Goal: Task Accomplishment & Management: Complete application form

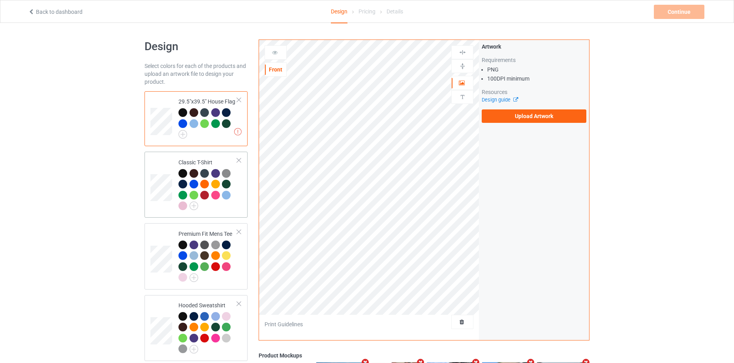
click at [224, 180] on div at bounding box center [226, 184] width 9 height 9
click at [241, 100] on div at bounding box center [239, 100] width 6 height 6
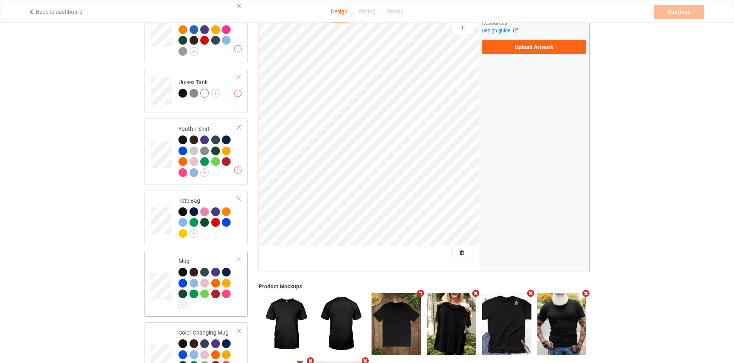
scroll to position [573, 0]
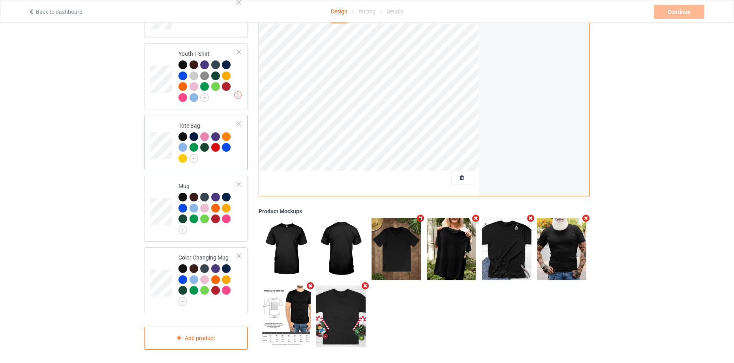
click at [238, 121] on div at bounding box center [239, 124] width 6 height 6
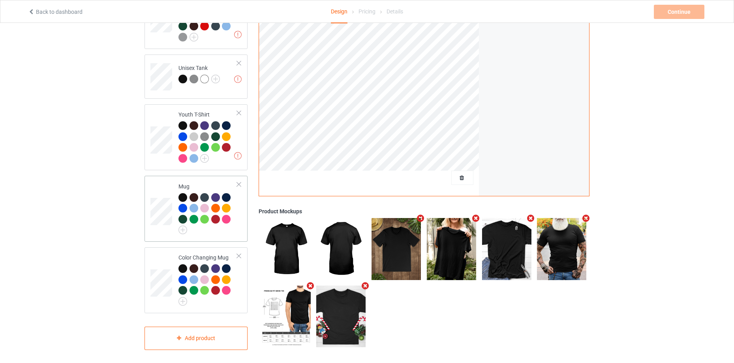
click at [204, 184] on div "Mug" at bounding box center [207, 206] width 59 height 49
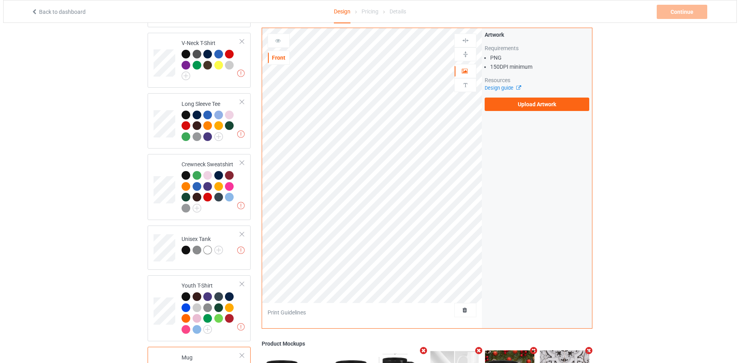
scroll to position [512, 0]
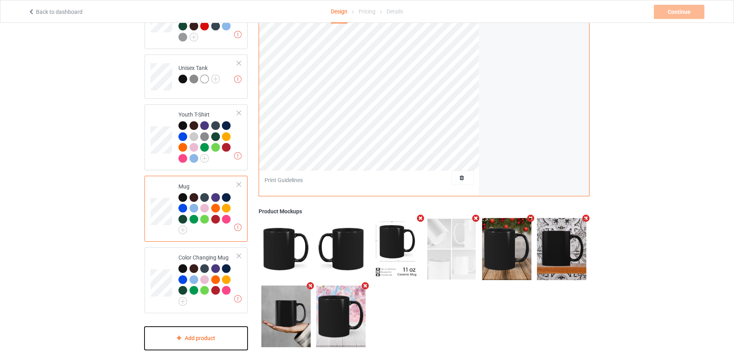
click at [205, 333] on div "Add product" at bounding box center [195, 337] width 103 height 23
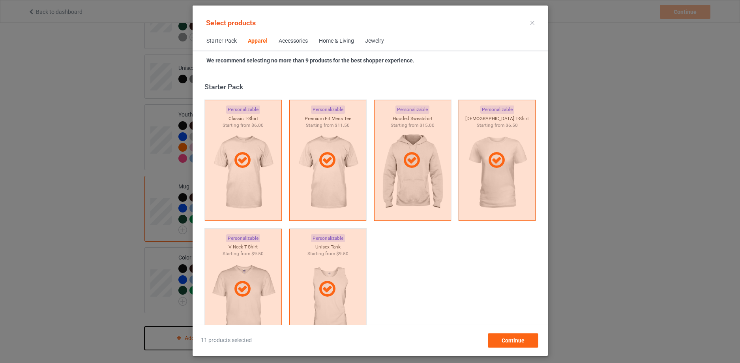
scroll to position [294, 0]
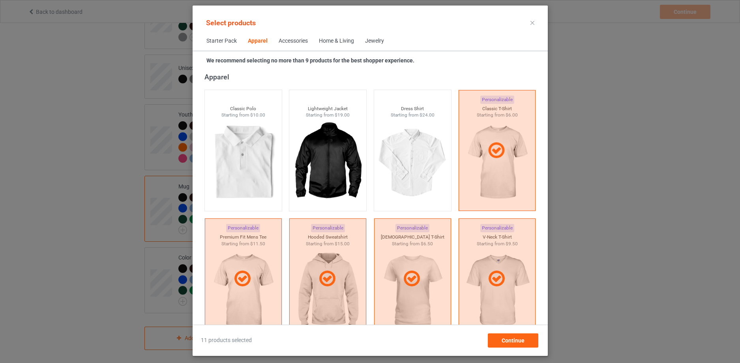
click at [342, 40] on div "Home & Living" at bounding box center [336, 41] width 35 height 8
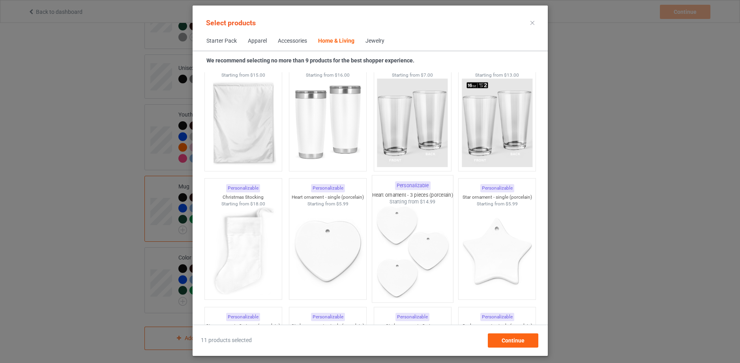
scroll to position [5443, 0]
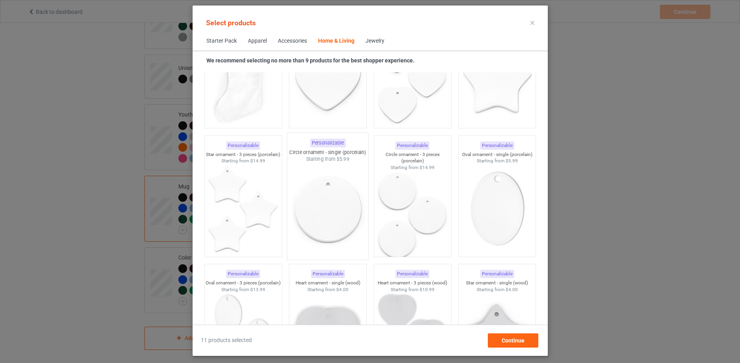
click at [341, 191] on img at bounding box center [328, 209] width 74 height 93
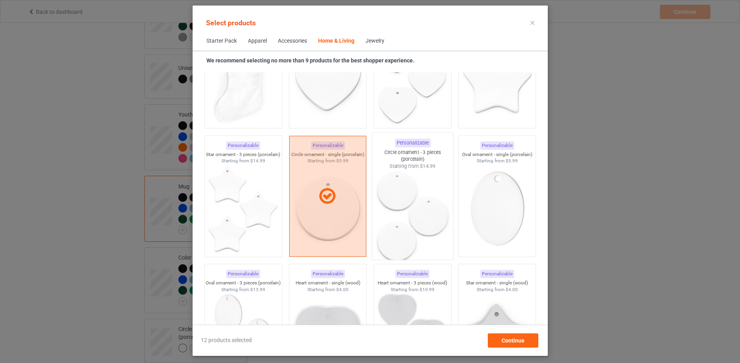
click at [426, 199] on img at bounding box center [412, 215] width 74 height 93
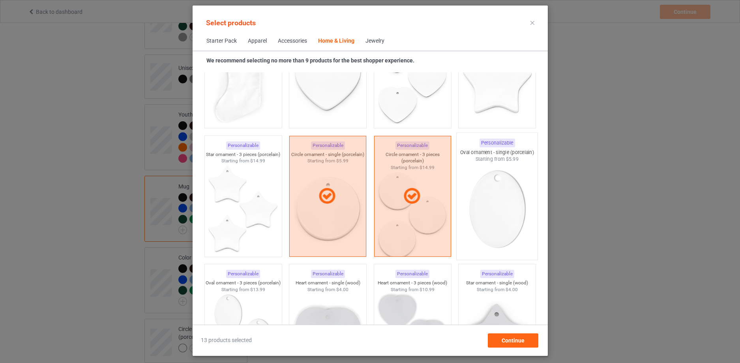
click at [498, 210] on img at bounding box center [497, 209] width 74 height 93
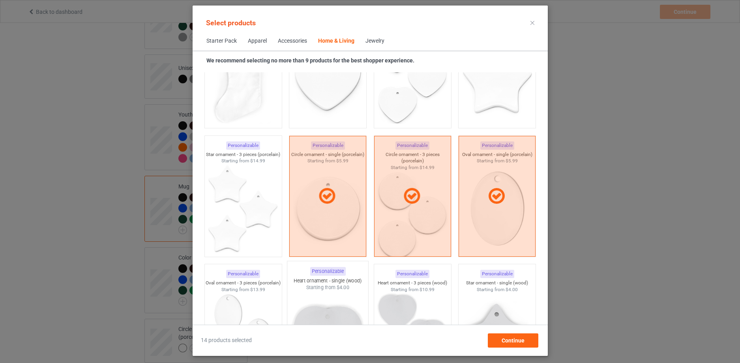
scroll to position [5613, 0]
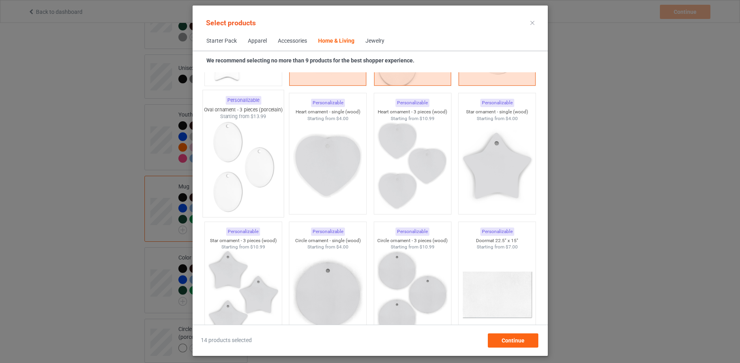
click at [252, 158] on img at bounding box center [243, 166] width 74 height 93
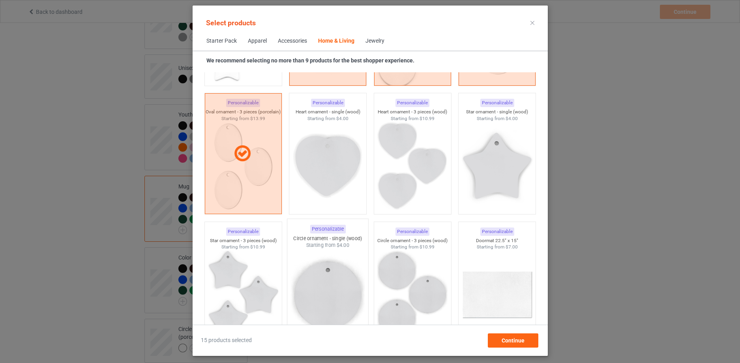
click at [349, 270] on img at bounding box center [328, 295] width 74 height 93
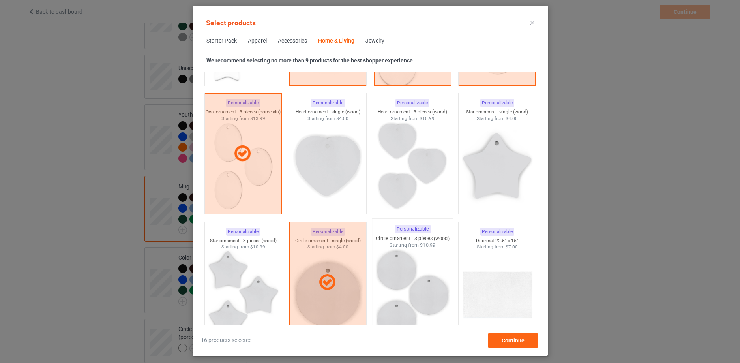
click at [417, 272] on img at bounding box center [412, 295] width 74 height 93
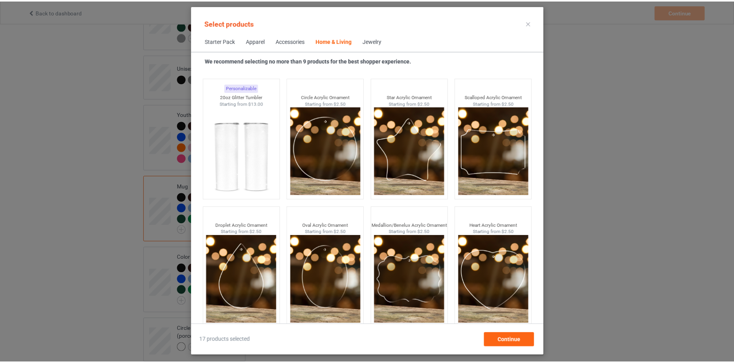
scroll to position [6150, 0]
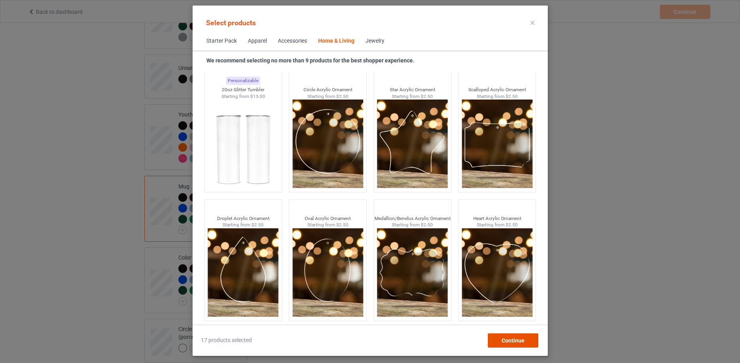
click at [532, 343] on div "Continue" at bounding box center [513, 340] width 51 height 14
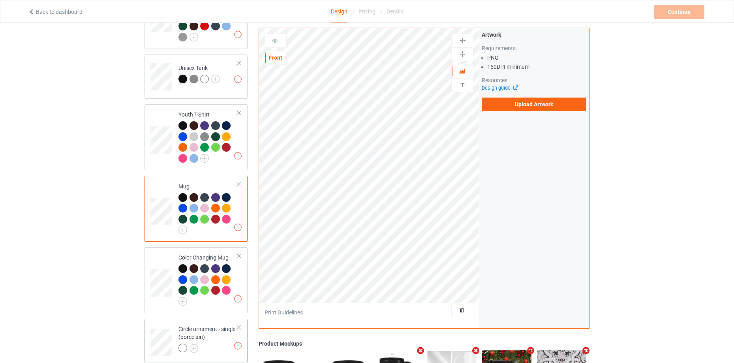
scroll to position [683, 0]
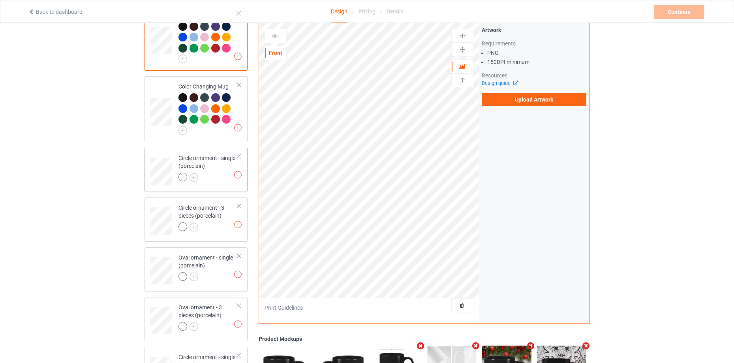
click at [197, 163] on div "Circle ornament - single (porcelain)" at bounding box center [207, 167] width 59 height 27
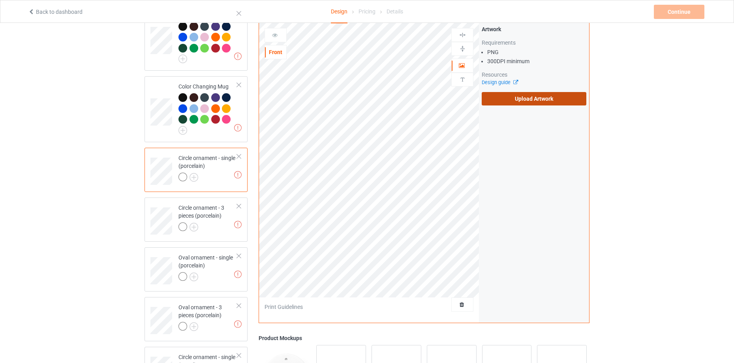
click at [566, 95] on label "Upload Artwork" at bounding box center [534, 98] width 105 height 13
click at [0, 0] on input "Upload Artwork" at bounding box center [0, 0] width 0 height 0
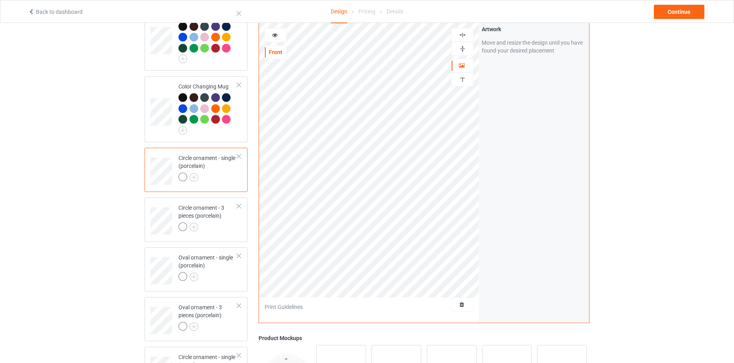
click at [463, 45] on img at bounding box center [463, 49] width 8 height 8
click at [464, 34] on img at bounding box center [463, 35] width 8 height 8
click at [211, 216] on div "Circle ornament - 3 pieces (porcelain)" at bounding box center [207, 217] width 59 height 27
drag, startPoint x: 464, startPoint y: 45, endPoint x: 463, endPoint y: 32, distance: 13.4
click at [463, 45] on img at bounding box center [463, 49] width 8 height 8
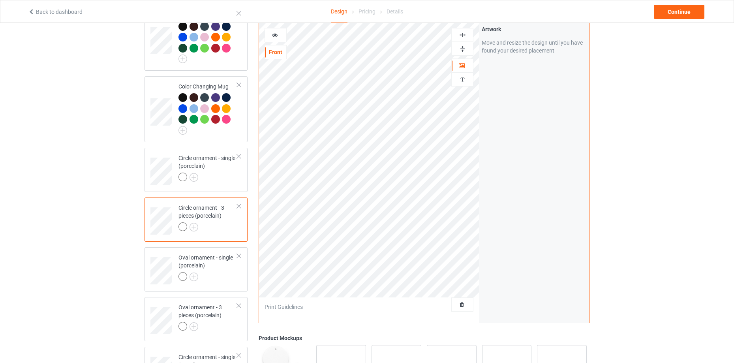
click at [463, 31] on img at bounding box center [463, 35] width 8 height 8
click at [278, 33] on div at bounding box center [275, 35] width 21 height 8
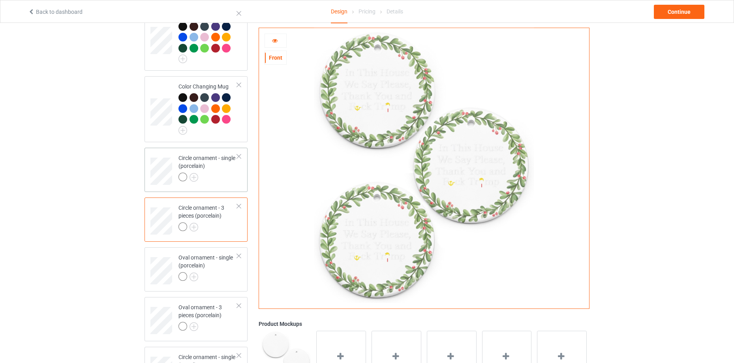
click at [196, 167] on div "Circle ornament - single (porcelain)" at bounding box center [207, 167] width 59 height 27
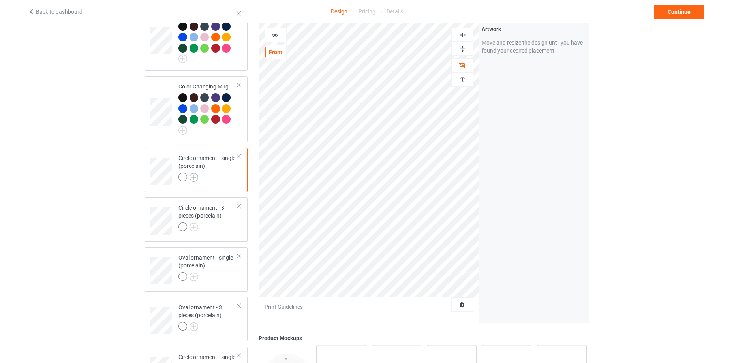
click at [193, 173] on img at bounding box center [193, 177] width 9 height 9
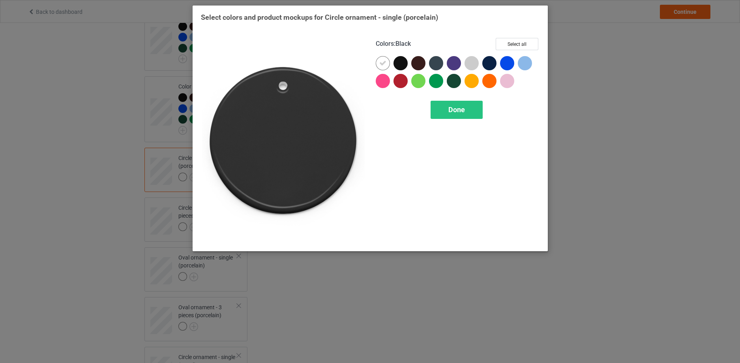
click at [402, 61] on div at bounding box center [401, 63] width 14 height 14
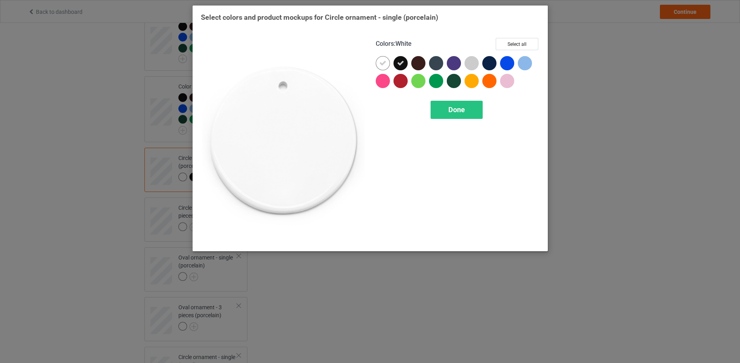
click at [385, 59] on div at bounding box center [383, 63] width 14 height 14
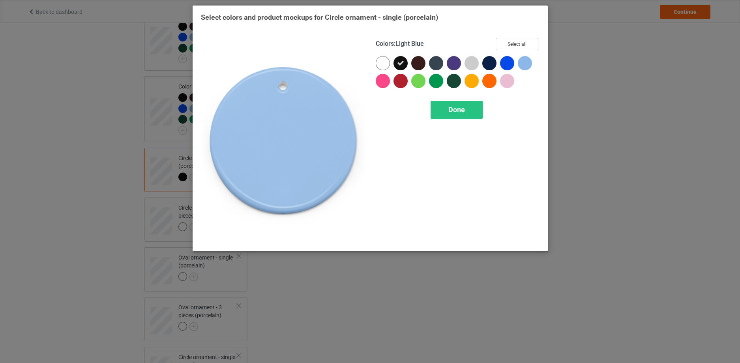
click at [526, 43] on button "Select all" at bounding box center [517, 44] width 43 height 12
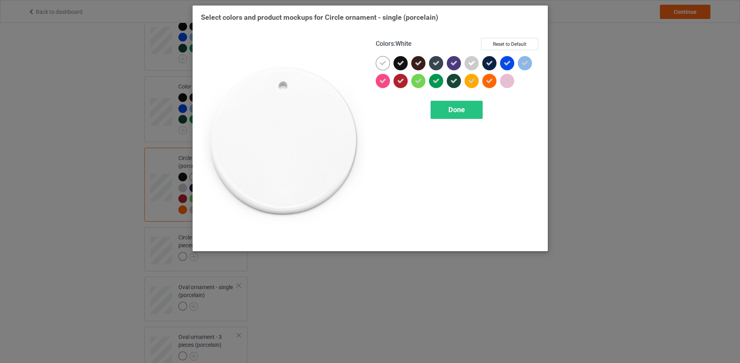
click at [385, 62] on icon at bounding box center [382, 63] width 7 height 7
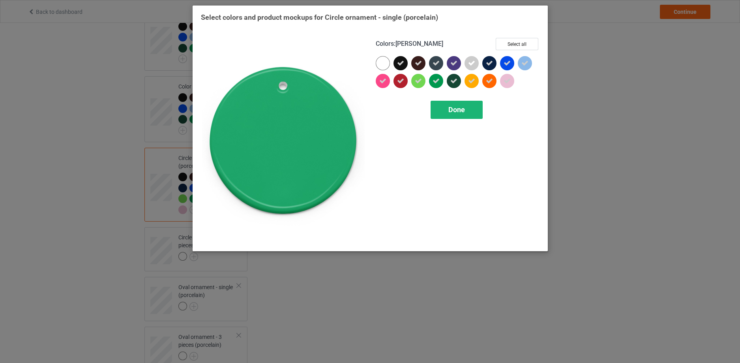
click at [467, 110] on div "Done" at bounding box center [457, 110] width 52 height 18
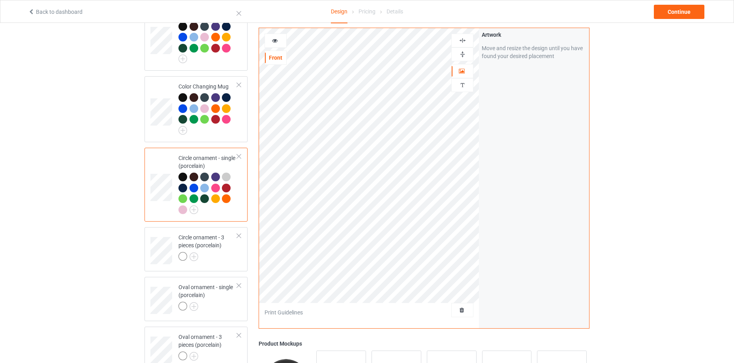
click at [184, 173] on div at bounding box center [182, 177] width 9 height 9
click at [273, 41] on icon at bounding box center [275, 40] width 7 height 6
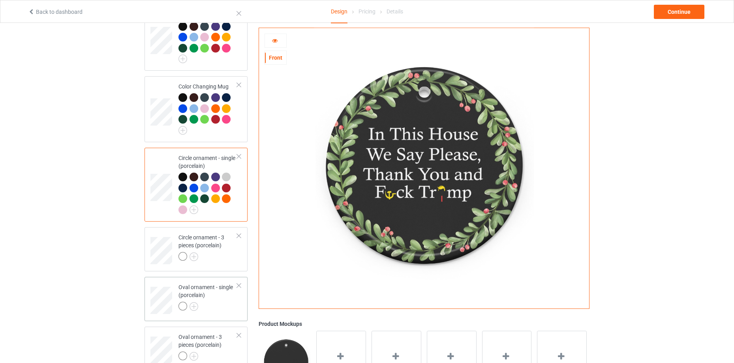
click at [211, 294] on div "Oval ornament - single (porcelain)" at bounding box center [207, 296] width 59 height 27
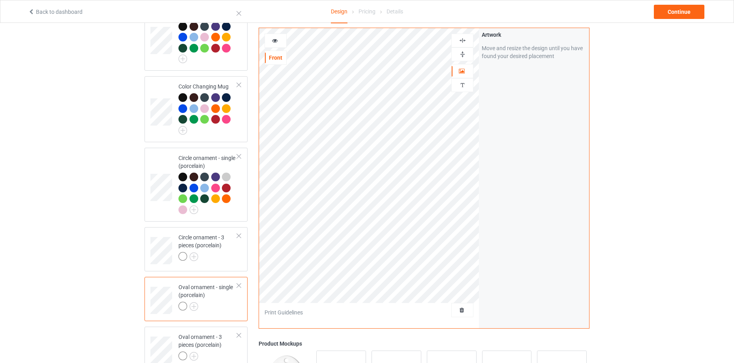
click at [238, 283] on div at bounding box center [239, 286] width 6 height 6
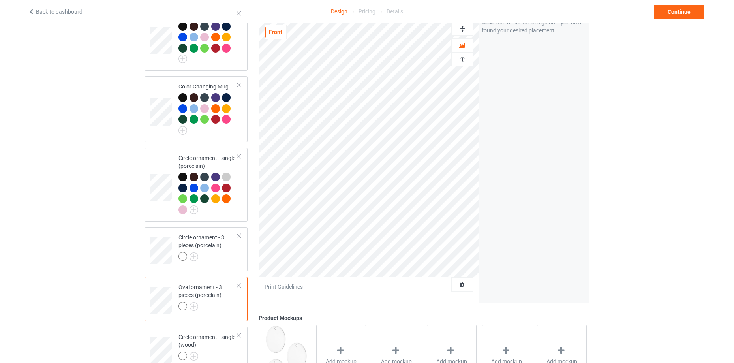
click at [238, 283] on div at bounding box center [239, 286] width 6 height 6
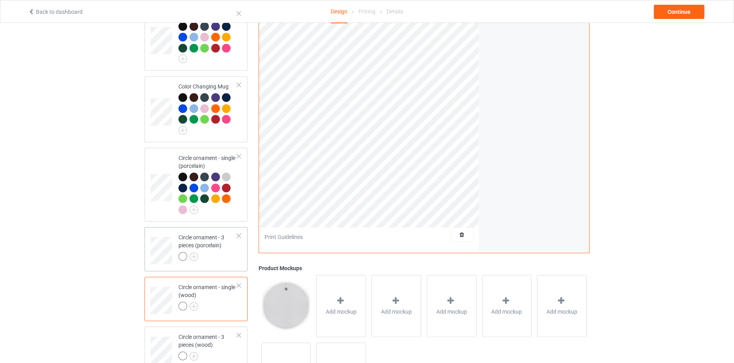
click at [208, 239] on div "Circle ornament - 3 pieces (porcelain)" at bounding box center [207, 246] width 59 height 27
click at [194, 253] on img at bounding box center [193, 256] width 9 height 9
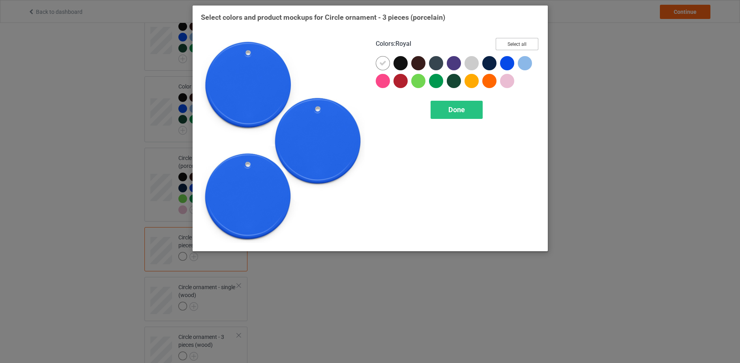
click at [520, 39] on button "Select all" at bounding box center [517, 44] width 43 height 12
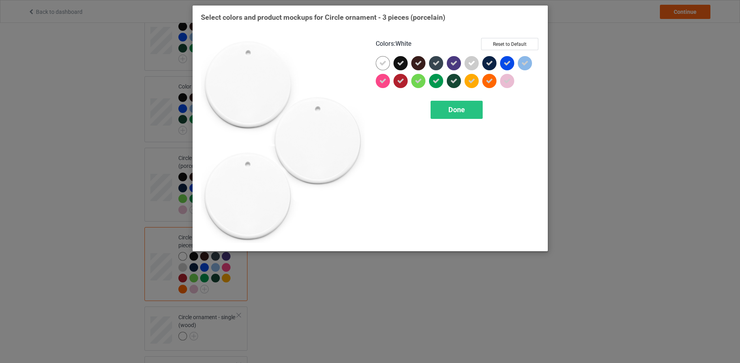
click at [381, 59] on div at bounding box center [383, 63] width 14 height 14
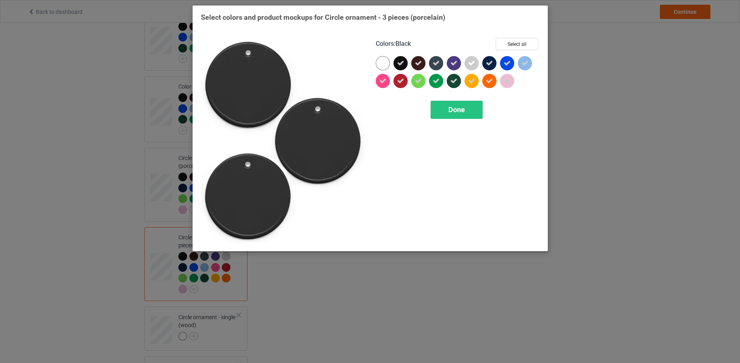
click at [402, 61] on icon at bounding box center [400, 63] width 7 height 7
click at [403, 62] on div at bounding box center [401, 63] width 14 height 14
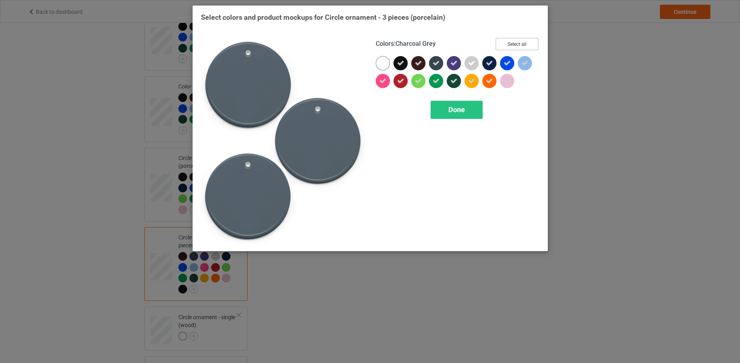
click at [519, 40] on button "Select all" at bounding box center [517, 44] width 43 height 12
click at [519, 40] on button "Reset to Default" at bounding box center [509, 44] width 57 height 12
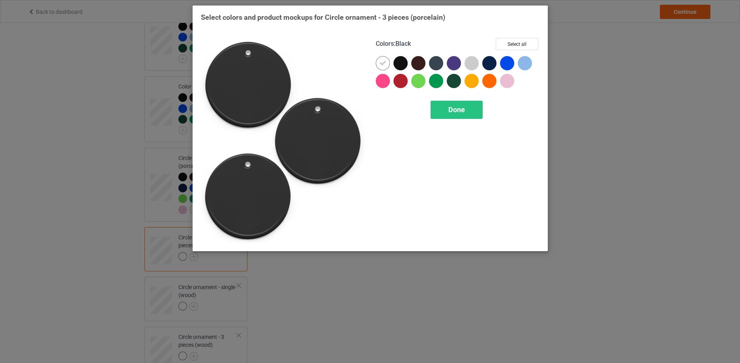
click at [400, 63] on div at bounding box center [401, 63] width 14 height 14
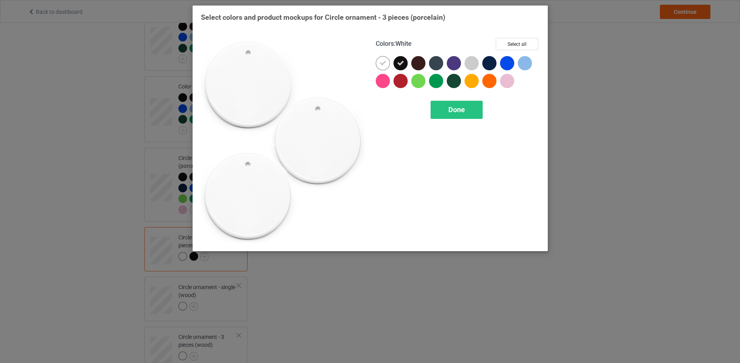
click at [387, 63] on div at bounding box center [383, 63] width 14 height 14
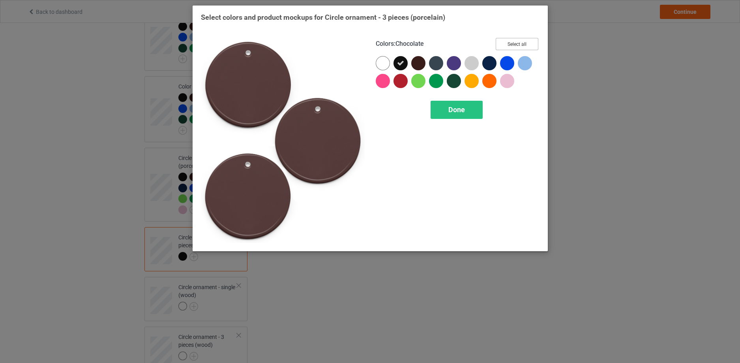
click at [523, 44] on button "Select all" at bounding box center [517, 44] width 43 height 12
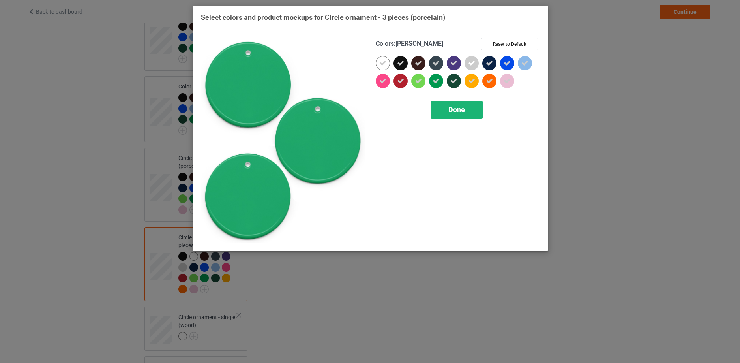
click at [467, 107] on div "Done" at bounding box center [457, 110] width 52 height 18
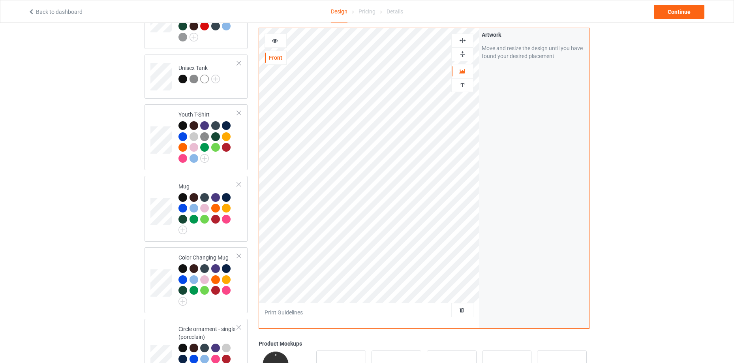
click at [278, 43] on div at bounding box center [275, 41] width 21 height 8
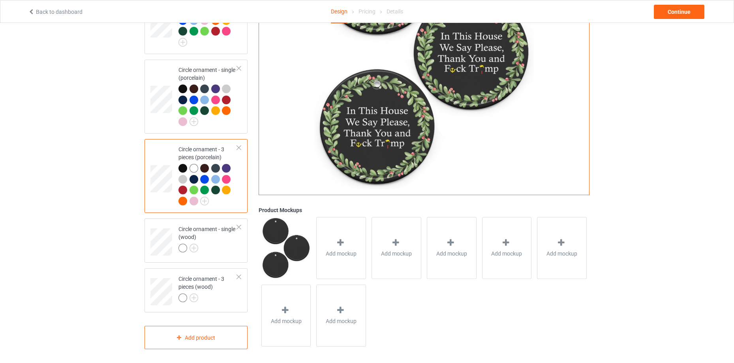
scroll to position [600, 0]
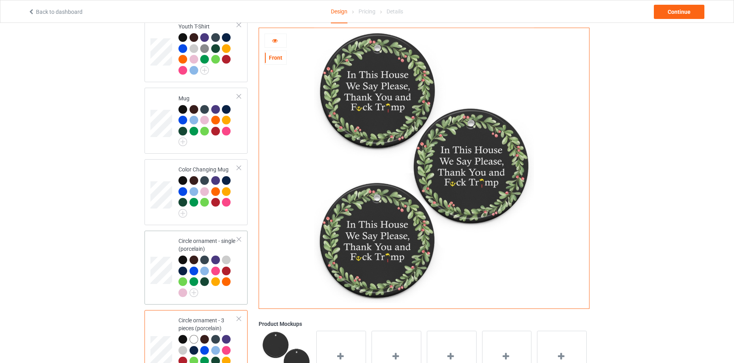
click at [195, 244] on div "Circle ornament - single (porcelain)" at bounding box center [207, 266] width 59 height 59
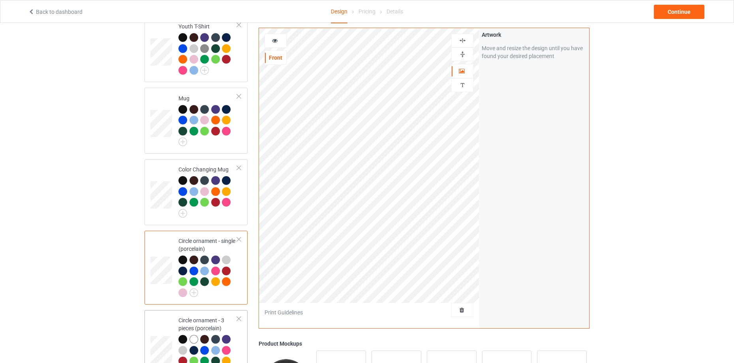
click at [164, 319] on td at bounding box center [162, 347] width 24 height 68
click at [272, 41] on icon at bounding box center [275, 40] width 7 height 6
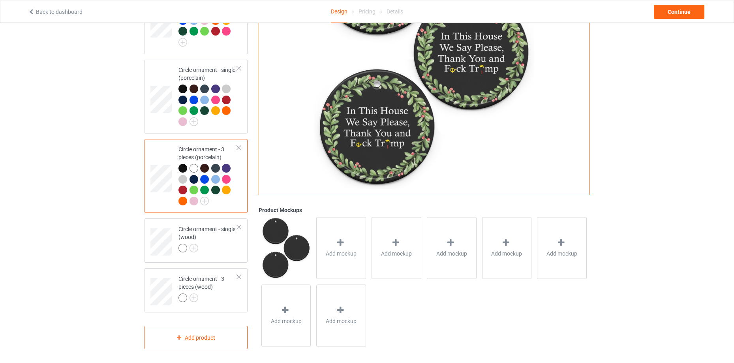
scroll to position [600, 0]
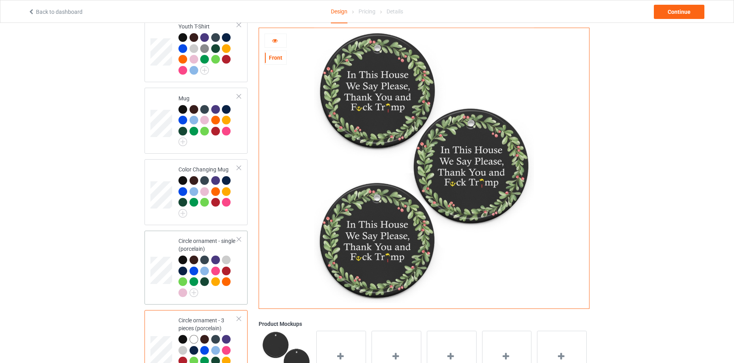
click at [197, 250] on div "Circle ornament - single (porcelain)" at bounding box center [207, 266] width 59 height 59
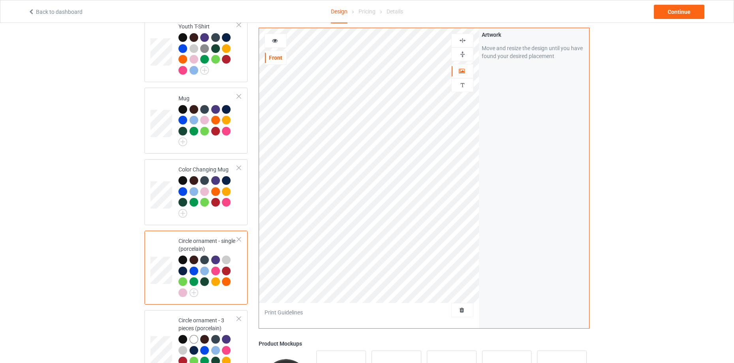
click at [274, 39] on icon at bounding box center [275, 40] width 7 height 6
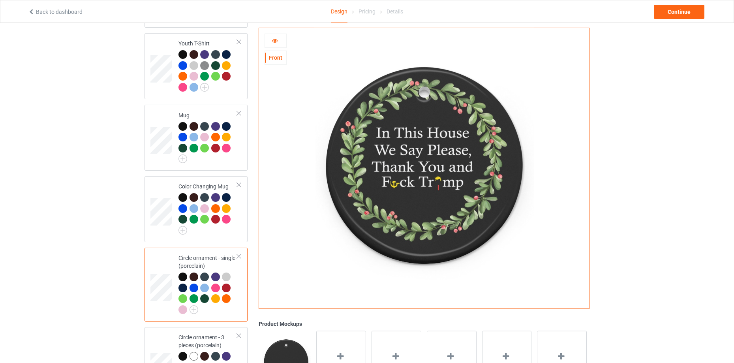
scroll to position [429, 0]
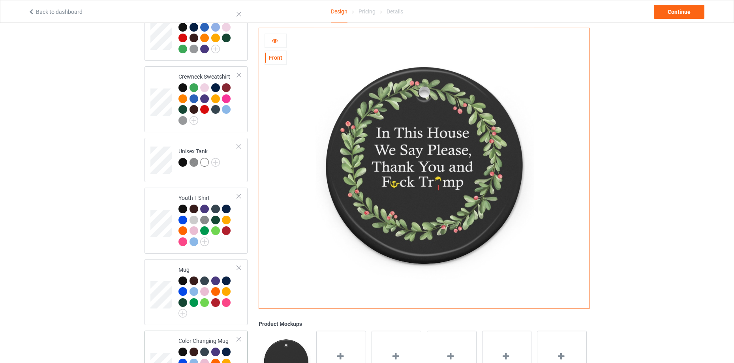
click at [206, 347] on div at bounding box center [204, 351] width 9 height 9
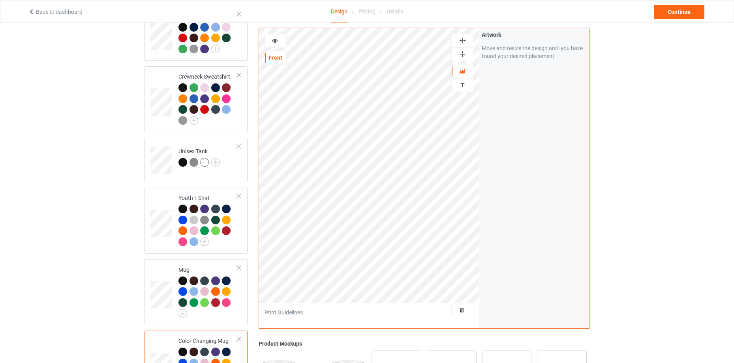
click at [464, 54] on img at bounding box center [463, 55] width 8 height 8
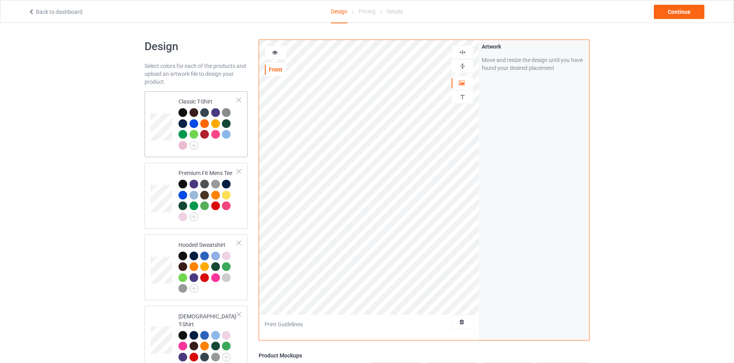
click at [213, 148] on div at bounding box center [207, 129] width 59 height 43
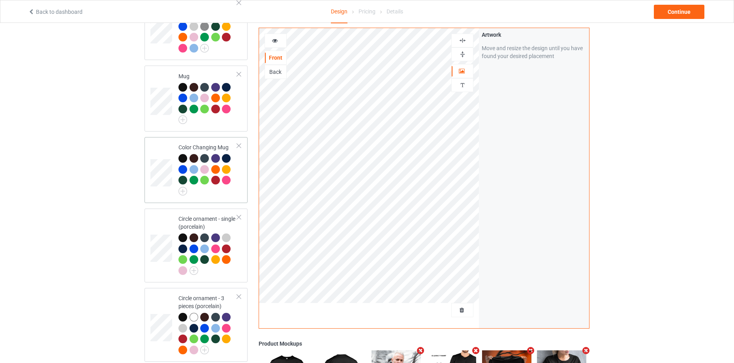
scroll to position [600, 0]
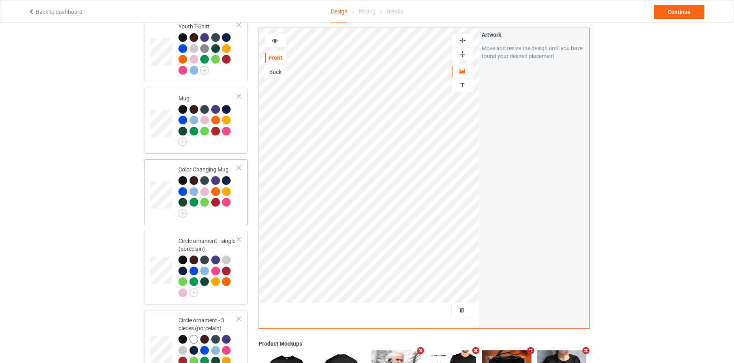
click at [211, 213] on div at bounding box center [207, 196] width 59 height 41
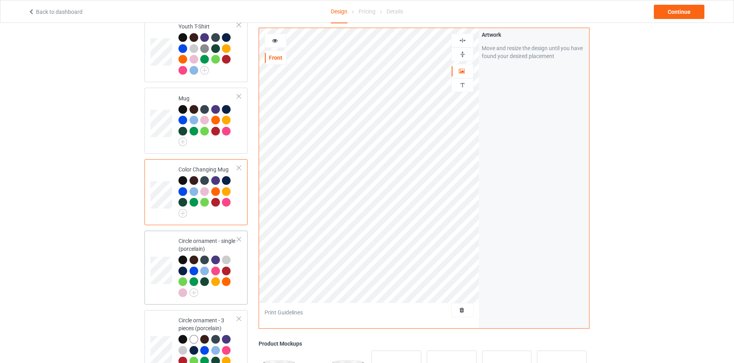
click at [218, 243] on div "Circle ornament - single (porcelain)" at bounding box center [207, 266] width 59 height 59
click at [221, 325] on div "Circle ornament - 3 pieces (porcelain)" at bounding box center [207, 345] width 59 height 59
click at [463, 51] on img at bounding box center [463, 55] width 8 height 8
click at [463, 41] on img at bounding box center [463, 41] width 8 height 8
click at [274, 39] on icon at bounding box center [275, 40] width 7 height 6
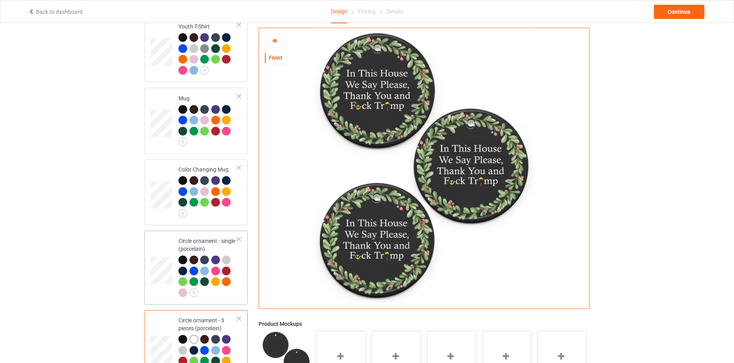
click at [220, 293] on div at bounding box center [207, 276] width 59 height 43
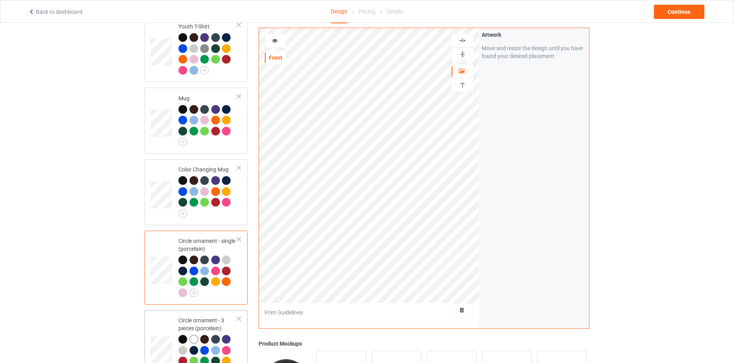
click at [212, 317] on div "Circle ornament - 3 pieces (porcelain)" at bounding box center [207, 345] width 59 height 59
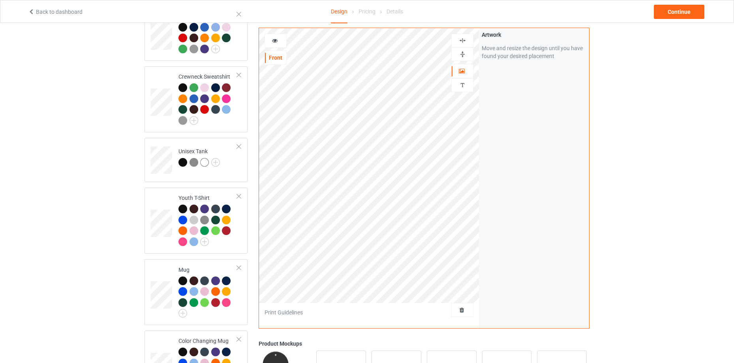
scroll to position [600, 0]
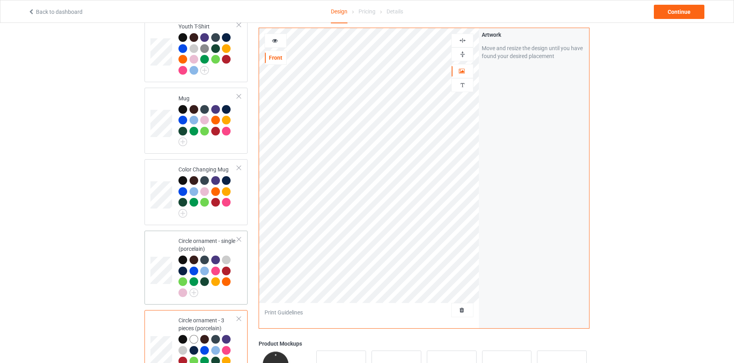
click at [236, 282] on div at bounding box center [207, 276] width 59 height 43
click at [462, 53] on img at bounding box center [463, 55] width 8 height 8
click at [462, 40] on img at bounding box center [463, 41] width 8 height 8
click at [278, 39] on icon at bounding box center [275, 40] width 7 height 6
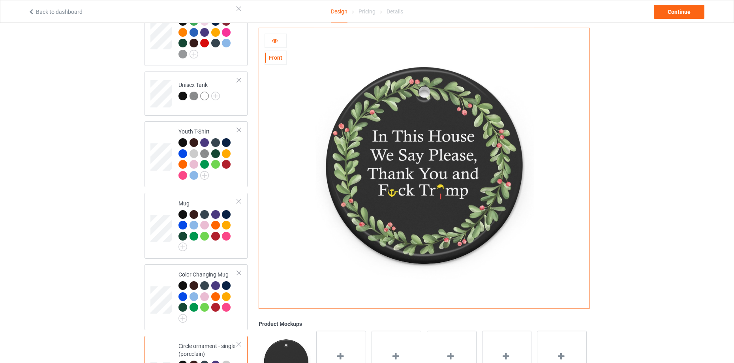
scroll to position [429, 0]
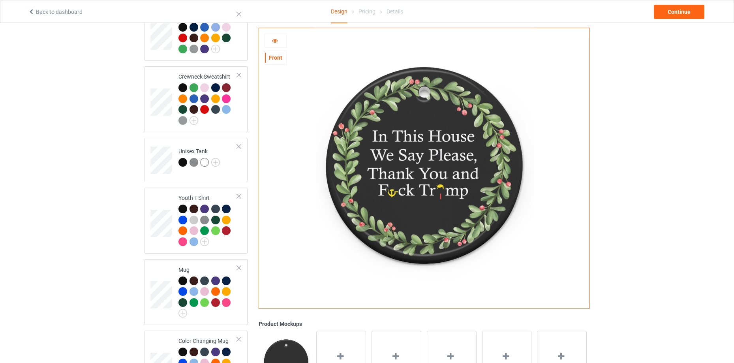
click at [274, 36] on div at bounding box center [276, 41] width 22 height 14
click at [274, 42] on icon at bounding box center [275, 40] width 7 height 6
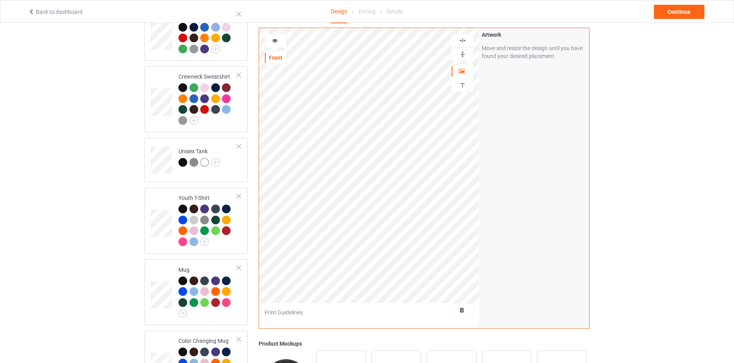
click at [466, 53] on img at bounding box center [463, 55] width 8 height 8
click at [463, 38] on img at bounding box center [463, 41] width 8 height 8
click at [276, 38] on icon at bounding box center [275, 40] width 7 height 6
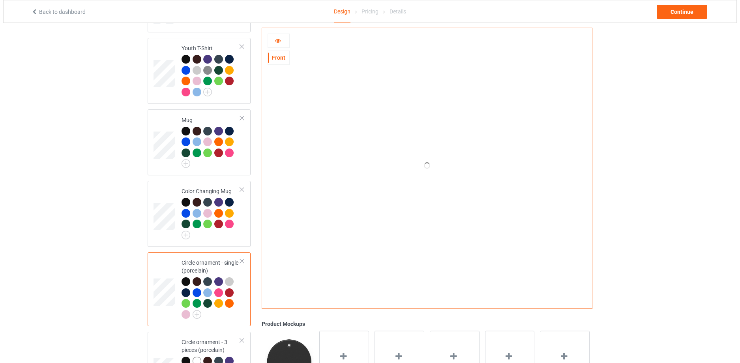
scroll to position [600, 0]
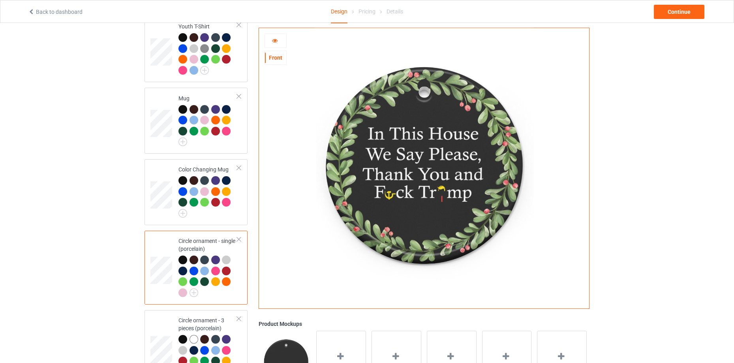
click at [266, 36] on div at bounding box center [276, 41] width 22 height 14
click at [272, 44] on div at bounding box center [275, 41] width 21 height 8
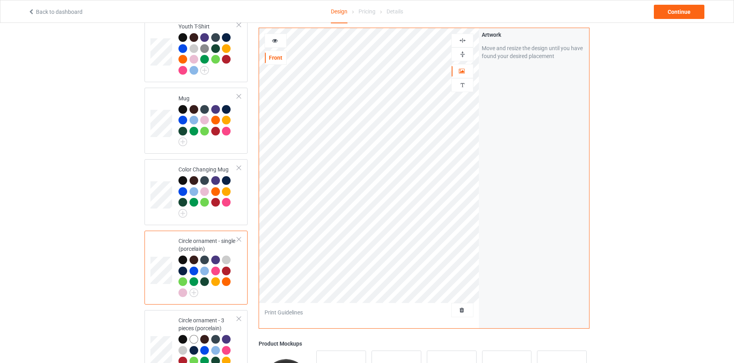
click at [277, 40] on icon at bounding box center [275, 40] width 7 height 6
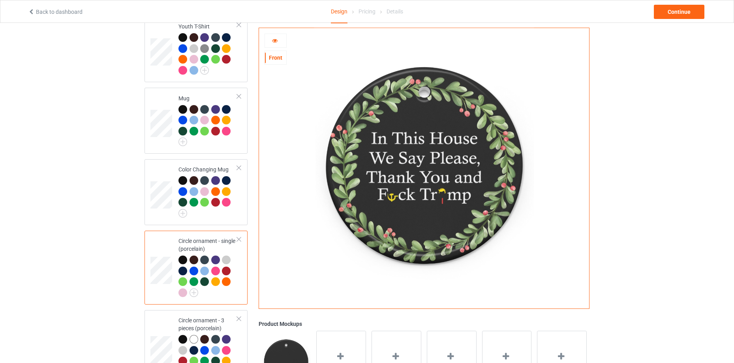
click at [272, 38] on icon at bounding box center [275, 40] width 7 height 6
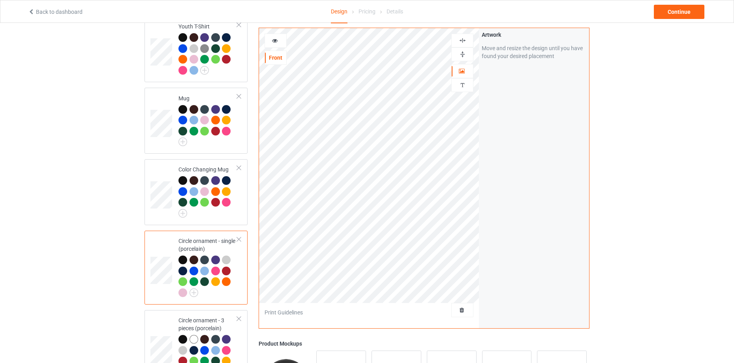
click at [462, 52] on img at bounding box center [463, 55] width 8 height 8
click at [464, 39] on img at bounding box center [463, 41] width 8 height 8
click at [465, 40] on img at bounding box center [463, 41] width 8 height 8
click at [273, 39] on icon at bounding box center [275, 40] width 7 height 6
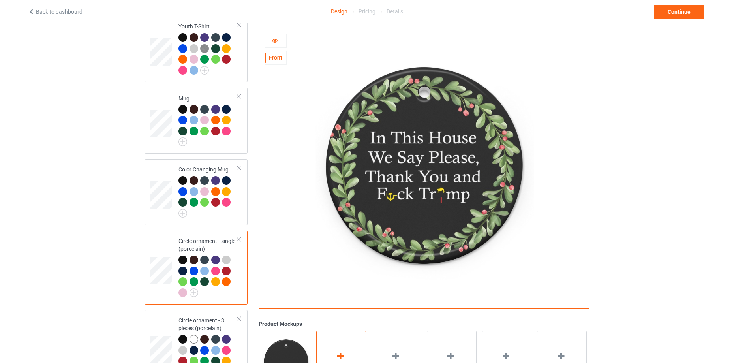
click at [343, 340] on div "Add mockup" at bounding box center [341, 361] width 50 height 62
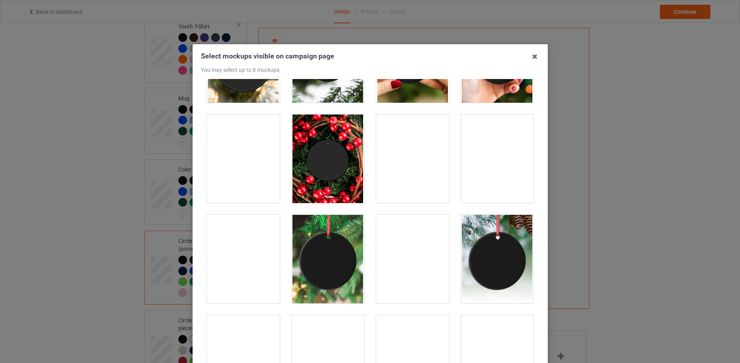
scroll to position [0, 0]
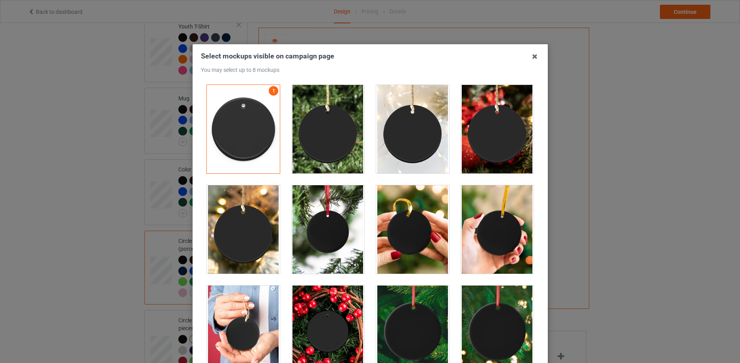
click at [327, 128] on div at bounding box center [327, 129] width 73 height 88
click at [419, 150] on div at bounding box center [412, 129] width 73 height 88
click at [526, 132] on div at bounding box center [497, 129] width 85 height 100
click at [493, 149] on div at bounding box center [497, 129] width 73 height 88
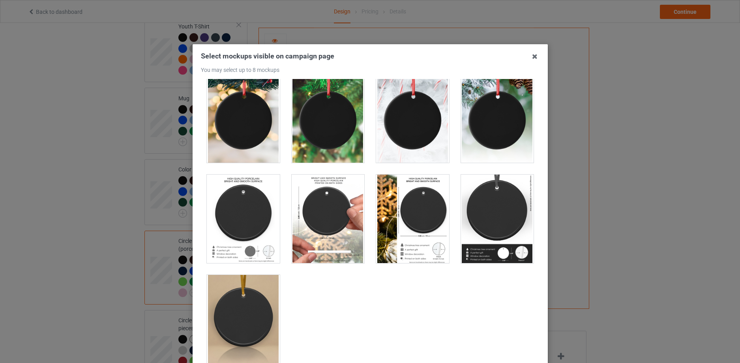
click at [400, 196] on div at bounding box center [412, 218] width 73 height 88
click at [320, 210] on div at bounding box center [327, 218] width 73 height 88
click at [239, 225] on div at bounding box center [243, 218] width 73 height 88
click at [507, 251] on div at bounding box center [497, 218] width 73 height 88
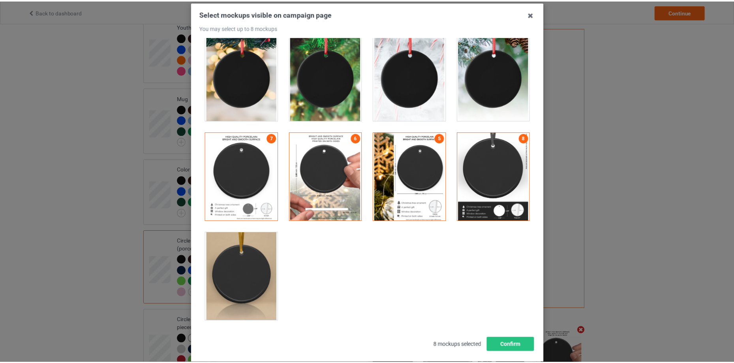
scroll to position [87, 0]
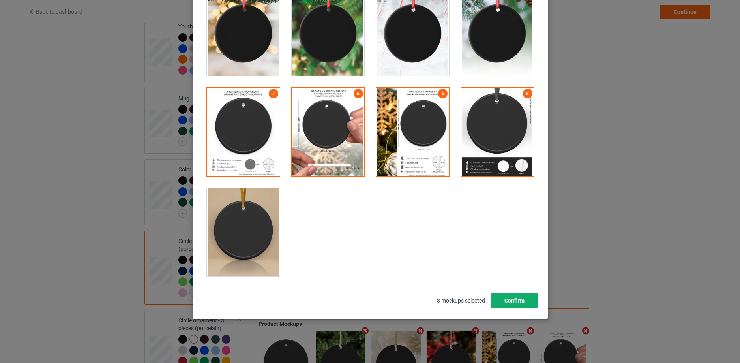
click at [514, 302] on button "Confirm" at bounding box center [514, 300] width 48 height 14
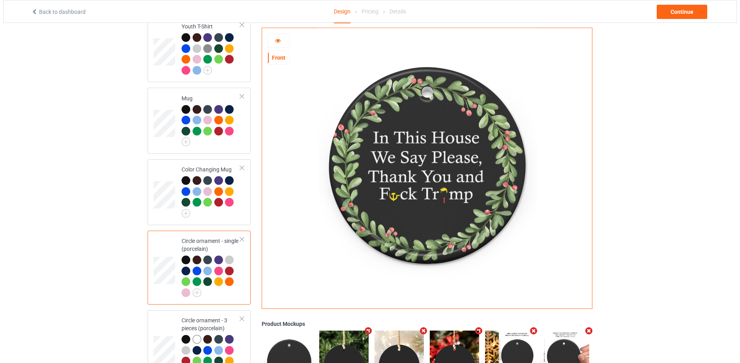
scroll to position [771, 0]
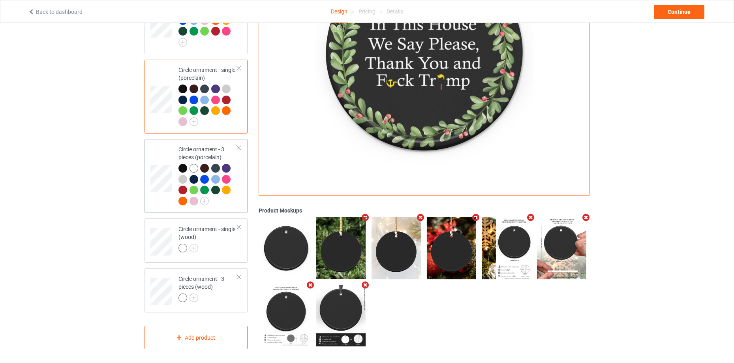
click at [220, 166] on div at bounding box center [216, 169] width 11 height 11
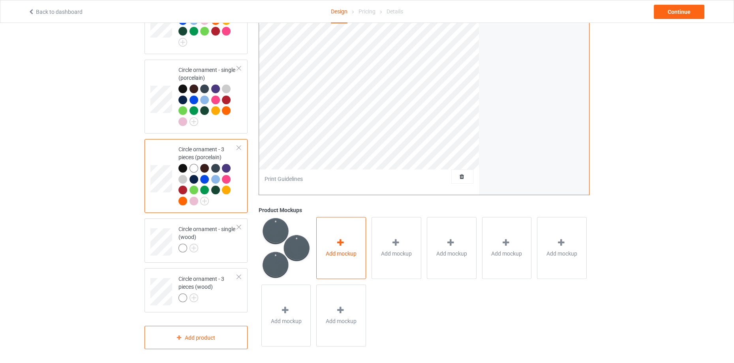
click at [353, 246] on div "Add mockup" at bounding box center [341, 248] width 50 height 62
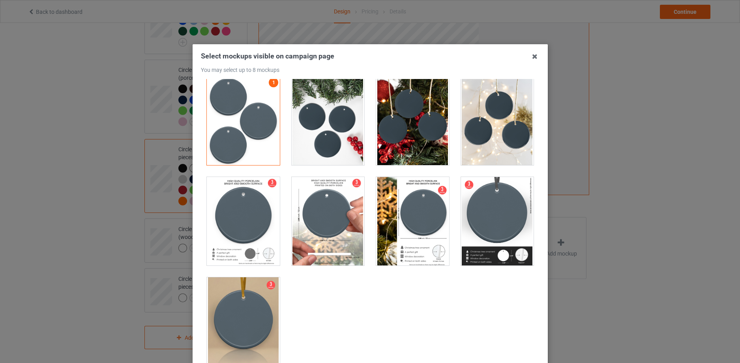
scroll to position [11, 0]
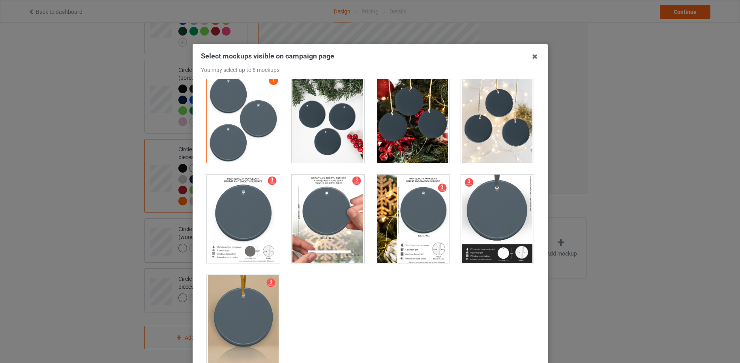
drag, startPoint x: 318, startPoint y: 136, endPoint x: 380, endPoint y: 135, distance: 62.0
click at [319, 136] on div at bounding box center [327, 118] width 73 height 88
drag, startPoint x: 407, startPoint y: 144, endPoint x: 477, endPoint y: 140, distance: 69.6
click at [418, 146] on div at bounding box center [412, 118] width 73 height 88
drag, startPoint x: 478, startPoint y: 140, endPoint x: 481, endPoint y: 147, distance: 7.5
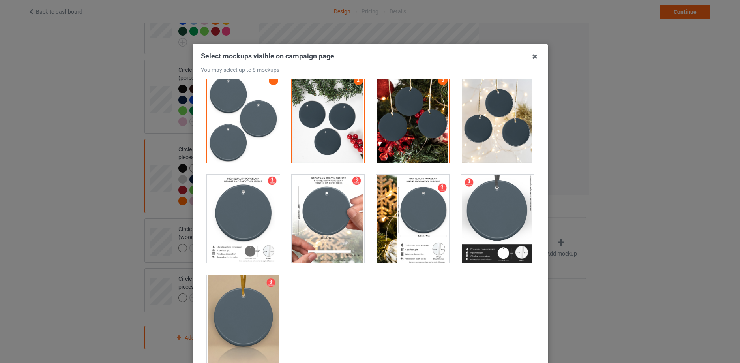
click at [479, 141] on div at bounding box center [497, 118] width 73 height 88
click at [492, 216] on div at bounding box center [497, 218] width 73 height 88
click at [430, 225] on div at bounding box center [412, 218] width 73 height 88
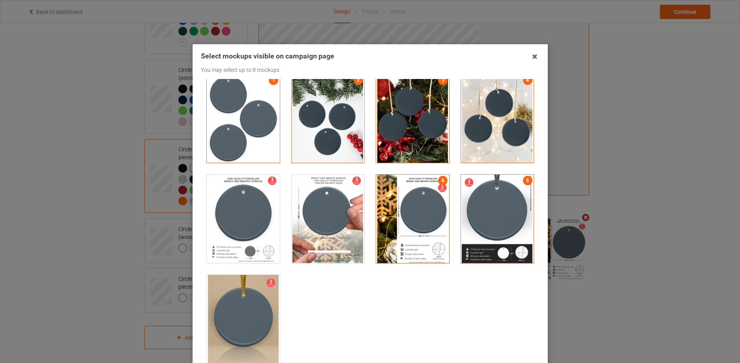
drag, startPoint x: 338, startPoint y: 227, endPoint x: 258, endPoint y: 233, distance: 80.0
click at [334, 228] on div at bounding box center [327, 218] width 73 height 88
click at [248, 231] on div at bounding box center [243, 218] width 73 height 88
click at [251, 296] on div at bounding box center [243, 319] width 73 height 88
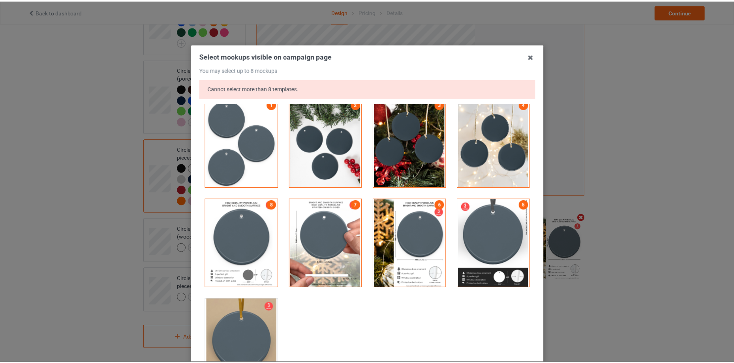
scroll to position [111, 0]
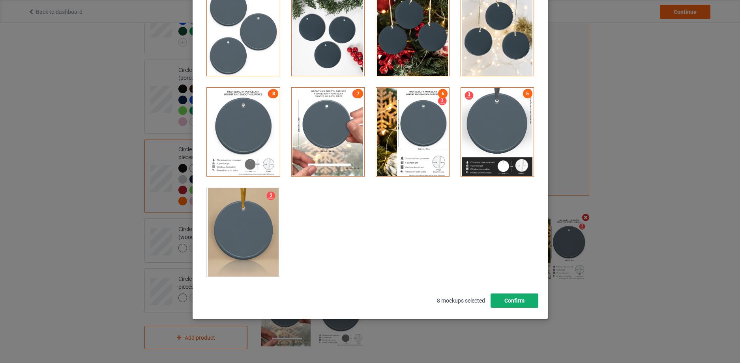
click at [528, 298] on button "Confirm" at bounding box center [514, 300] width 48 height 14
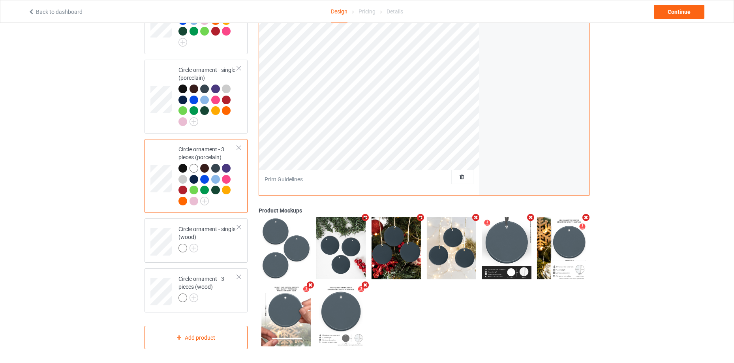
scroll to position [600, 0]
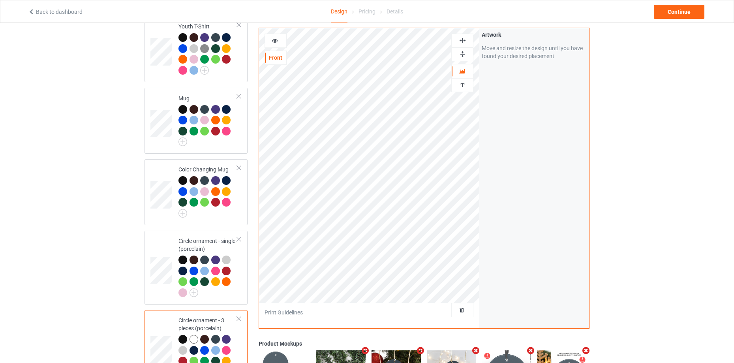
click at [463, 55] on img at bounding box center [463, 55] width 8 height 8
click at [462, 41] on img at bounding box center [463, 41] width 8 height 8
click at [463, 40] on img at bounding box center [463, 41] width 8 height 8
click at [464, 53] on img at bounding box center [463, 55] width 8 height 8
click at [466, 40] on img at bounding box center [463, 41] width 8 height 8
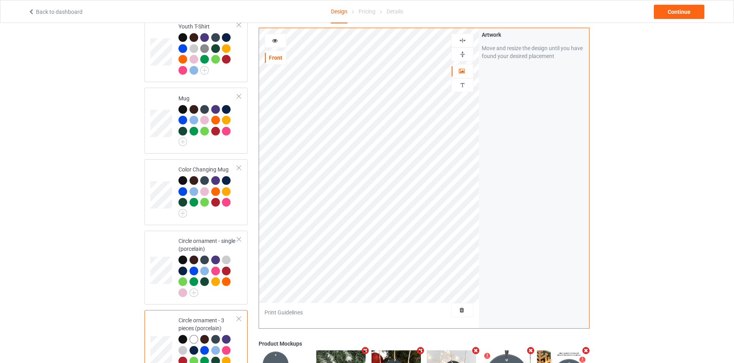
click at [274, 36] on div at bounding box center [276, 41] width 22 height 14
click at [267, 41] on div at bounding box center [275, 41] width 21 height 8
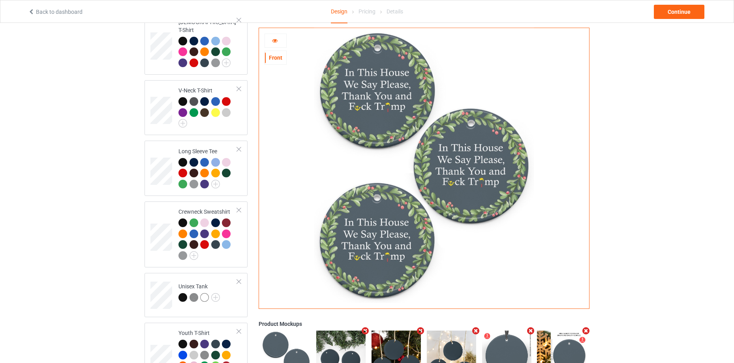
scroll to position [87, 0]
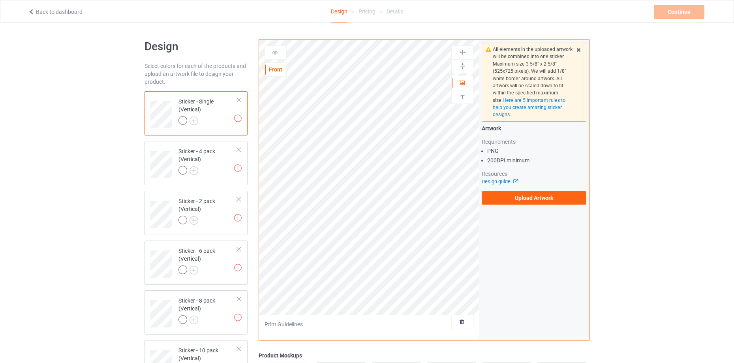
click at [237, 100] on div at bounding box center [239, 100] width 6 height 6
click at [237, 147] on div at bounding box center [239, 150] width 6 height 6
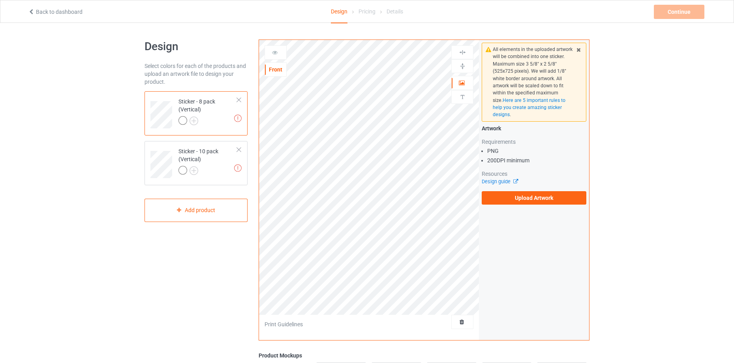
click at [237, 100] on div at bounding box center [239, 100] width 6 height 6
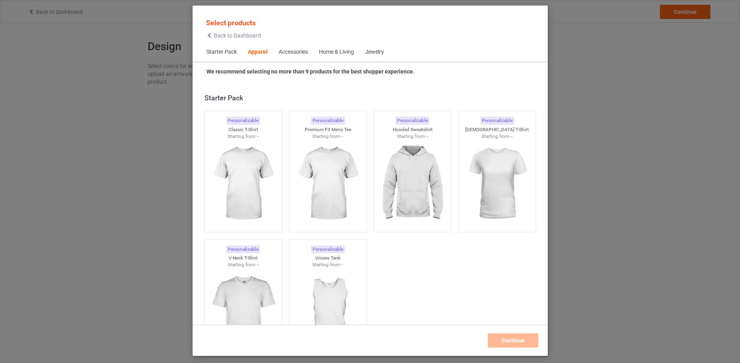
scroll to position [294, 0]
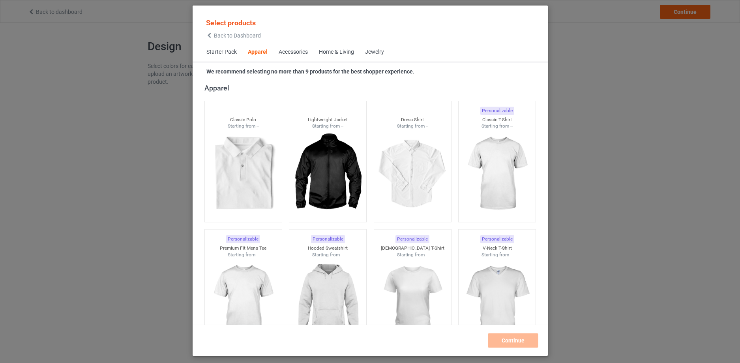
click at [382, 53] on div "Jewelry" at bounding box center [374, 52] width 19 height 8
click at [367, 52] on div "Jewelry" at bounding box center [374, 52] width 19 height 8
click at [330, 51] on div "Home & Living" at bounding box center [336, 52] width 35 height 8
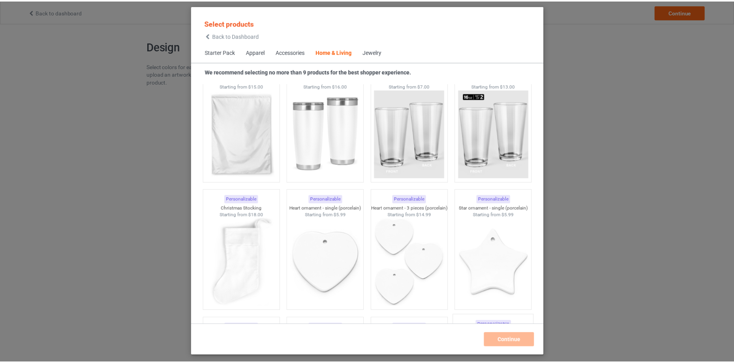
scroll to position [5443, 0]
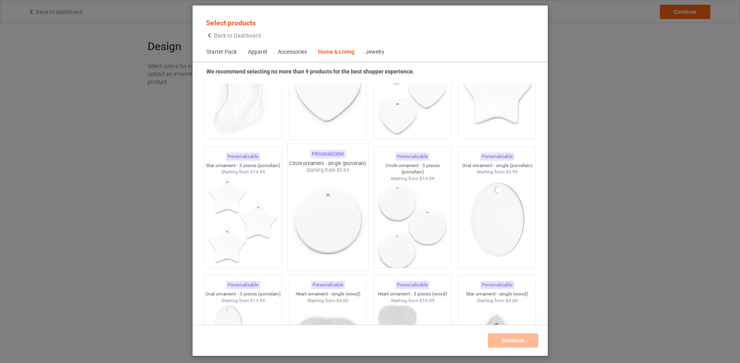
click at [340, 211] on img at bounding box center [328, 220] width 74 height 93
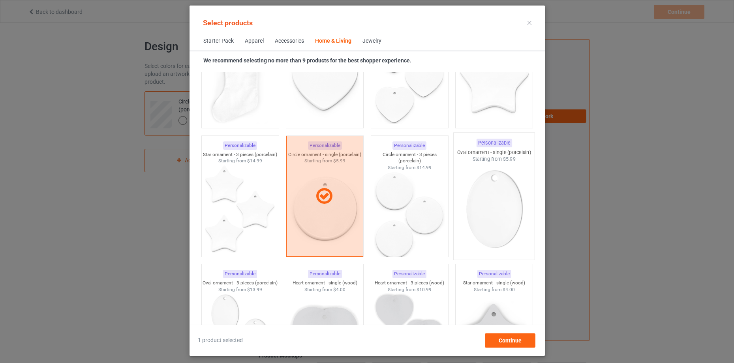
click at [485, 234] on img at bounding box center [494, 209] width 74 height 93
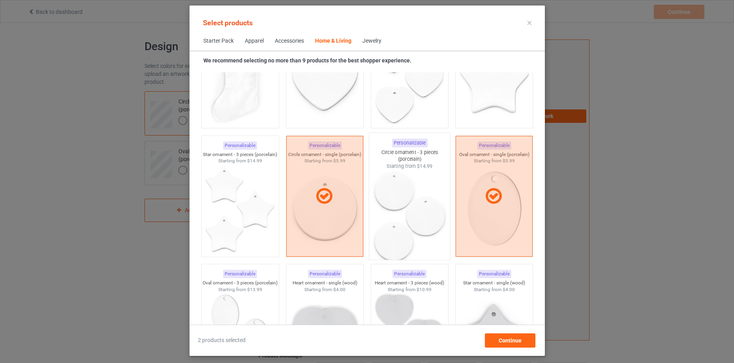
click at [408, 210] on img at bounding box center [409, 215] width 74 height 93
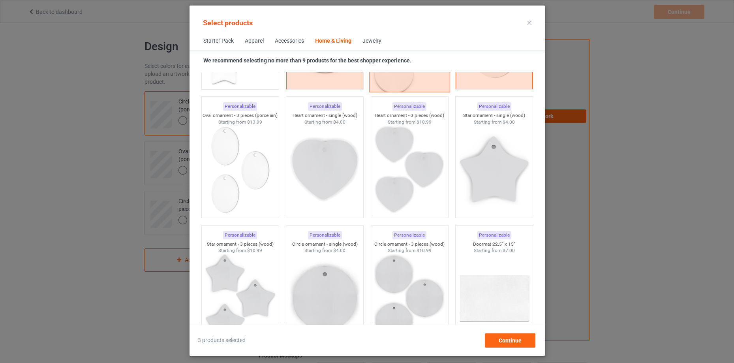
scroll to position [5613, 0]
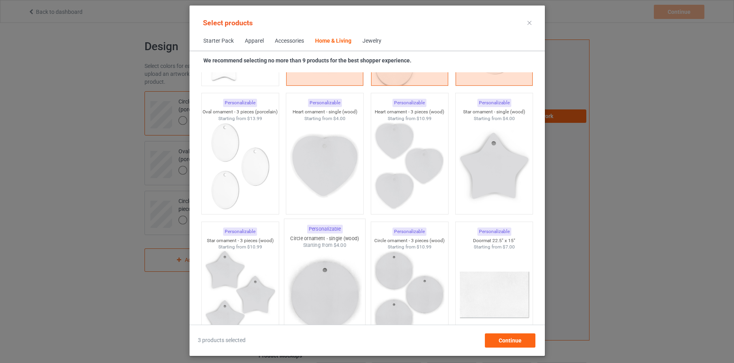
click at [345, 259] on img at bounding box center [324, 295] width 74 height 93
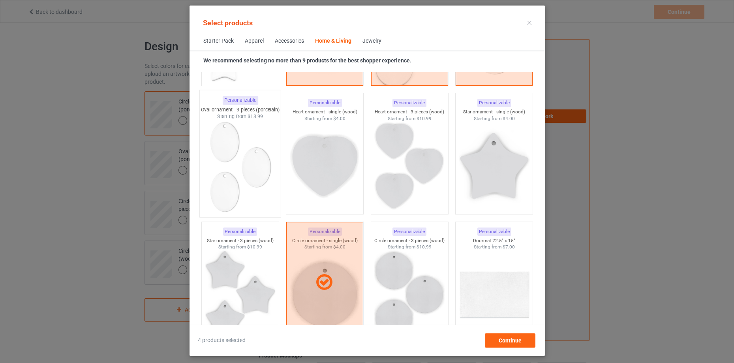
click at [236, 156] on img at bounding box center [240, 166] width 74 height 93
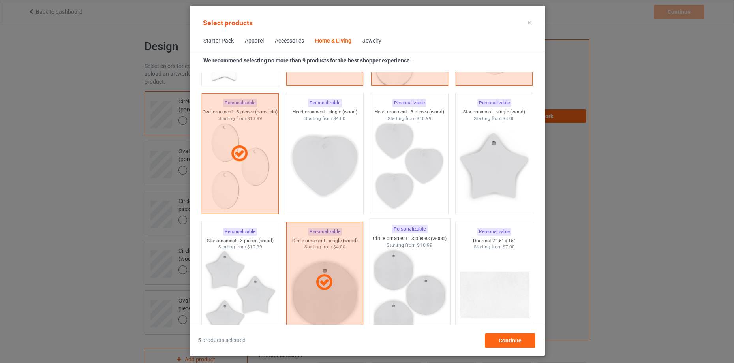
click at [419, 272] on img at bounding box center [409, 295] width 74 height 93
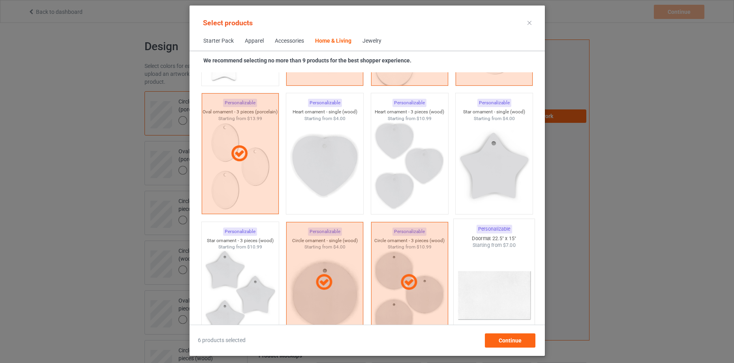
scroll to position [5956, 0]
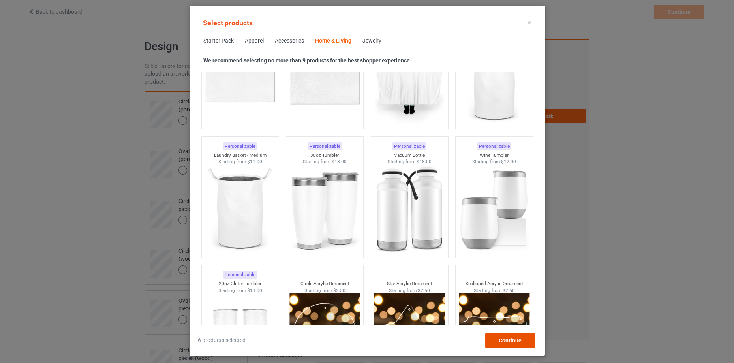
click at [518, 343] on div "Continue" at bounding box center [509, 340] width 51 height 14
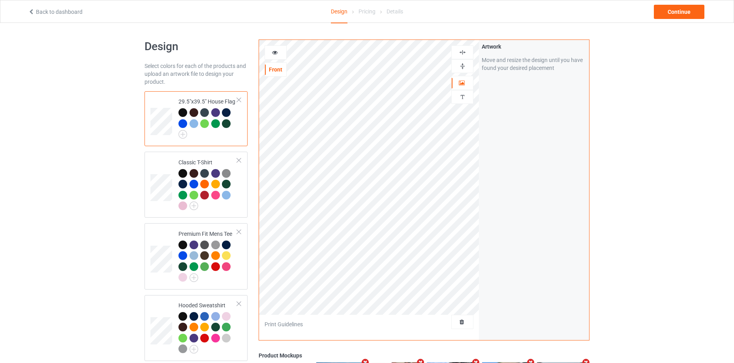
click at [238, 100] on div at bounding box center [239, 100] width 6 height 6
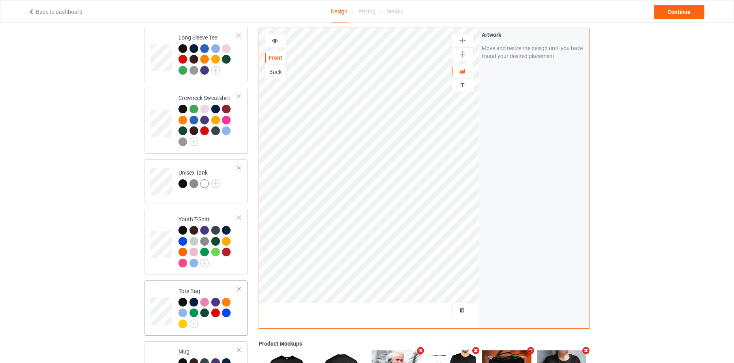
scroll to position [573, 0]
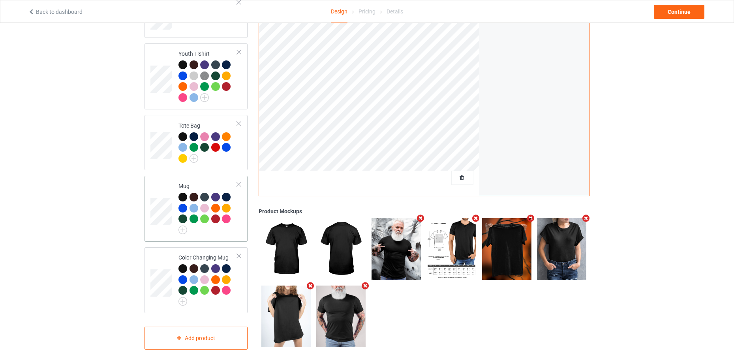
click at [209, 204] on div at bounding box center [205, 209] width 11 height 11
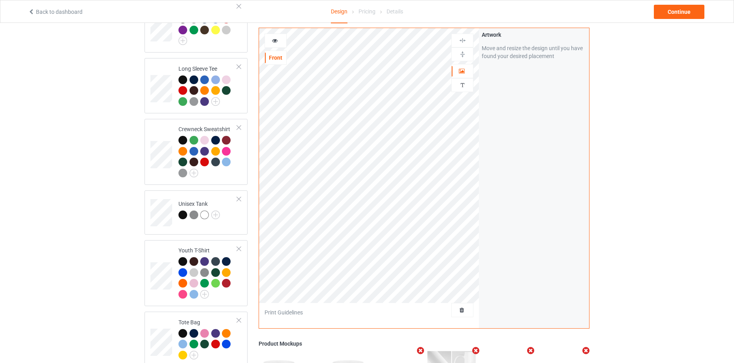
scroll to position [231, 0]
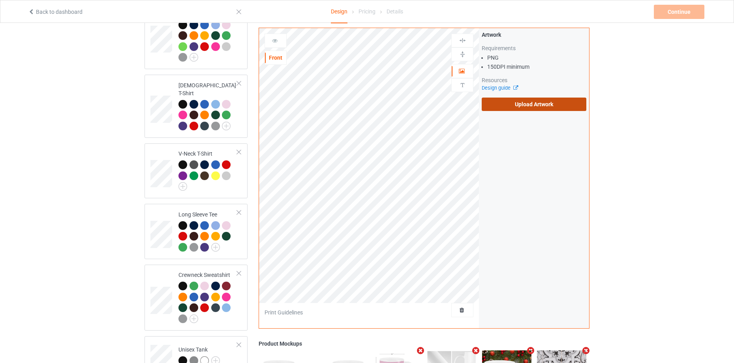
click at [563, 101] on label "Upload Artwork" at bounding box center [534, 104] width 105 height 13
click at [0, 0] on input "Upload Artwork" at bounding box center [0, 0] width 0 height 0
click at [191, 111] on div at bounding box center [193, 115] width 9 height 9
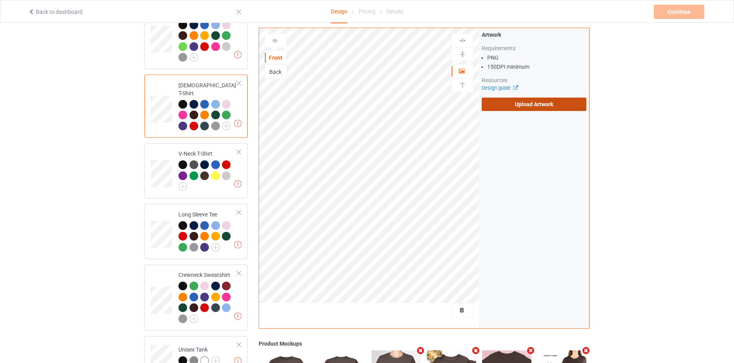
click at [540, 105] on label "Upload Artwork" at bounding box center [534, 104] width 105 height 13
click at [0, 0] on input "Upload Artwork" at bounding box center [0, 0] width 0 height 0
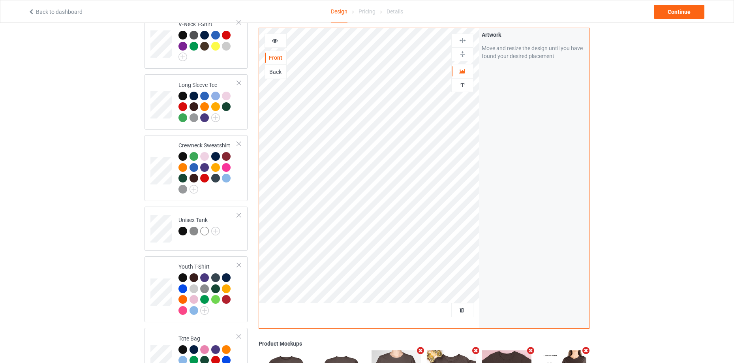
scroll to position [573, 0]
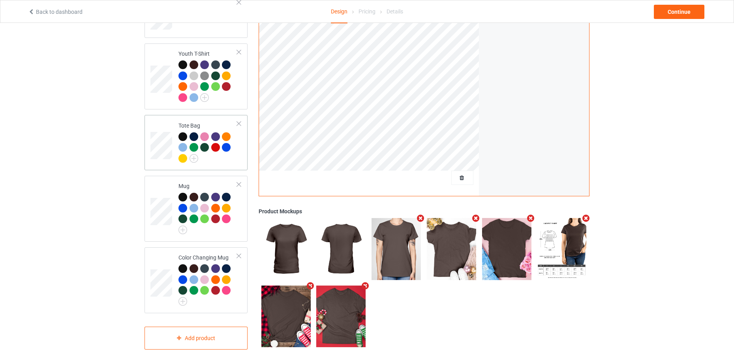
click at [191, 143] on div at bounding box center [193, 147] width 9 height 9
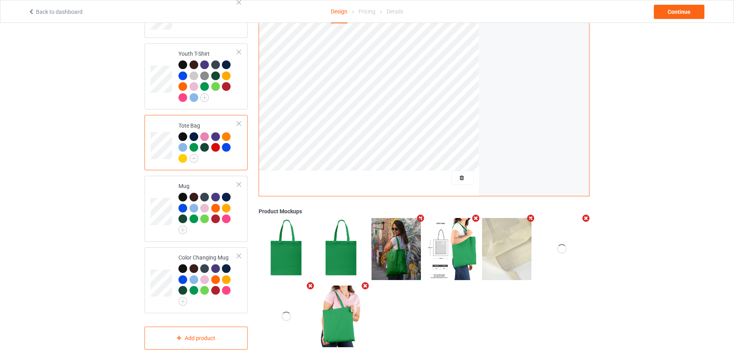
click at [238, 121] on div at bounding box center [239, 124] width 6 height 6
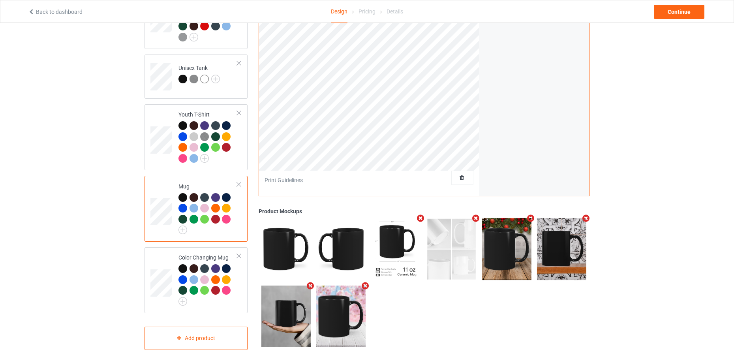
click at [221, 209] on div at bounding box center [216, 209] width 11 height 11
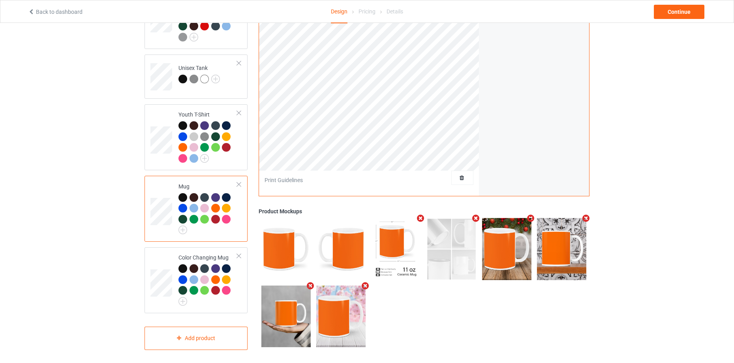
scroll to position [341, 0]
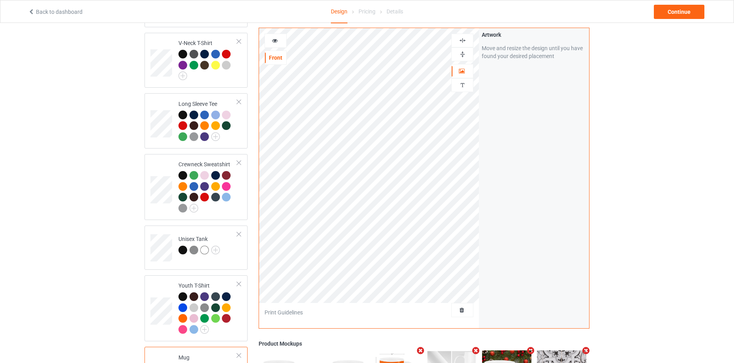
click at [465, 56] on img at bounding box center [463, 55] width 8 height 8
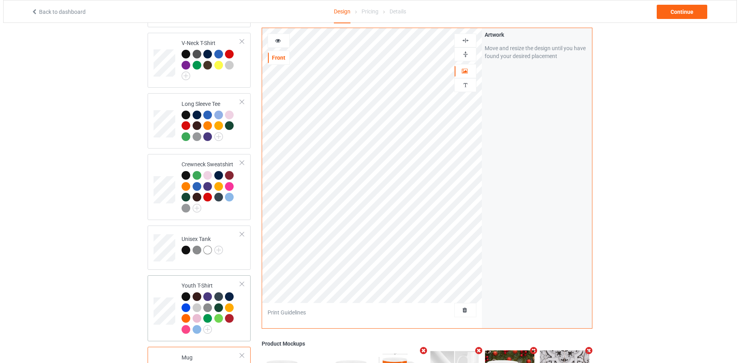
scroll to position [512, 0]
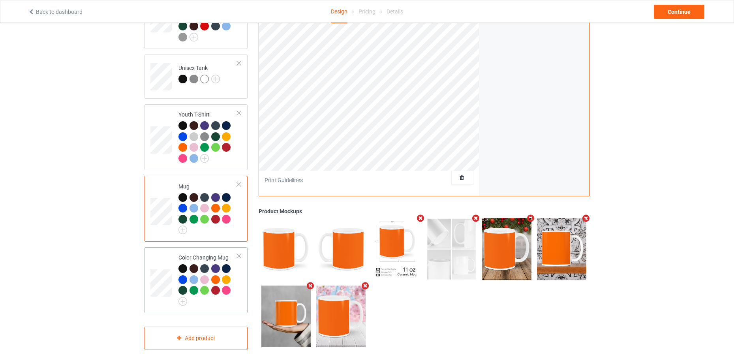
click at [208, 256] on div "Color Changing Mug" at bounding box center [207, 277] width 59 height 49
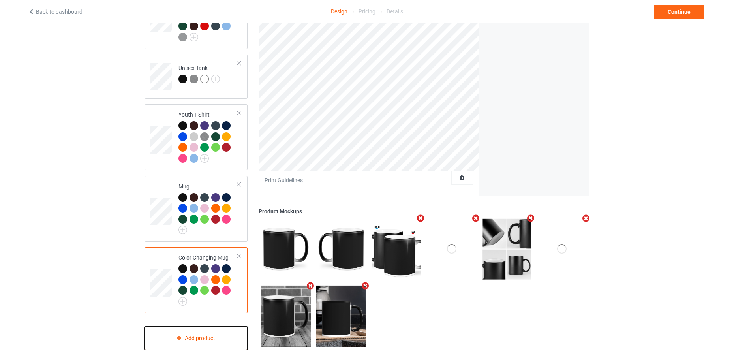
click at [229, 328] on div "Add product" at bounding box center [195, 337] width 103 height 23
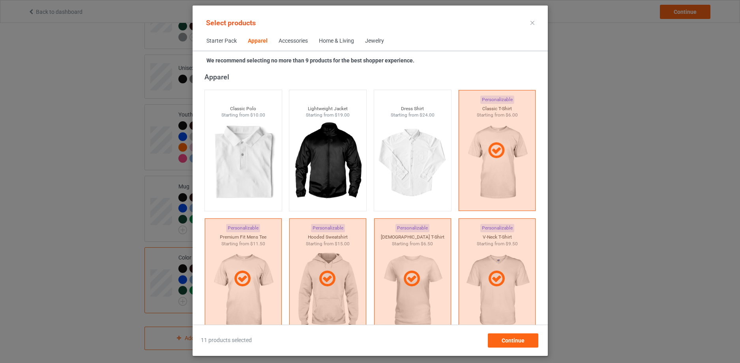
click at [351, 40] on div "Home & Living" at bounding box center [336, 41] width 35 height 8
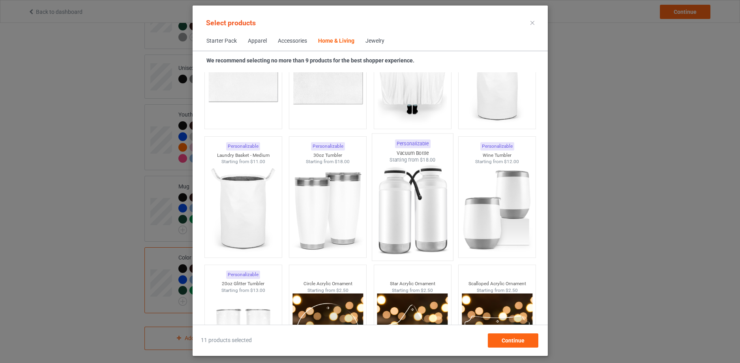
scroll to position [6150, 0]
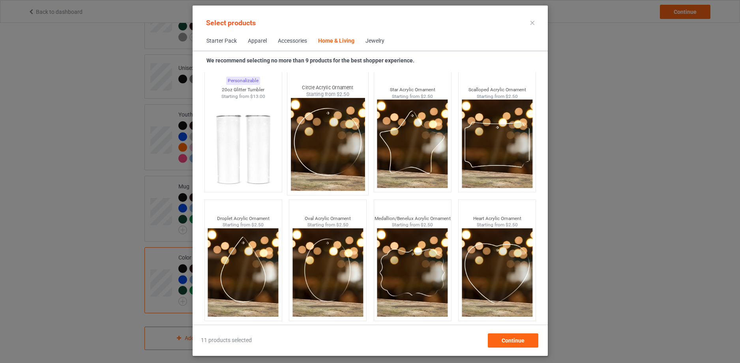
click at [340, 149] on img at bounding box center [328, 144] width 74 height 93
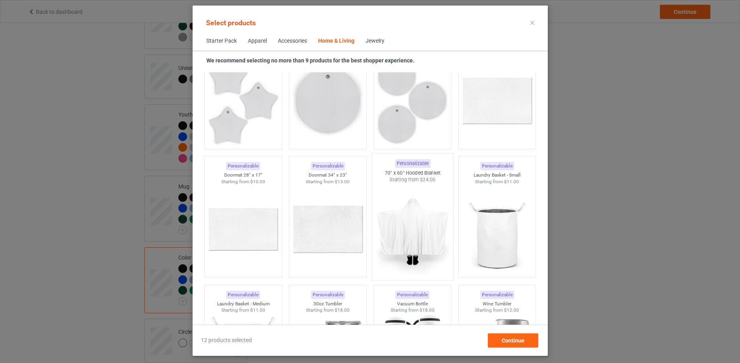
scroll to position [5636, 0]
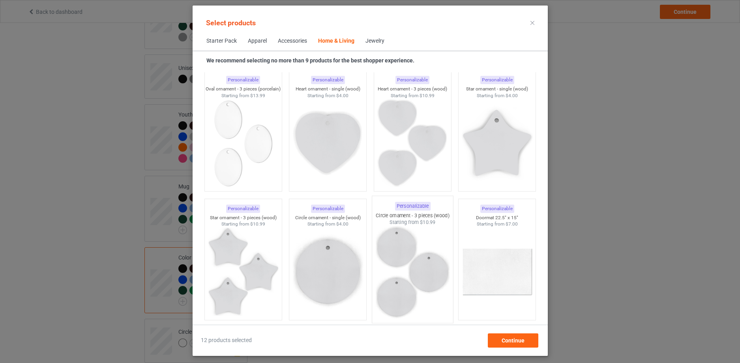
click at [418, 262] on img at bounding box center [412, 272] width 74 height 93
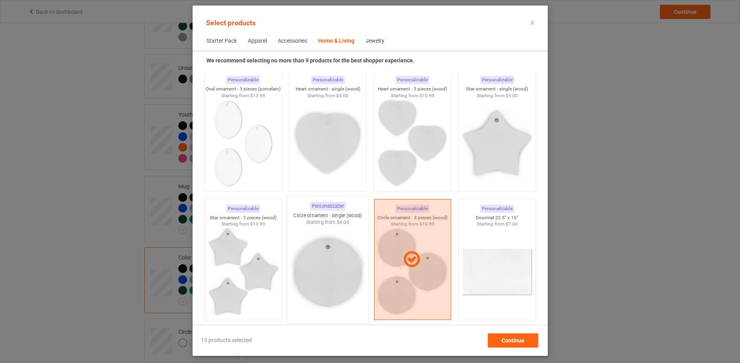
click at [327, 247] on img at bounding box center [328, 272] width 74 height 93
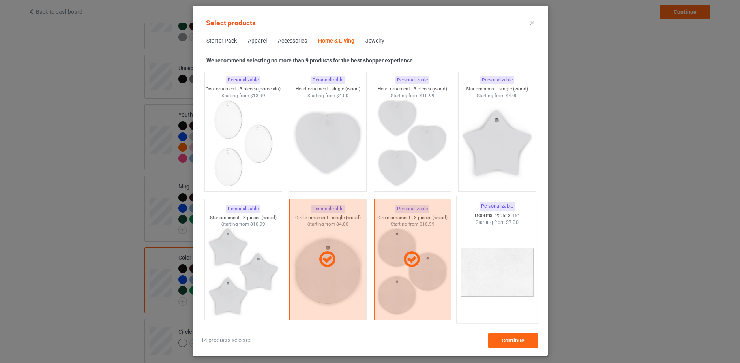
scroll to position [5465, 0]
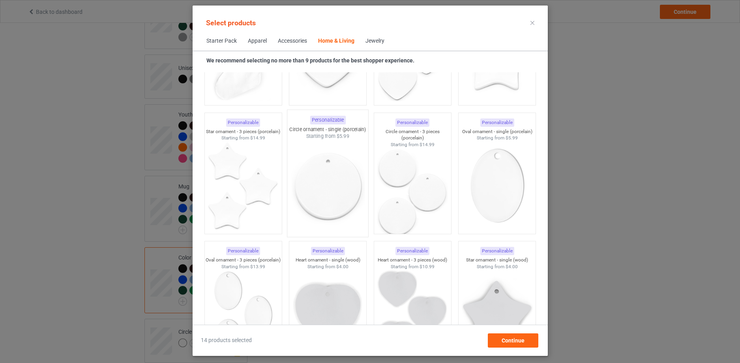
click at [324, 172] on img at bounding box center [328, 186] width 74 height 93
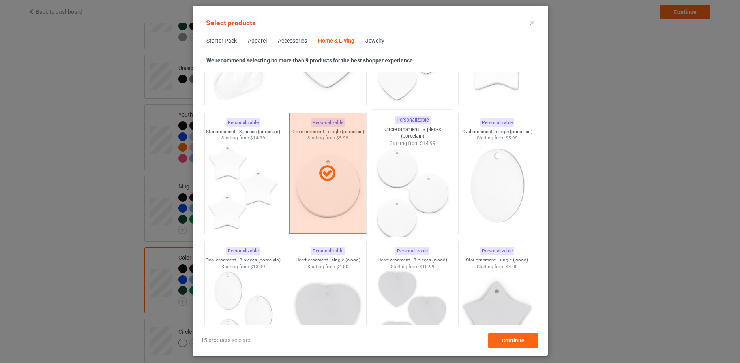
click at [397, 189] on img at bounding box center [412, 192] width 74 height 93
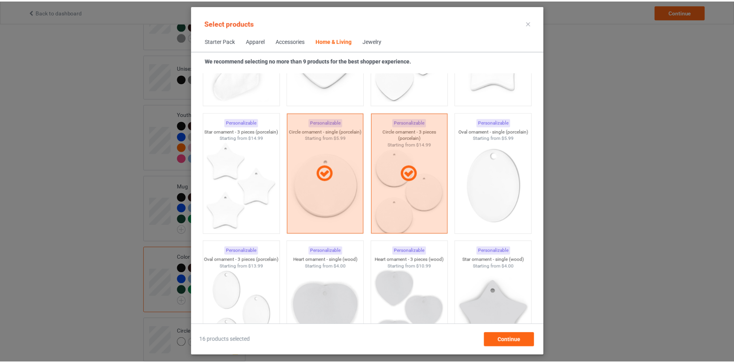
scroll to position [5636, 0]
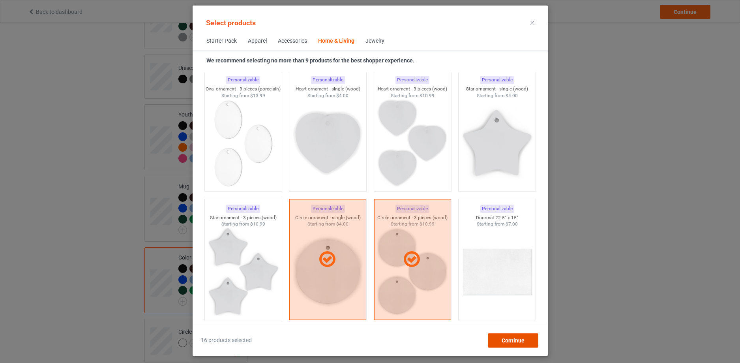
click at [527, 345] on div "Continue" at bounding box center [513, 340] width 51 height 14
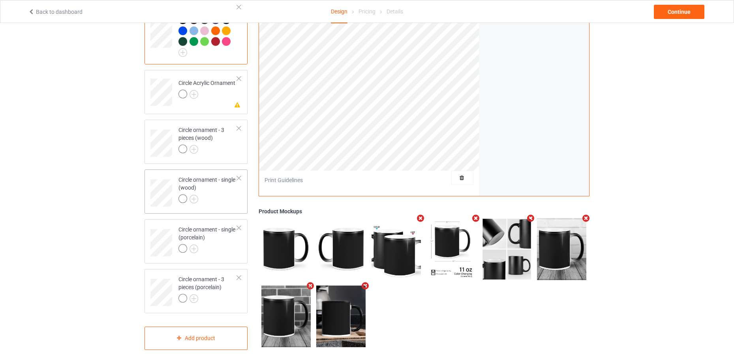
scroll to position [590, 0]
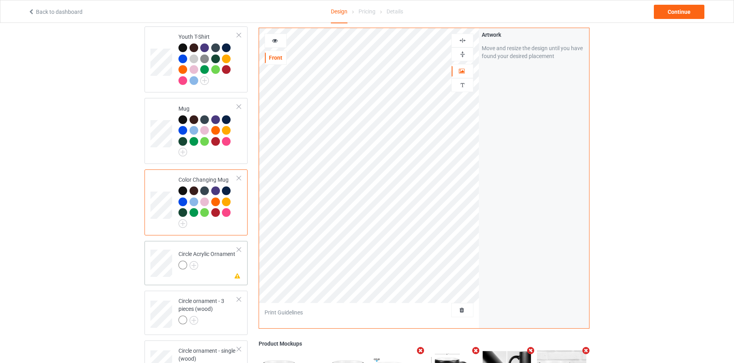
click at [209, 251] on div "Circle Acrylic Ornament" at bounding box center [206, 259] width 57 height 19
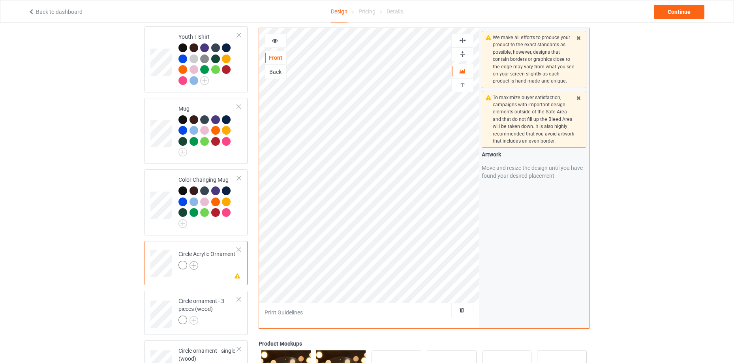
click at [197, 261] on img at bounding box center [193, 265] width 9 height 9
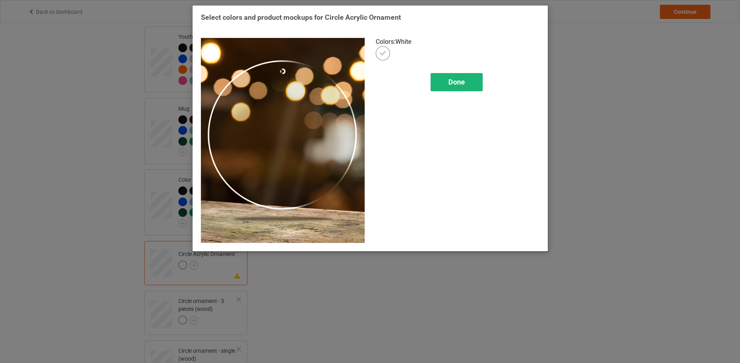
click at [457, 80] on span "Done" at bounding box center [456, 82] width 17 height 8
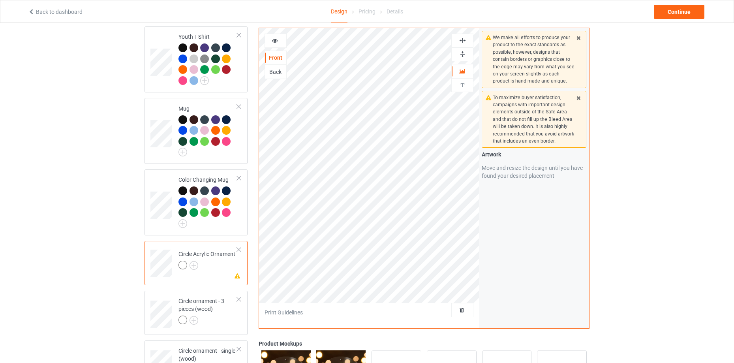
click at [238, 247] on div at bounding box center [239, 250] width 6 height 6
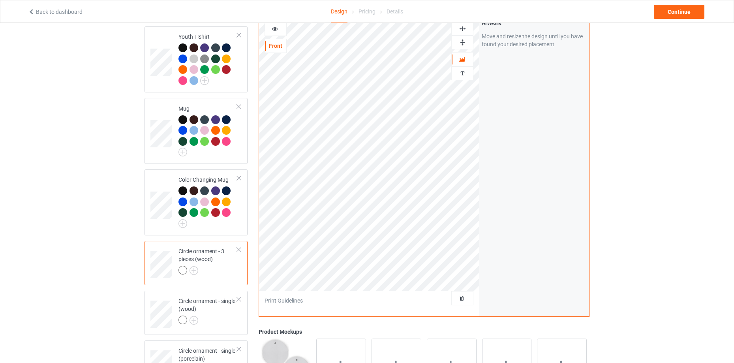
click at [463, 39] on img at bounding box center [463, 43] width 8 height 8
click at [462, 25] on img at bounding box center [463, 29] width 8 height 8
drag, startPoint x: 462, startPoint y: 41, endPoint x: 463, endPoint y: 30, distance: 10.7
click at [462, 40] on img at bounding box center [463, 43] width 8 height 8
click at [463, 25] on img at bounding box center [463, 29] width 8 height 8
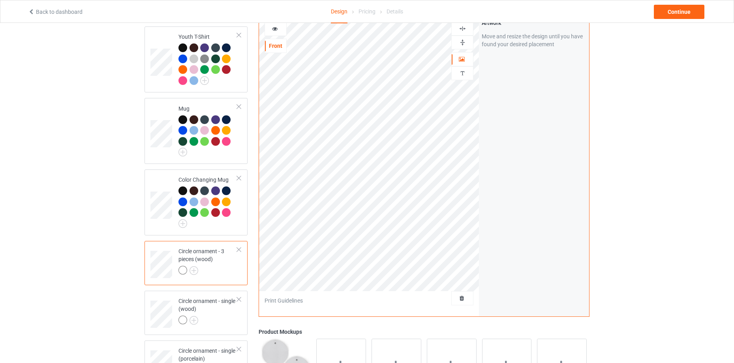
click at [275, 27] on icon at bounding box center [275, 28] width 7 height 6
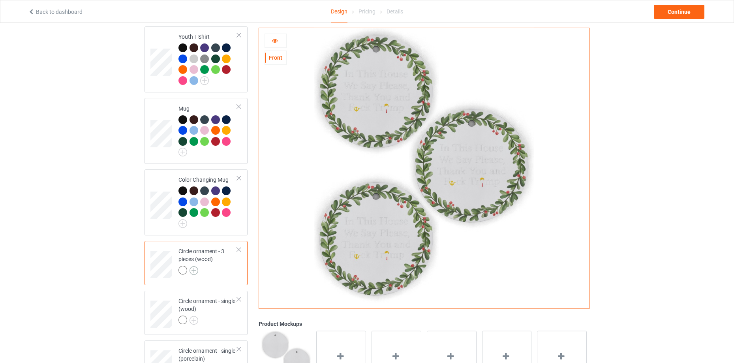
click at [195, 266] on img at bounding box center [193, 270] width 9 height 9
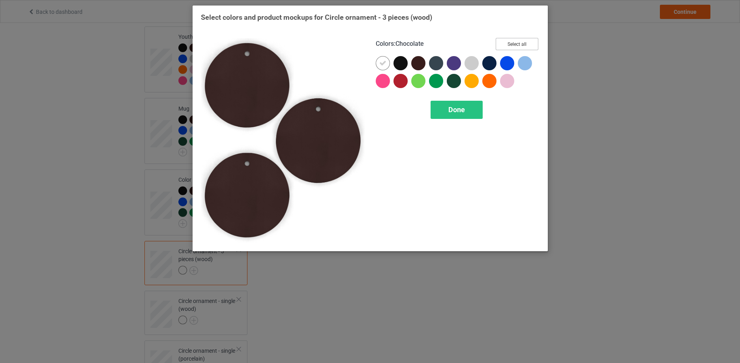
click at [518, 46] on button "Select all" at bounding box center [517, 44] width 43 height 12
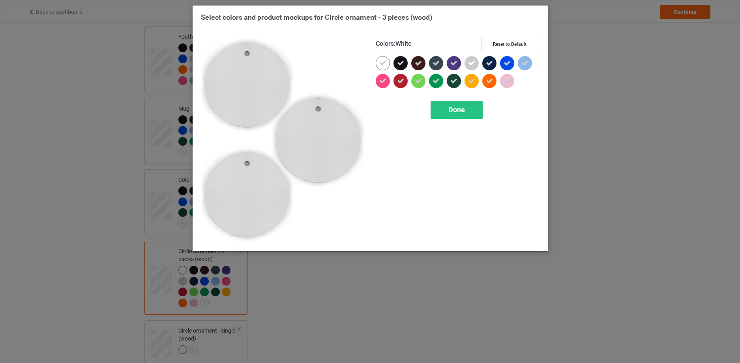
click at [383, 62] on icon at bounding box center [382, 63] width 7 height 7
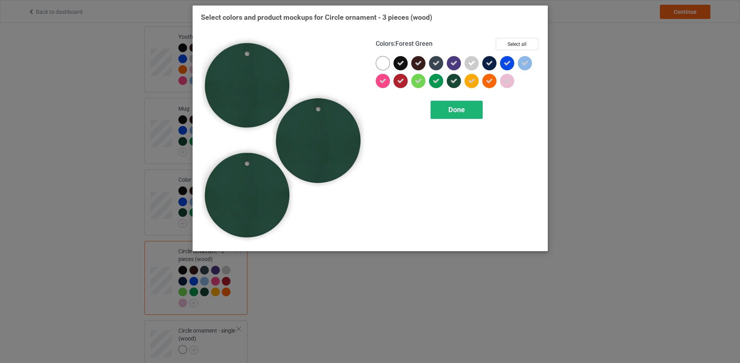
click at [464, 107] on span "Done" at bounding box center [456, 109] width 17 height 8
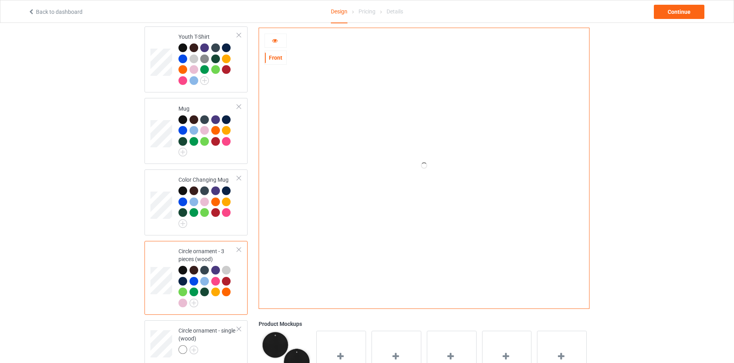
click at [180, 266] on div at bounding box center [182, 270] width 9 height 9
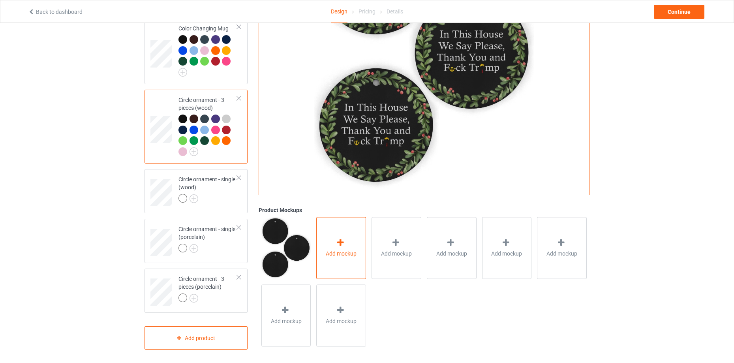
scroll to position [570, 0]
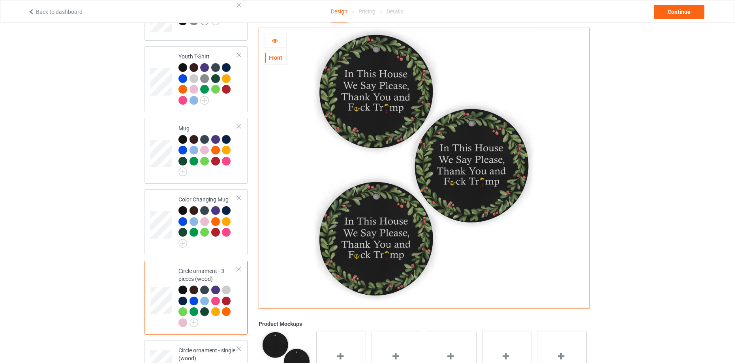
click at [278, 44] on div at bounding box center [275, 41] width 21 height 8
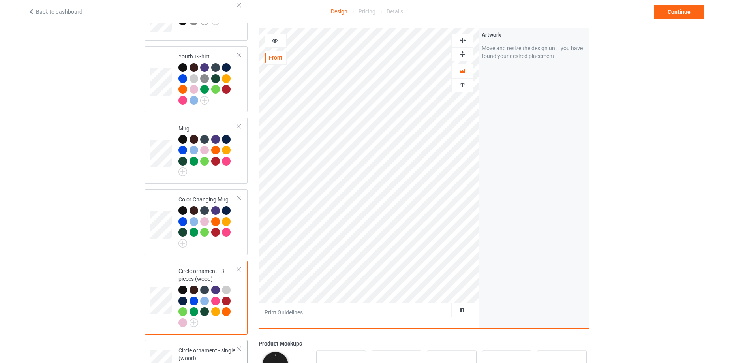
click at [212, 350] on div "Circle ornament - single (wood)" at bounding box center [207, 359] width 59 height 27
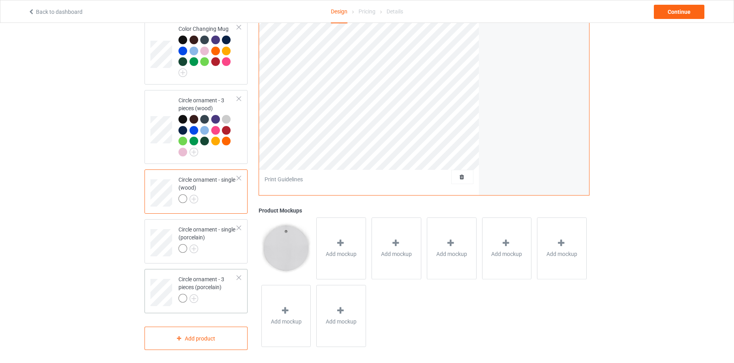
scroll to position [741, 0]
click at [194, 196] on img at bounding box center [193, 198] width 9 height 9
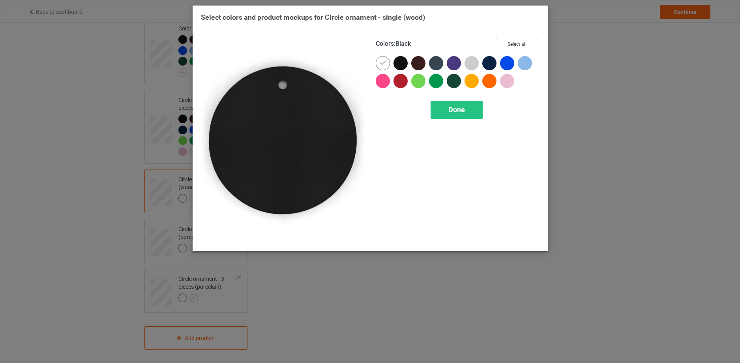
click at [521, 42] on button "Select all" at bounding box center [517, 44] width 43 height 12
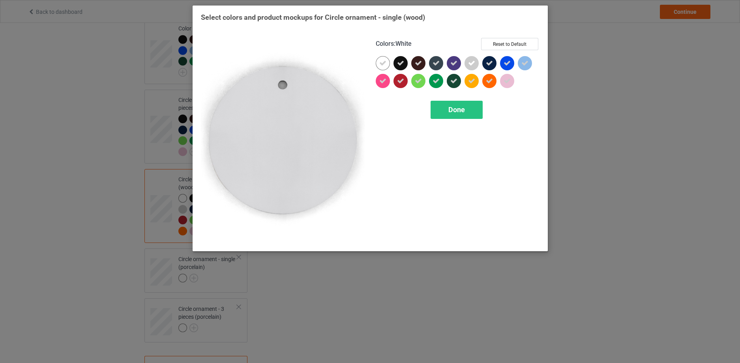
click at [385, 60] on icon at bounding box center [382, 63] width 7 height 7
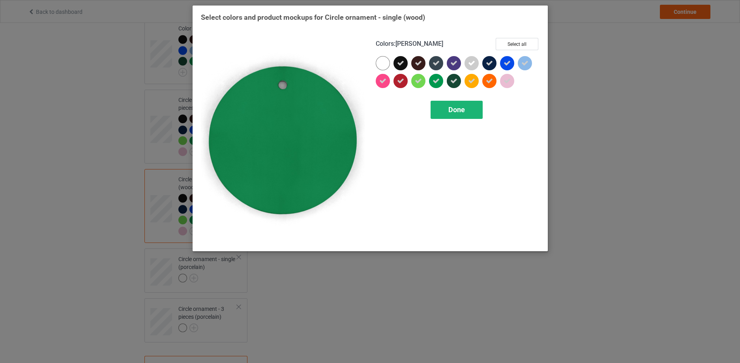
click at [462, 106] on span "Done" at bounding box center [456, 109] width 17 height 8
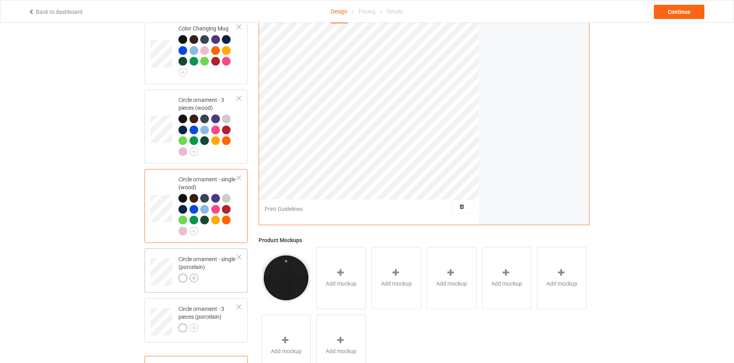
click at [193, 275] on img at bounding box center [193, 278] width 9 height 9
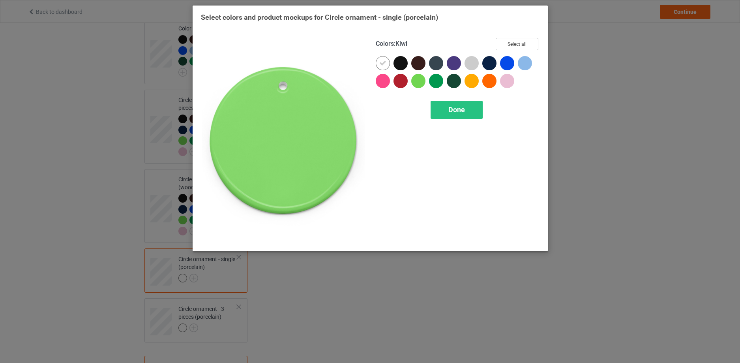
drag, startPoint x: 531, startPoint y: 43, endPoint x: 495, endPoint y: 48, distance: 37.1
click at [531, 43] on button "Select all" at bounding box center [517, 44] width 43 height 12
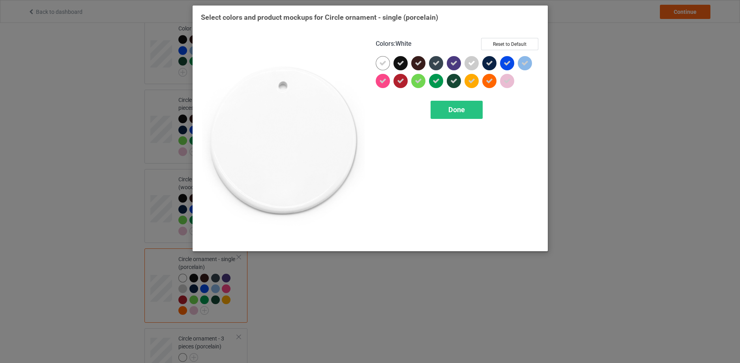
click at [382, 62] on icon at bounding box center [382, 63] width 7 height 7
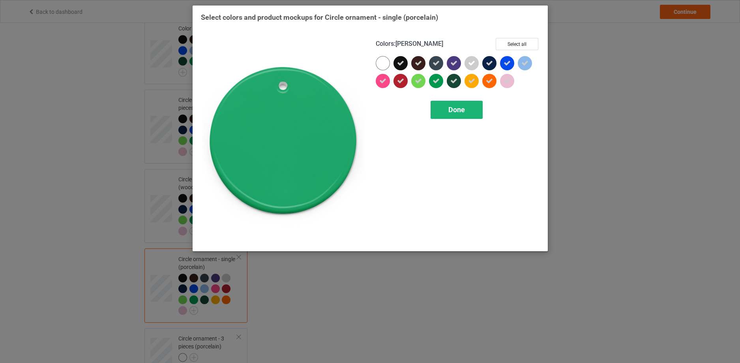
click at [454, 107] on span "Done" at bounding box center [456, 109] width 17 height 8
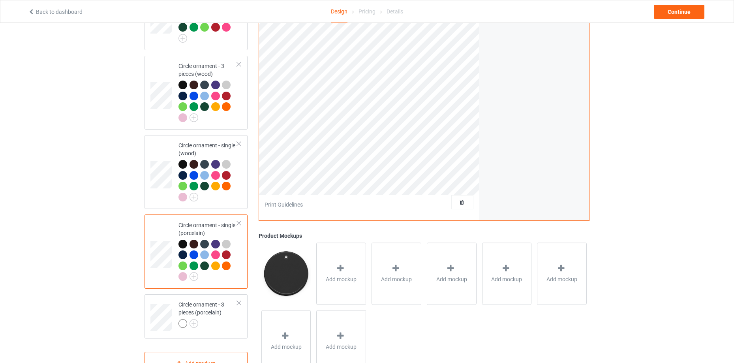
scroll to position [801, 0]
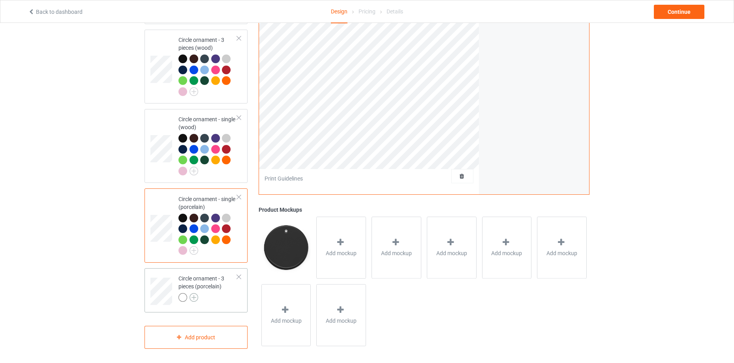
click at [190, 293] on img at bounding box center [193, 297] width 9 height 9
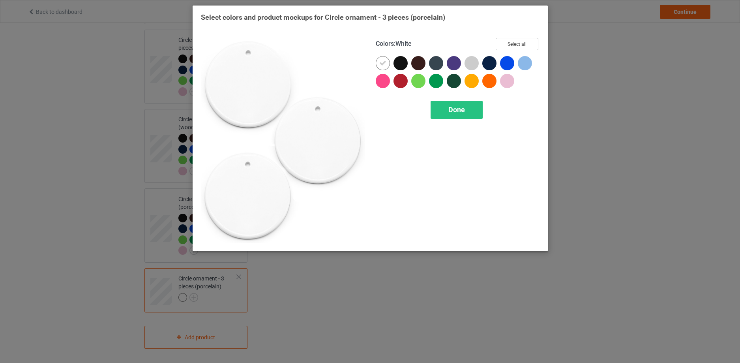
click at [514, 47] on button "Select all" at bounding box center [517, 44] width 43 height 12
click at [386, 64] on div at bounding box center [383, 63] width 14 height 14
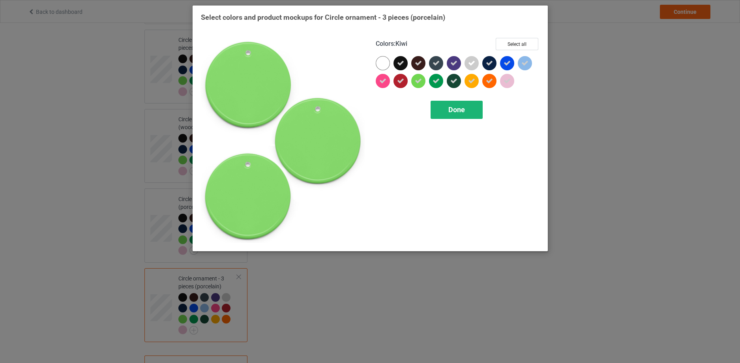
click at [460, 113] on span "Done" at bounding box center [456, 109] width 17 height 8
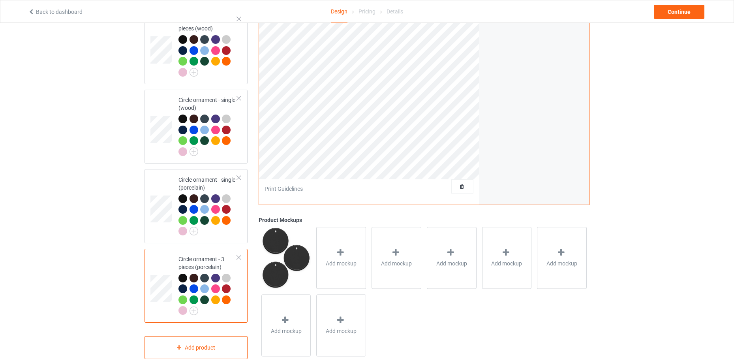
scroll to position [831, 0]
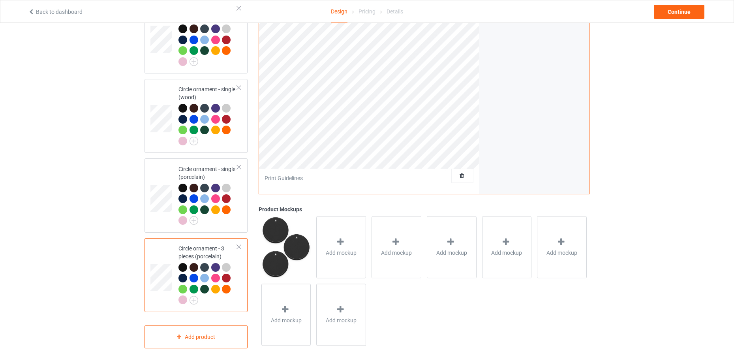
click at [246, 282] on div "Circle ornament - 3 pieces (porcelain)" at bounding box center [195, 275] width 103 height 74
click at [234, 202] on div at bounding box center [207, 205] width 59 height 43
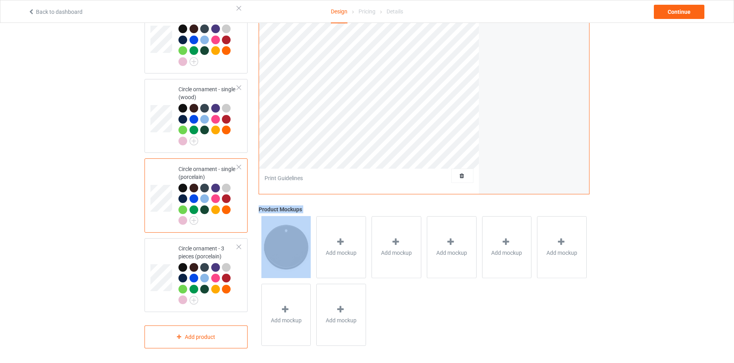
drag, startPoint x: 345, startPoint y: 243, endPoint x: 391, endPoint y: 186, distance: 73.0
click at [391, 186] on div "Front Artwork Personalized text Print Guidelines Artwork Move and resize the de…" at bounding box center [424, 120] width 331 height 455
click at [394, 176] on div "Print Guidelines" at bounding box center [369, 179] width 220 height 20
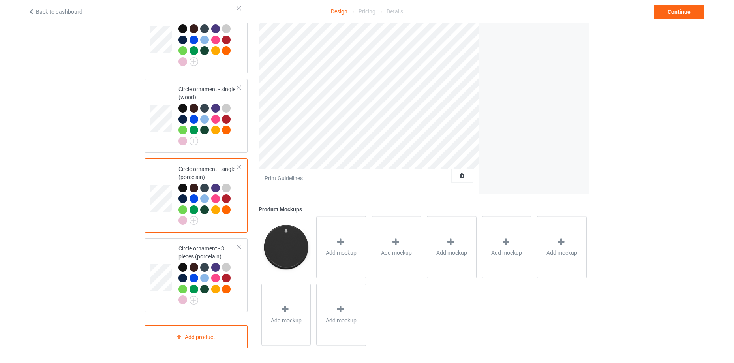
scroll to position [489, 0]
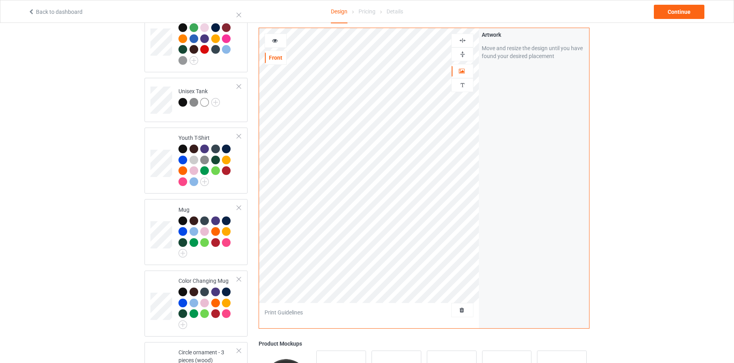
click at [271, 38] on div at bounding box center [275, 41] width 21 height 8
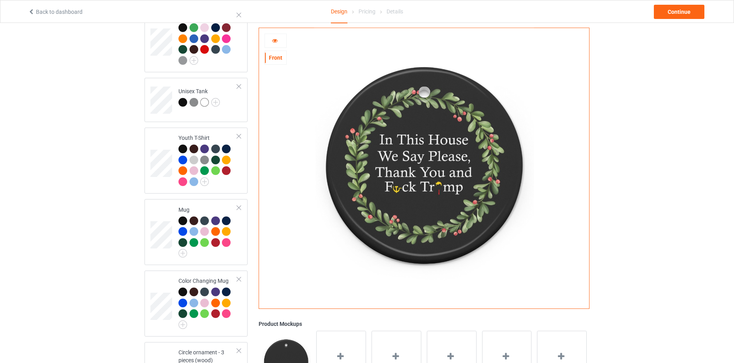
click at [274, 42] on icon at bounding box center [275, 40] width 7 height 6
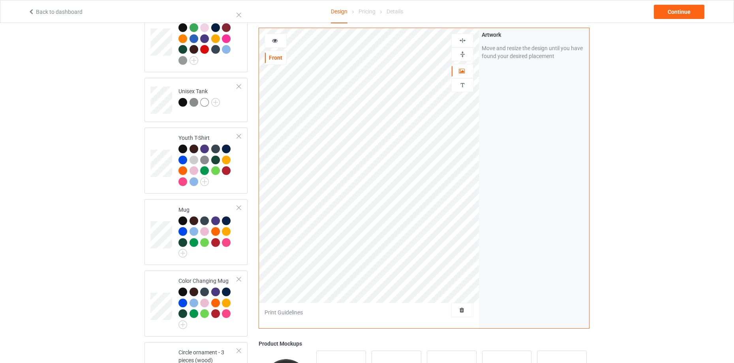
click at [463, 42] on img at bounding box center [463, 41] width 8 height 8
click at [462, 56] on img at bounding box center [463, 55] width 8 height 8
click at [277, 40] on icon at bounding box center [275, 40] width 7 height 6
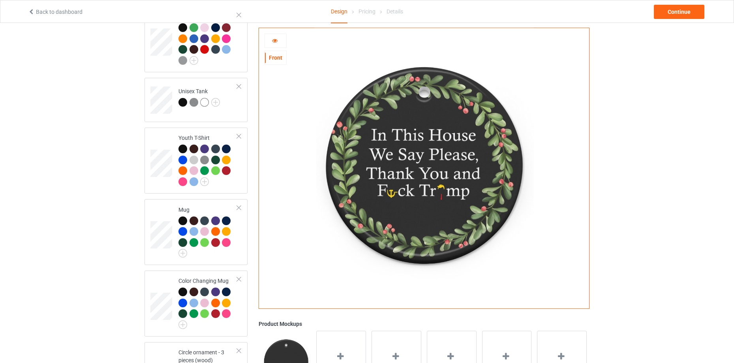
click at [275, 45] on div at bounding box center [275, 41] width 21 height 8
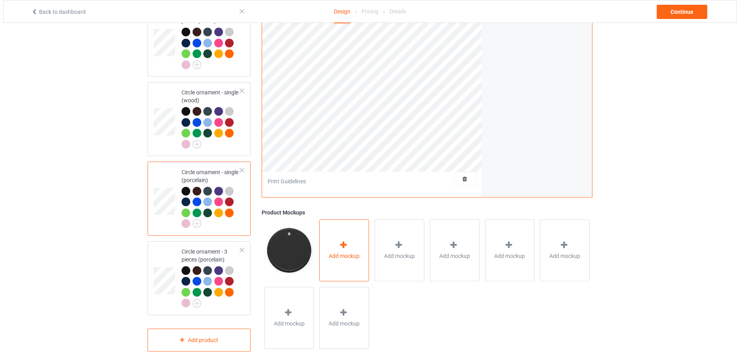
scroll to position [831, 0]
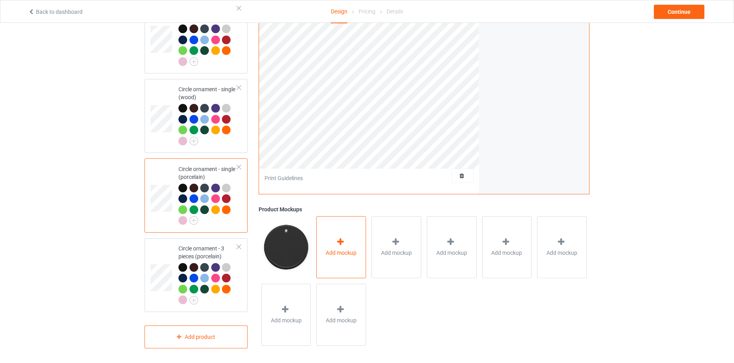
click at [360, 247] on div "Add mockup" at bounding box center [341, 247] width 50 height 62
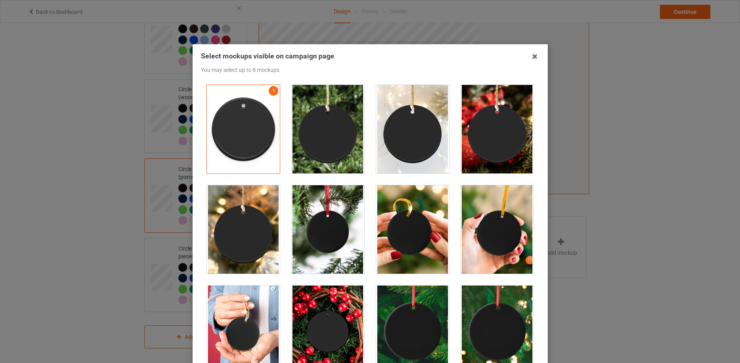
drag, startPoint x: 334, startPoint y: 141, endPoint x: 424, endPoint y: 141, distance: 90.4
click at [336, 141] on div at bounding box center [327, 129] width 73 height 88
click at [424, 141] on div at bounding box center [412, 129] width 73 height 88
click at [484, 147] on div at bounding box center [497, 129] width 73 height 88
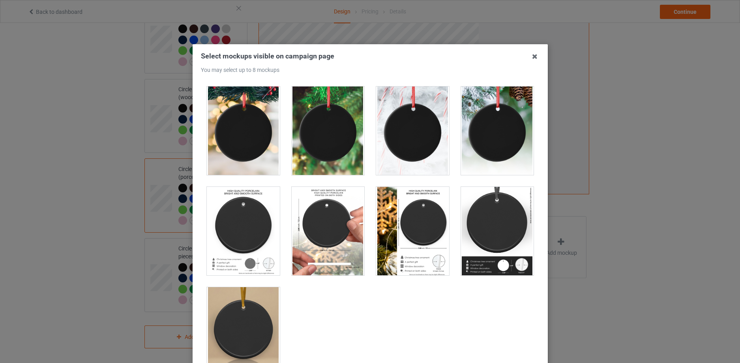
scroll to position [311, 0]
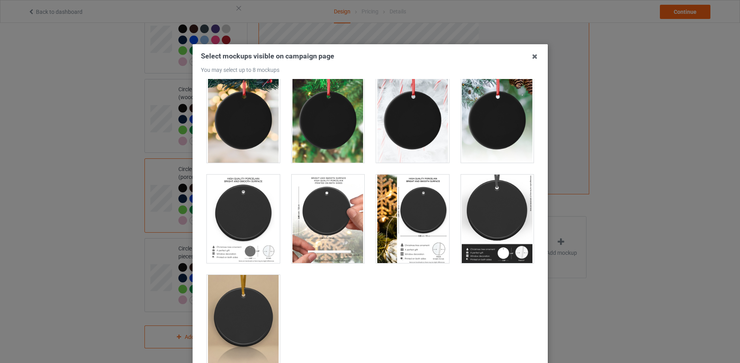
drag, startPoint x: 413, startPoint y: 207, endPoint x: 398, endPoint y: 207, distance: 15.0
click at [413, 207] on div at bounding box center [412, 218] width 73 height 88
click at [319, 208] on div at bounding box center [327, 218] width 73 height 88
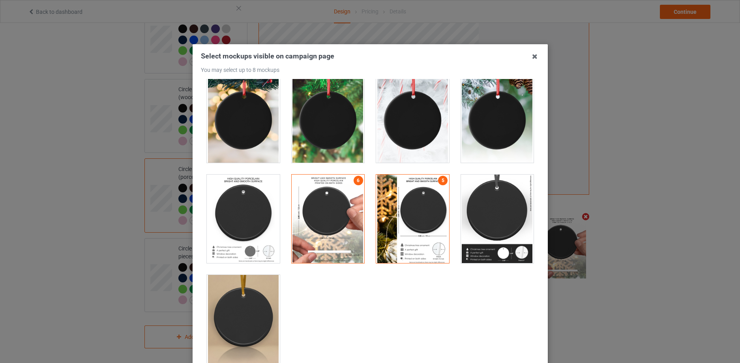
drag, startPoint x: 236, startPoint y: 211, endPoint x: 242, endPoint y: 215, distance: 6.6
click at [238, 215] on div at bounding box center [243, 218] width 73 height 88
drag, startPoint x: 478, startPoint y: 221, endPoint x: 421, endPoint y: 243, distance: 61.7
click at [479, 221] on div at bounding box center [497, 218] width 73 height 88
click at [232, 333] on div at bounding box center [243, 319] width 73 height 88
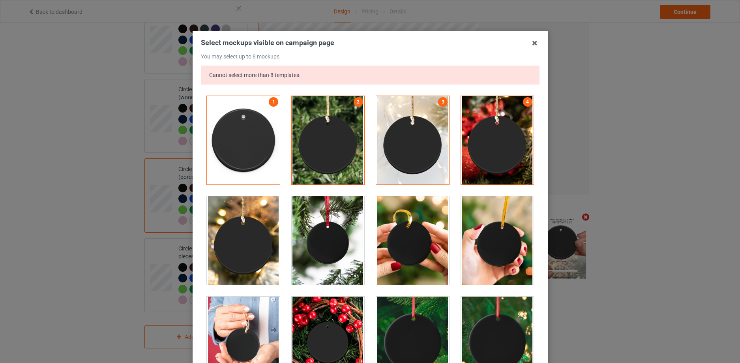
scroll to position [0, 0]
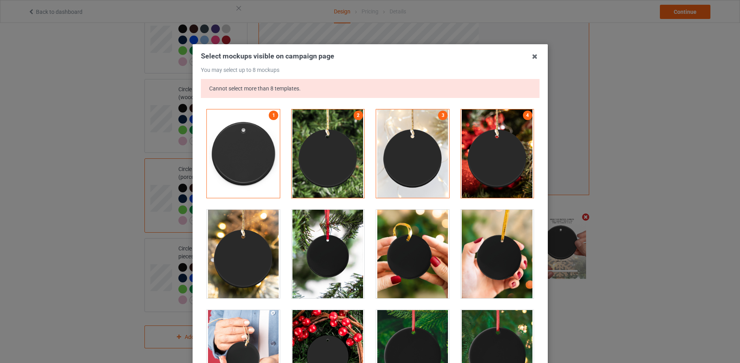
click at [336, 169] on div at bounding box center [327, 153] width 73 height 88
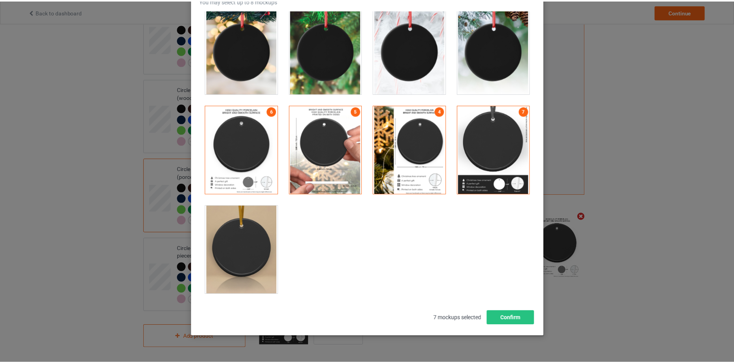
scroll to position [87, 0]
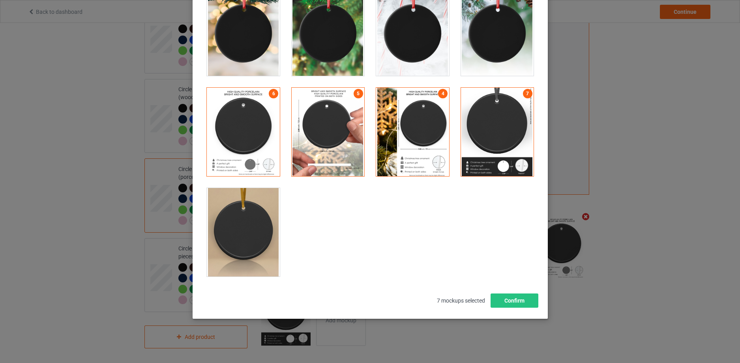
click at [253, 234] on div at bounding box center [243, 232] width 73 height 88
click at [517, 301] on button "Confirm" at bounding box center [514, 300] width 48 height 14
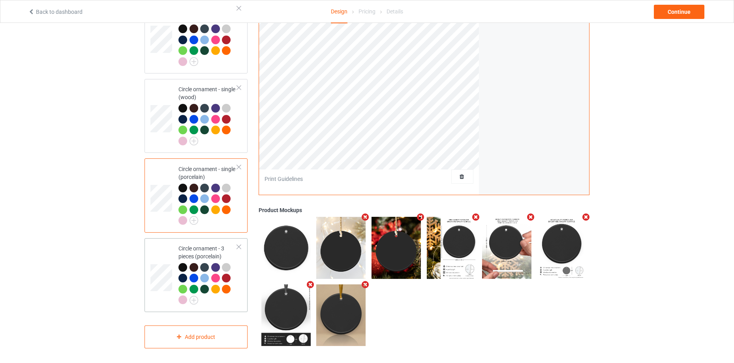
click at [221, 264] on div at bounding box center [216, 268] width 11 height 11
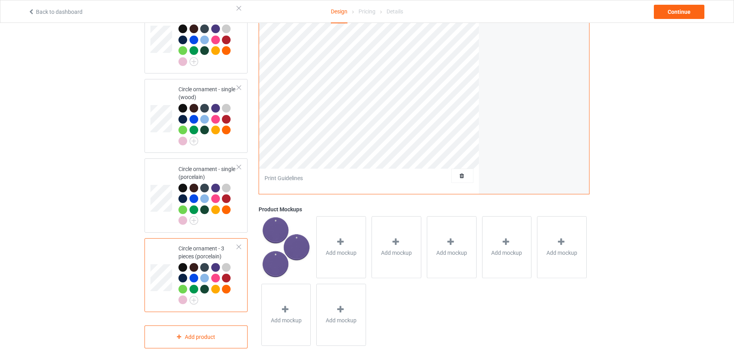
scroll to position [660, 0]
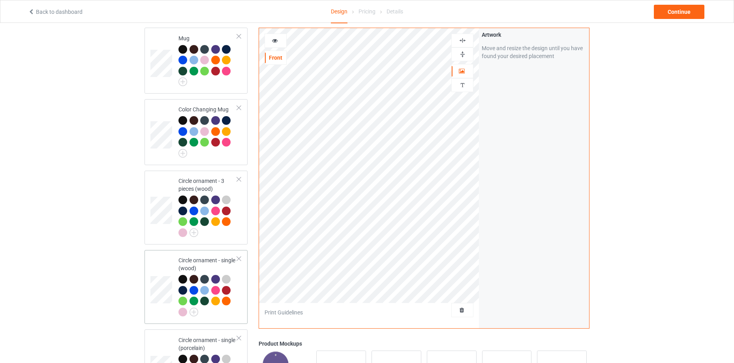
click at [210, 296] on div at bounding box center [205, 301] width 11 height 11
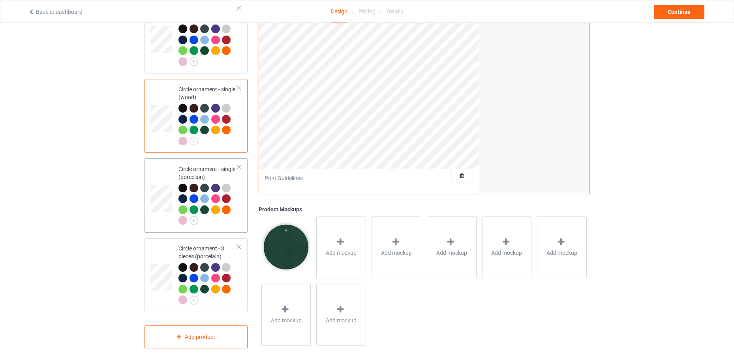
click at [207, 207] on div at bounding box center [204, 209] width 9 height 9
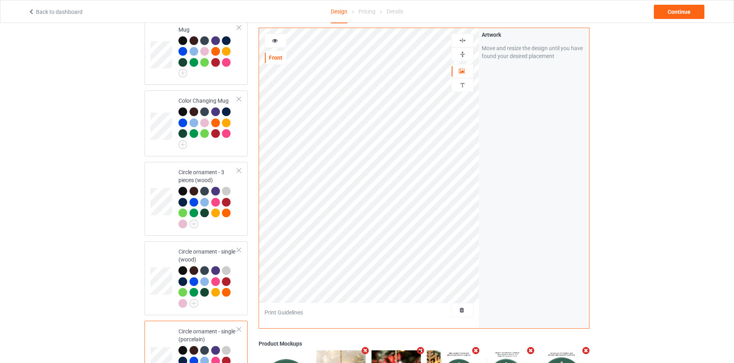
scroll to position [831, 0]
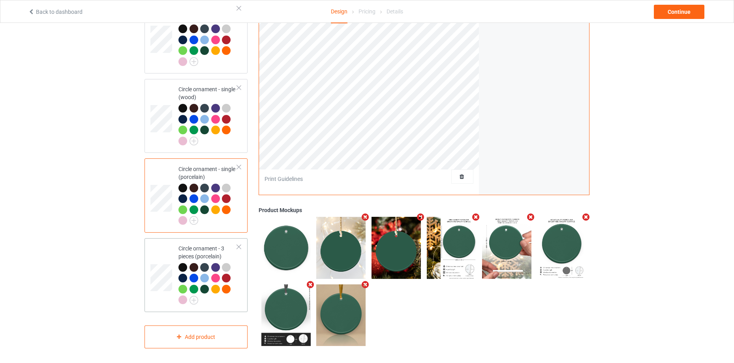
click at [216, 280] on div at bounding box center [216, 279] width 11 height 11
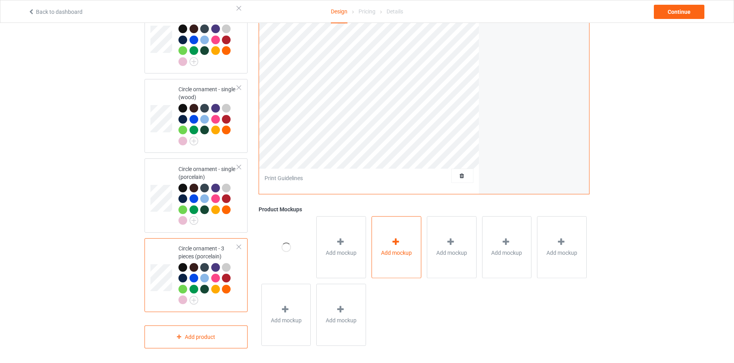
scroll to position [660, 0]
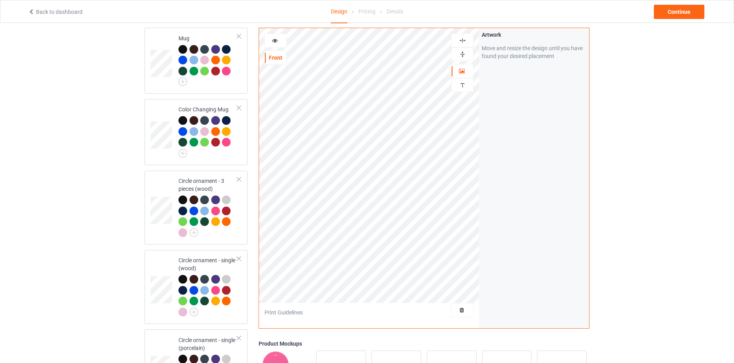
click at [460, 53] on img at bounding box center [463, 55] width 8 height 8
click at [462, 39] on img at bounding box center [463, 41] width 8 height 8
click at [463, 50] on div at bounding box center [462, 54] width 22 height 14
click at [465, 37] on img at bounding box center [463, 41] width 8 height 8
click at [274, 38] on icon at bounding box center [275, 40] width 7 height 6
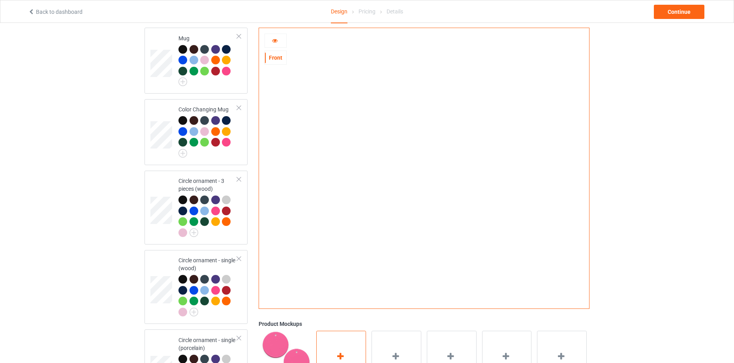
click at [347, 343] on div "Add mockup" at bounding box center [341, 361] width 50 height 62
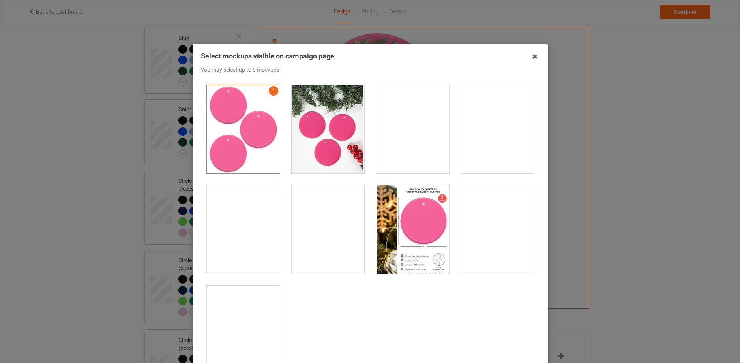
scroll to position [11, 0]
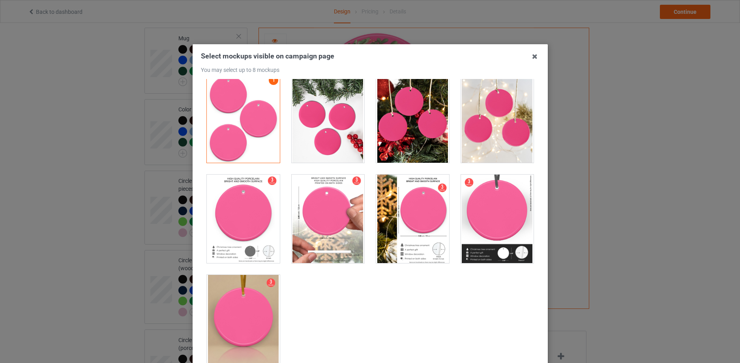
click at [328, 105] on div at bounding box center [327, 118] width 73 height 88
click at [412, 139] on div at bounding box center [412, 118] width 73 height 88
drag, startPoint x: 471, startPoint y: 129, endPoint x: 482, endPoint y: 153, distance: 26.0
click at [473, 131] on div at bounding box center [497, 118] width 73 height 88
click at [490, 202] on div at bounding box center [497, 218] width 73 height 88
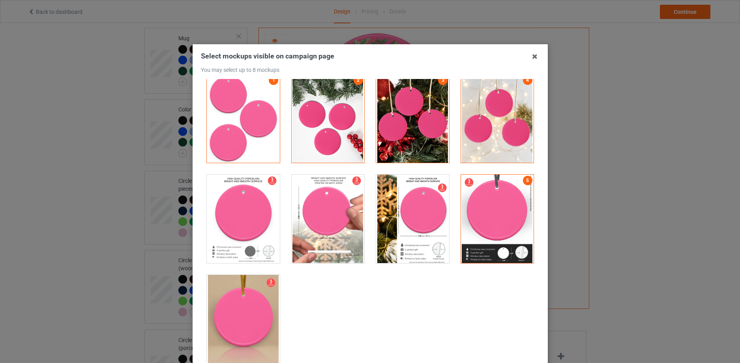
click at [428, 223] on div at bounding box center [412, 218] width 73 height 88
drag, startPoint x: 362, startPoint y: 229, endPoint x: 355, endPoint y: 230, distance: 7.1
click at [361, 229] on div at bounding box center [327, 219] width 85 height 100
click at [285, 227] on div at bounding box center [327, 219] width 85 height 100
click at [227, 239] on div at bounding box center [243, 218] width 73 height 88
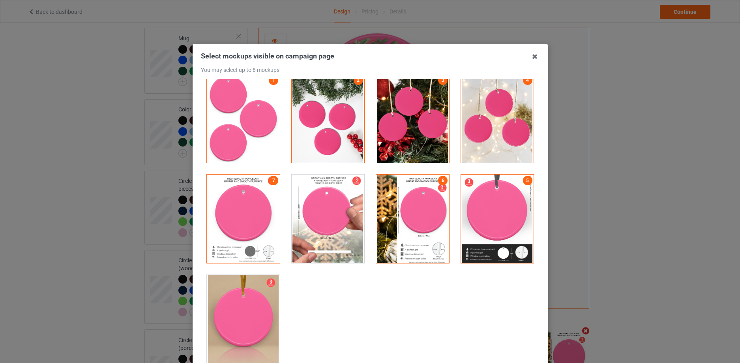
click at [328, 234] on div at bounding box center [327, 218] width 73 height 88
click at [249, 316] on div at bounding box center [243, 319] width 73 height 88
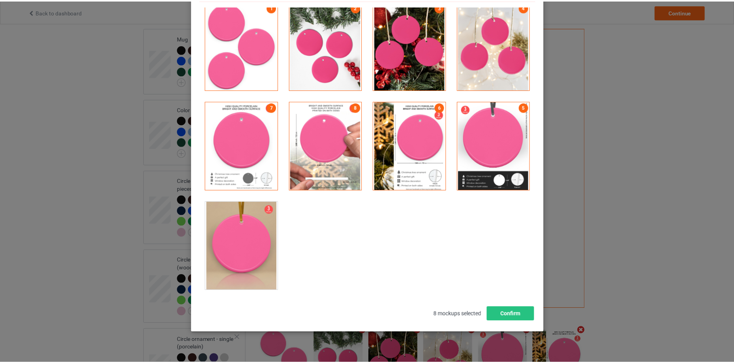
scroll to position [111, 0]
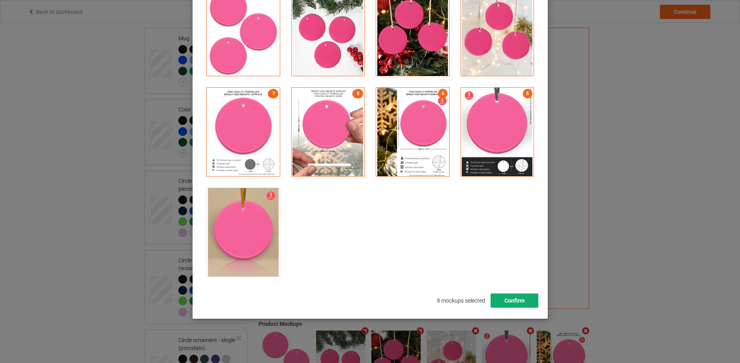
click at [520, 306] on button "Confirm" at bounding box center [514, 300] width 48 height 14
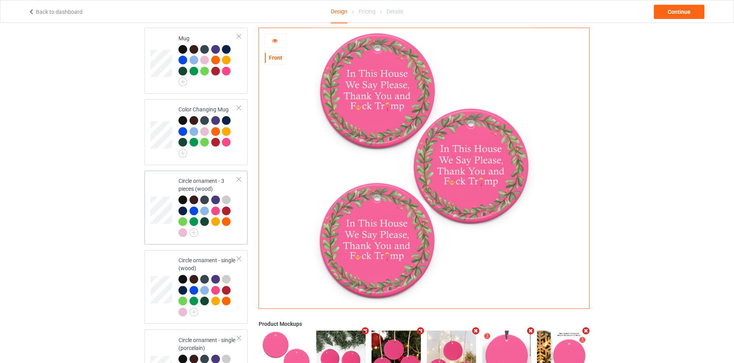
click at [231, 207] on div at bounding box center [227, 211] width 11 height 11
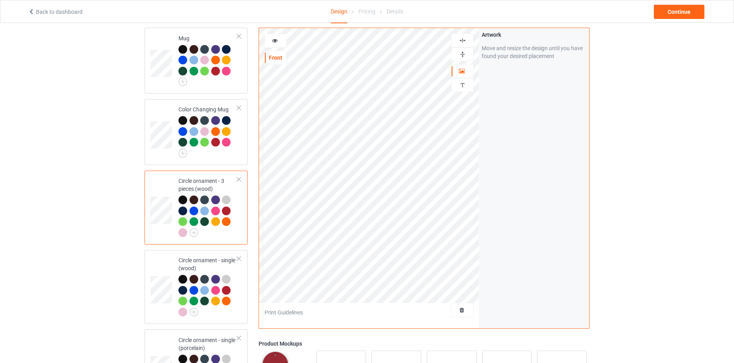
scroll to position [831, 0]
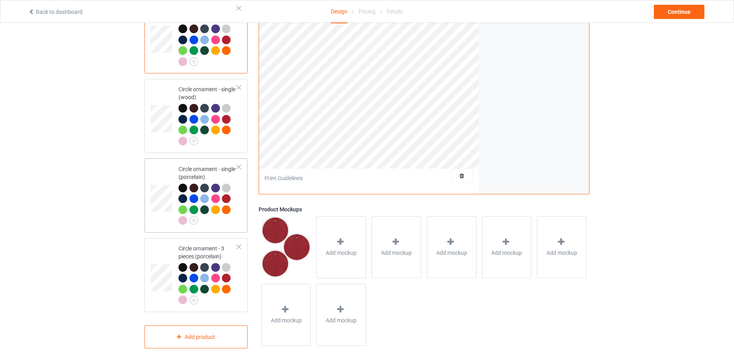
click at [222, 216] on div at bounding box center [207, 205] width 59 height 43
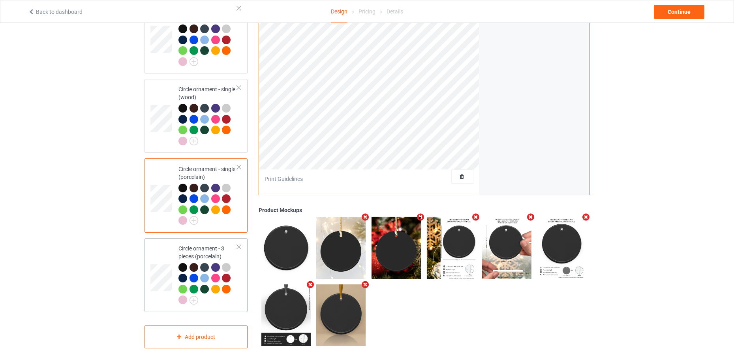
click at [205, 274] on div at bounding box center [204, 278] width 9 height 9
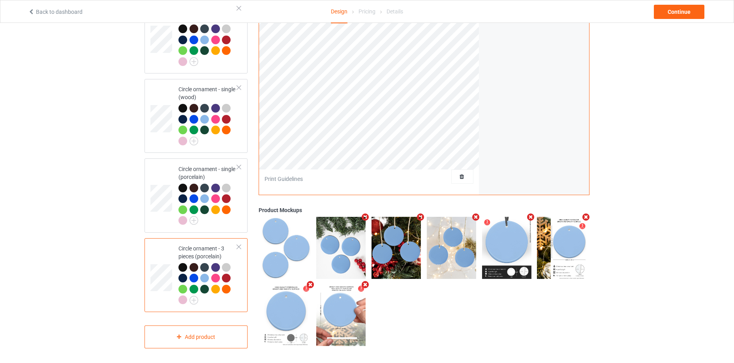
scroll to position [660, 0]
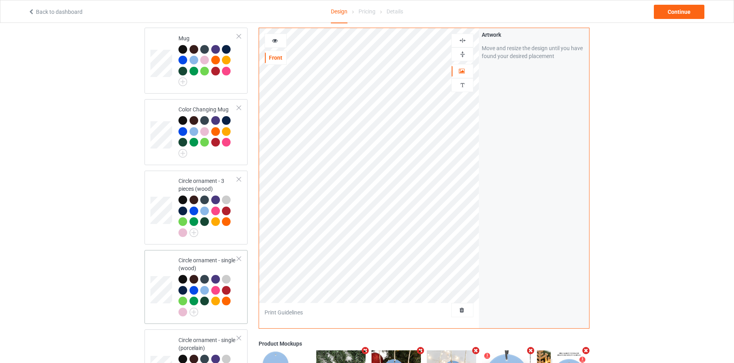
click at [220, 264] on div "Circle ornament - single (wood)" at bounding box center [207, 285] width 59 height 59
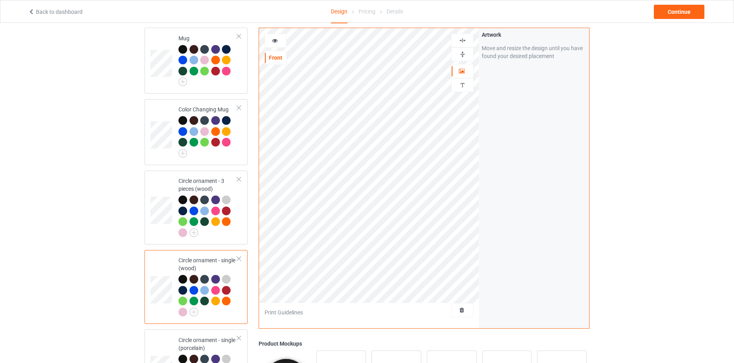
click at [462, 54] on img at bounding box center [463, 55] width 8 height 8
click at [463, 39] on img at bounding box center [463, 41] width 8 height 8
click at [276, 36] on div at bounding box center [276, 41] width 22 height 14
click at [276, 41] on icon at bounding box center [275, 40] width 7 height 6
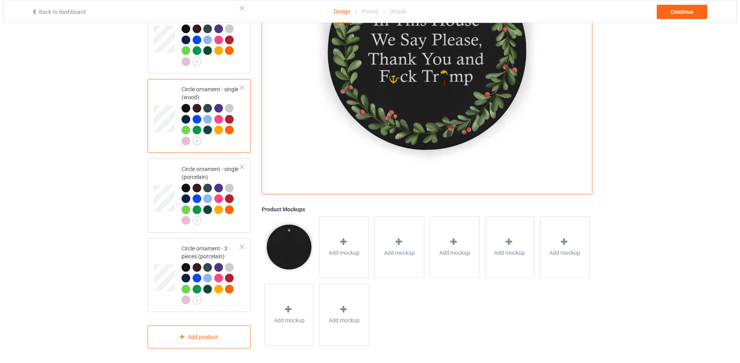
scroll to position [660, 0]
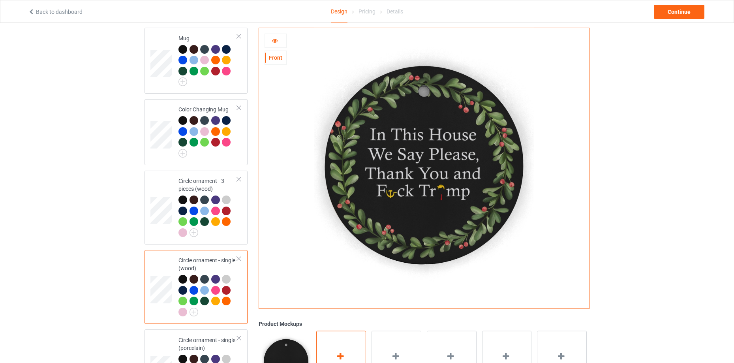
click at [351, 346] on div "Add mockup" at bounding box center [341, 361] width 50 height 62
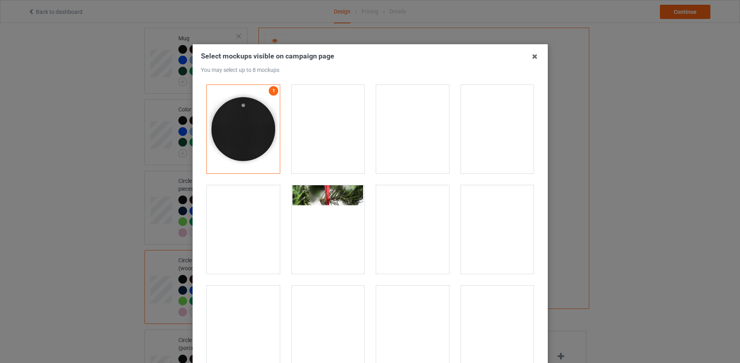
click at [338, 144] on div at bounding box center [327, 129] width 73 height 88
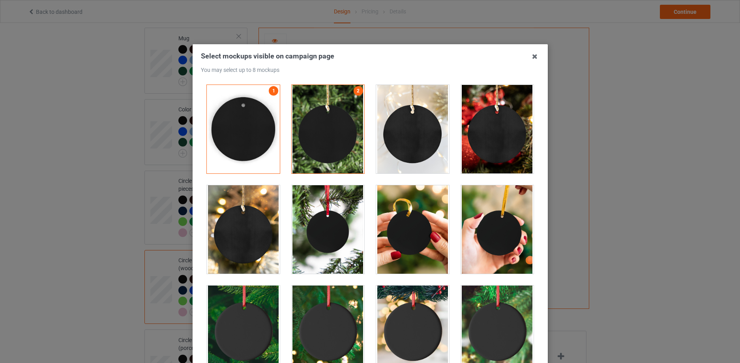
click at [410, 144] on div at bounding box center [412, 129] width 73 height 88
click at [326, 144] on div at bounding box center [327, 129] width 73 height 88
click at [414, 144] on div at bounding box center [412, 129] width 73 height 88
click at [322, 142] on div at bounding box center [327, 129] width 73 height 88
drag, startPoint x: 348, startPoint y: 144, endPoint x: 357, endPoint y: 143, distance: 9.6
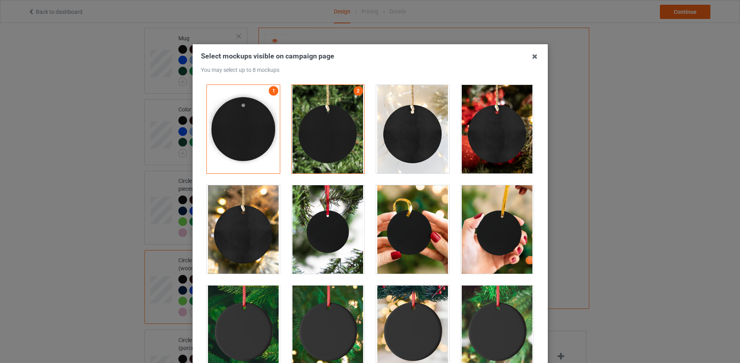
click at [346, 144] on div at bounding box center [327, 129] width 73 height 88
click at [482, 131] on div at bounding box center [497, 129] width 73 height 88
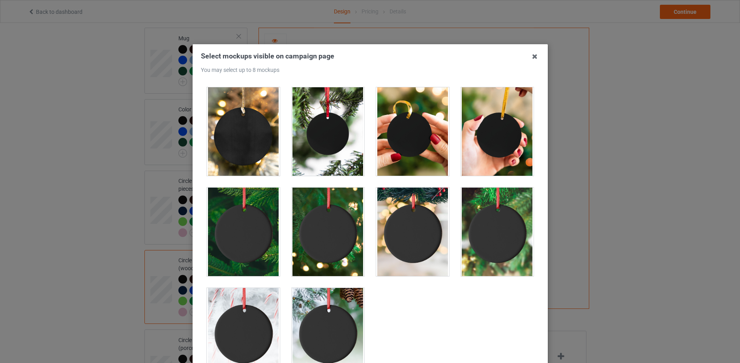
scroll to position [111, 0]
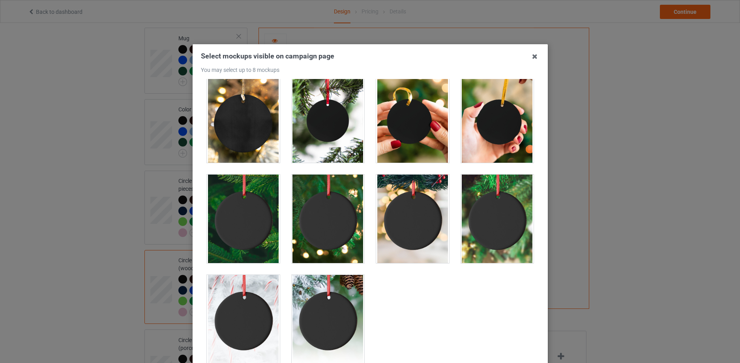
click at [239, 215] on div at bounding box center [243, 218] width 73 height 88
drag, startPoint x: 317, startPoint y: 309, endPoint x: 308, endPoint y: 310, distance: 8.7
click at [317, 310] on div at bounding box center [327, 319] width 73 height 88
click at [260, 308] on div at bounding box center [243, 319] width 73 height 88
click at [413, 128] on div at bounding box center [412, 118] width 73 height 88
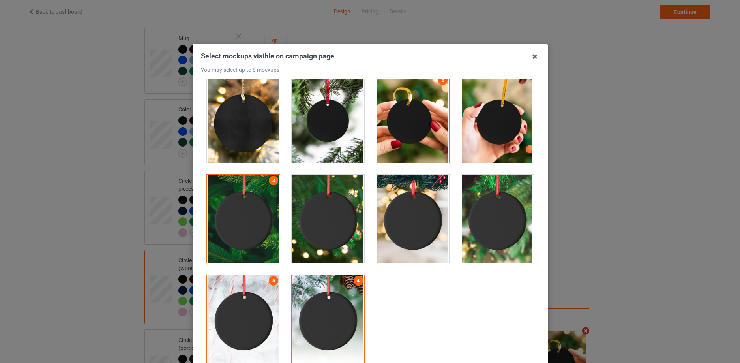
click at [493, 217] on div at bounding box center [497, 218] width 73 height 88
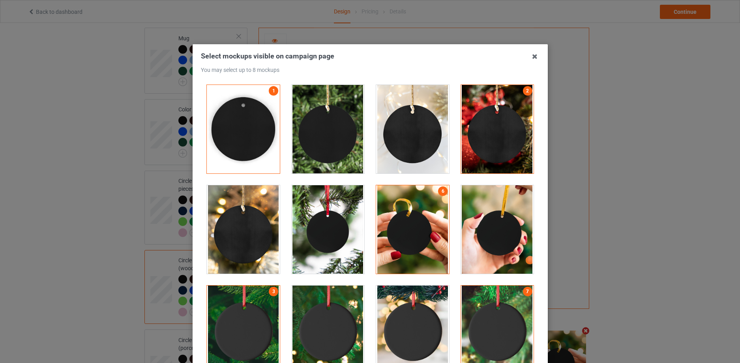
click at [245, 239] on div at bounding box center [243, 229] width 73 height 88
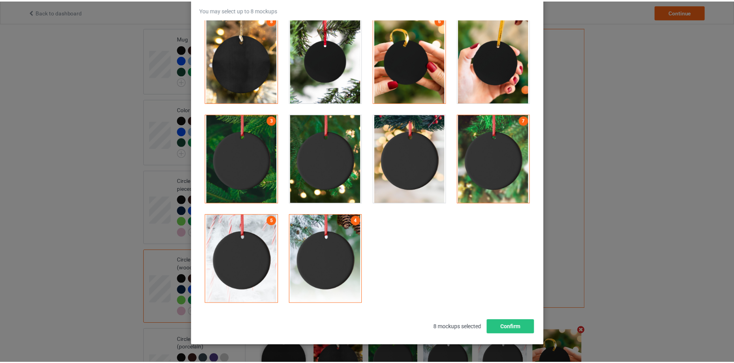
scroll to position [87, 0]
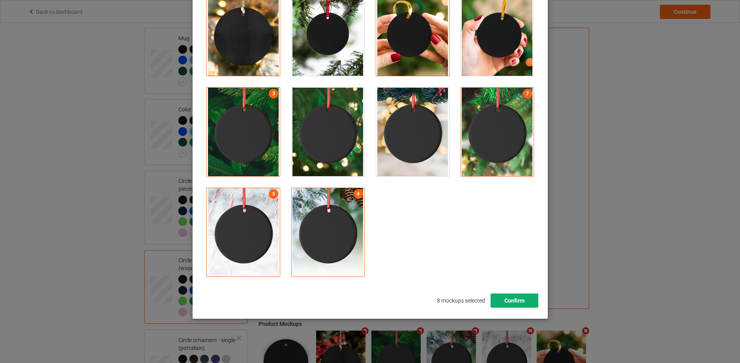
click at [518, 306] on button "Confirm" at bounding box center [514, 300] width 48 height 14
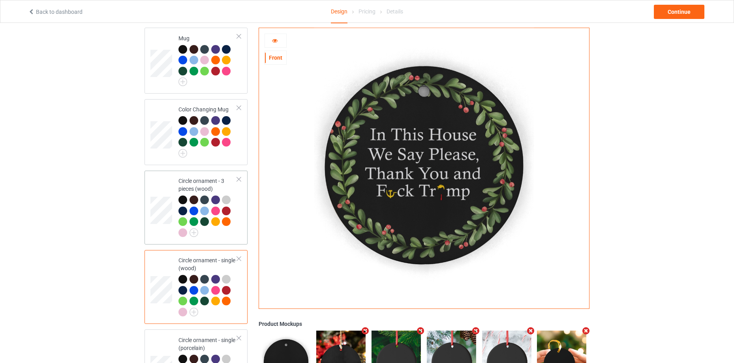
click at [239, 235] on td "Circle ornament - 3 pieces (wood)" at bounding box center [208, 208] width 68 height 68
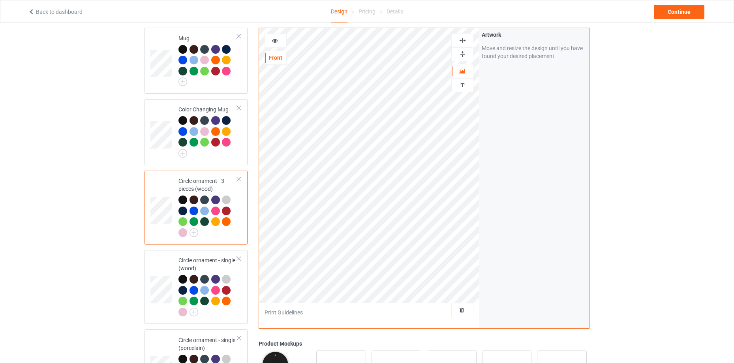
click at [463, 54] on img at bounding box center [463, 55] width 8 height 8
click at [463, 44] on img at bounding box center [463, 41] width 8 height 8
click at [462, 51] on img at bounding box center [463, 55] width 8 height 8
click at [464, 39] on img at bounding box center [463, 41] width 8 height 8
click at [275, 39] on icon at bounding box center [275, 40] width 7 height 6
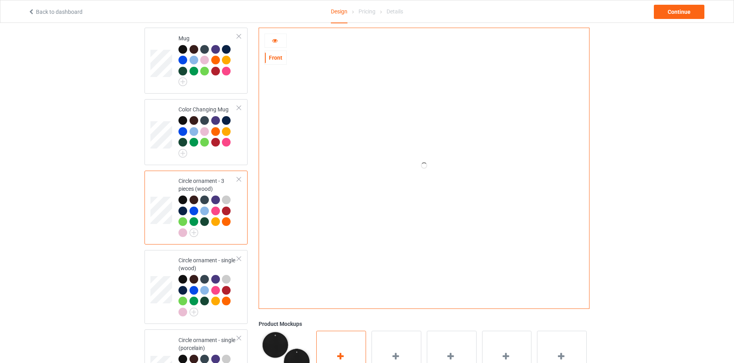
click at [352, 347] on div "Add mockup" at bounding box center [341, 361] width 50 height 62
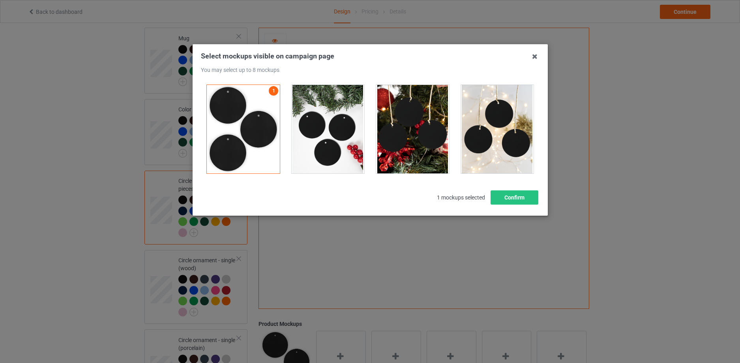
click at [354, 121] on div at bounding box center [327, 129] width 73 height 88
click at [408, 137] on div at bounding box center [412, 129] width 73 height 88
drag, startPoint x: 480, startPoint y: 141, endPoint x: 488, endPoint y: 142, distance: 7.6
click at [480, 141] on div at bounding box center [497, 129] width 73 height 88
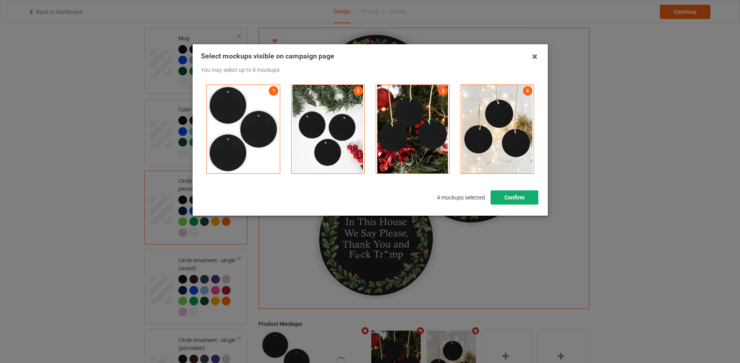
click at [512, 192] on button "Confirm" at bounding box center [514, 197] width 48 height 14
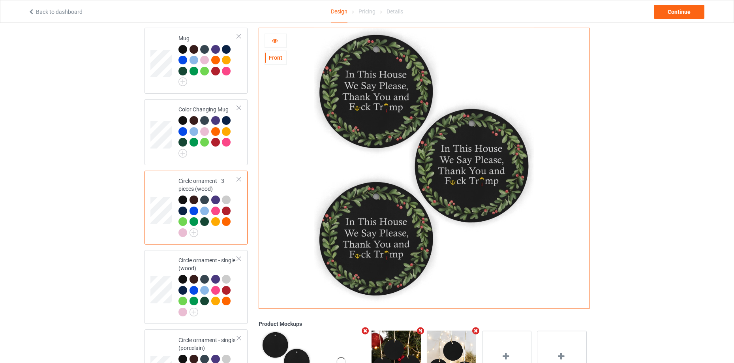
scroll to position [831, 0]
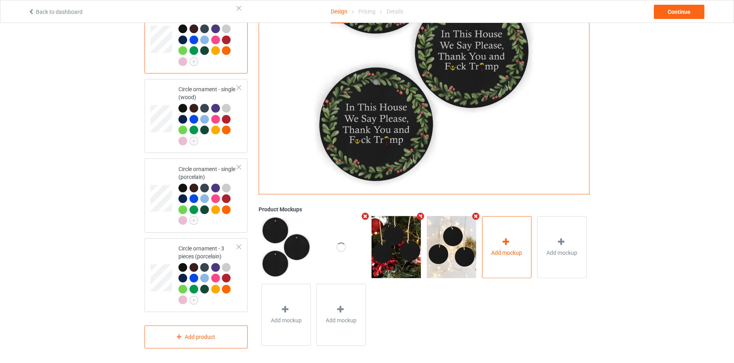
click at [507, 260] on div "Add mockup" at bounding box center [507, 247] width 50 height 62
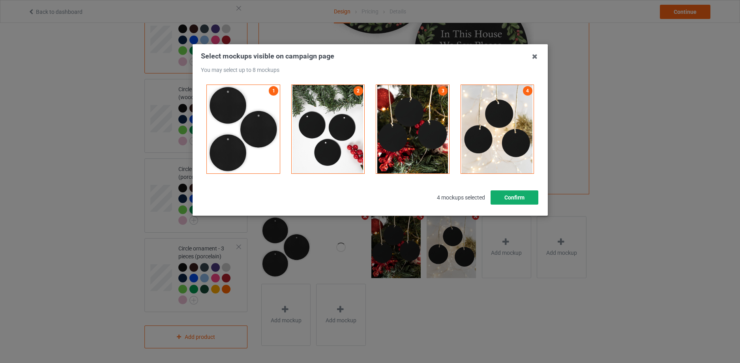
click at [528, 196] on button "Confirm" at bounding box center [514, 197] width 48 height 14
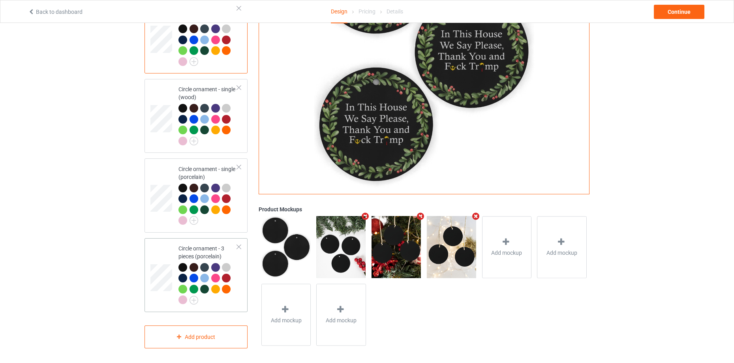
click at [227, 244] on div "Circle ornament - 3 pieces (porcelain)" at bounding box center [207, 273] width 59 height 59
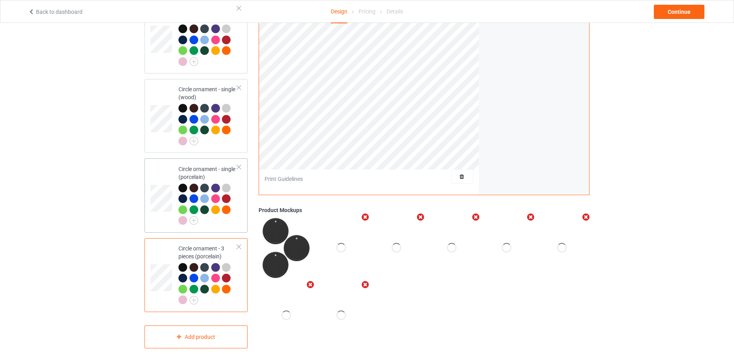
click at [206, 211] on div at bounding box center [205, 210] width 11 height 11
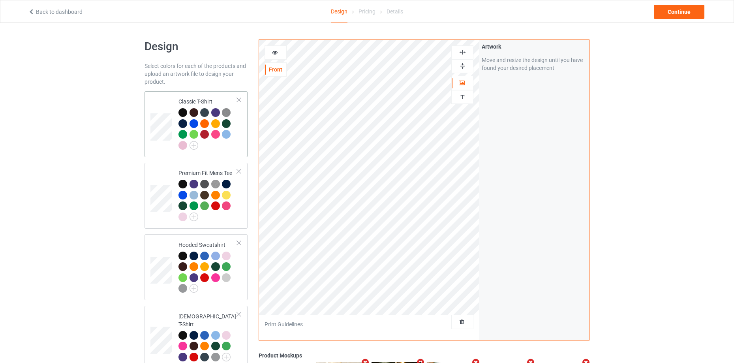
click at [227, 150] on div at bounding box center [207, 129] width 59 height 43
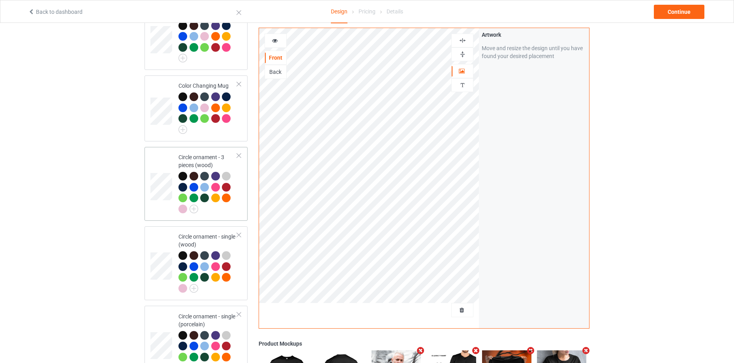
scroll to position [513, 0]
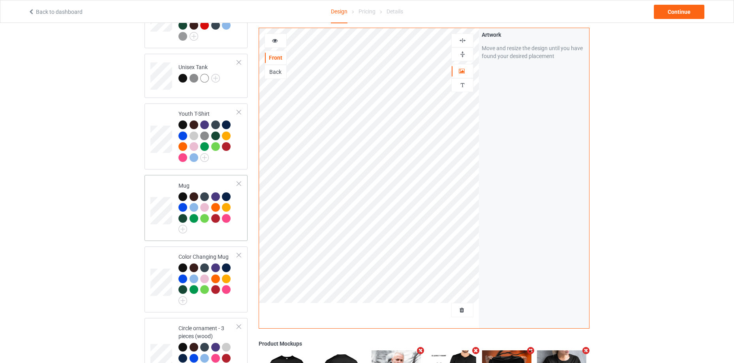
click at [204, 220] on div at bounding box center [205, 219] width 11 height 11
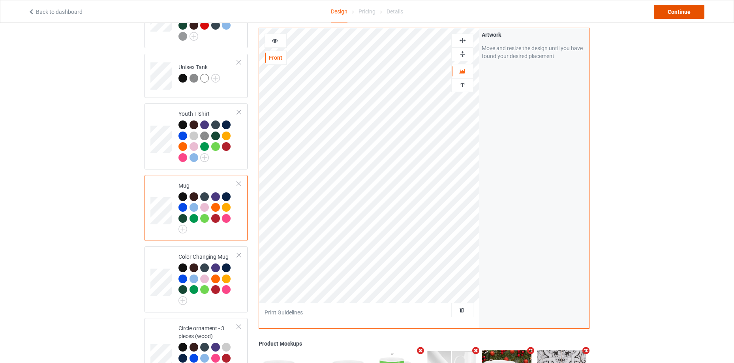
click at [694, 9] on div "Continue" at bounding box center [679, 12] width 51 height 14
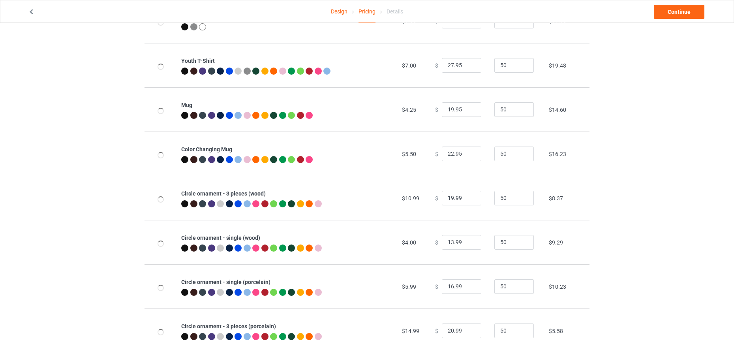
scroll to position [395, 0]
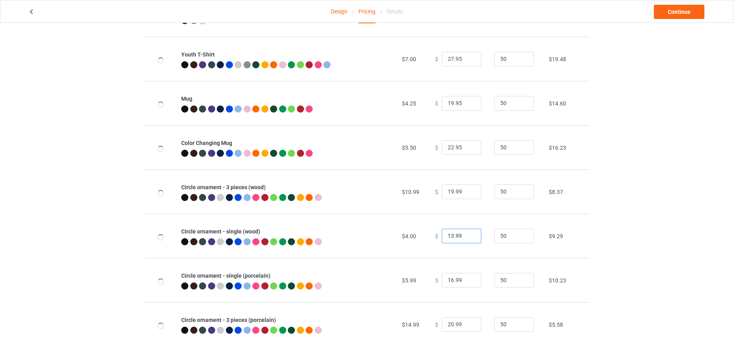
drag, startPoint x: 450, startPoint y: 233, endPoint x: 445, endPoint y: 234, distance: 4.9
click at [445, 234] on input "13.99" at bounding box center [461, 236] width 39 height 15
click at [445, 233] on input "27.99" at bounding box center [461, 236] width 39 height 15
click at [460, 221] on td "$ 17.99" at bounding box center [460, 236] width 59 height 44
click at [447, 233] on input "17.99" at bounding box center [461, 236] width 39 height 15
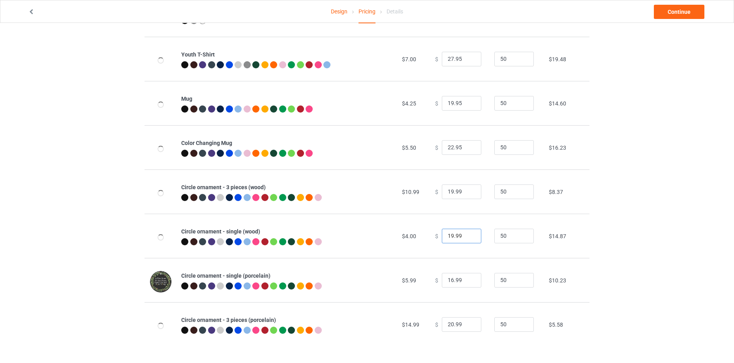
type input "19.99"
click at [473, 217] on td "$ 19.99" at bounding box center [460, 236] width 59 height 44
drag, startPoint x: 449, startPoint y: 232, endPoint x: 441, endPoint y: 232, distance: 7.5
click at [442, 232] on input "19.99" at bounding box center [461, 236] width 39 height 15
click at [459, 216] on td "$ 19.99" at bounding box center [460, 236] width 59 height 44
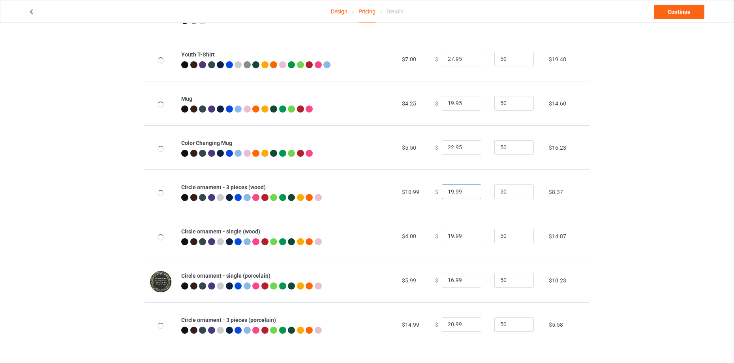
click at [450, 191] on input "19.99" at bounding box center [461, 191] width 39 height 15
click at [447, 189] on input "19.99" at bounding box center [461, 191] width 39 height 15
type input "49.99"
click at [473, 203] on td "$ 49.99" at bounding box center [460, 191] width 59 height 44
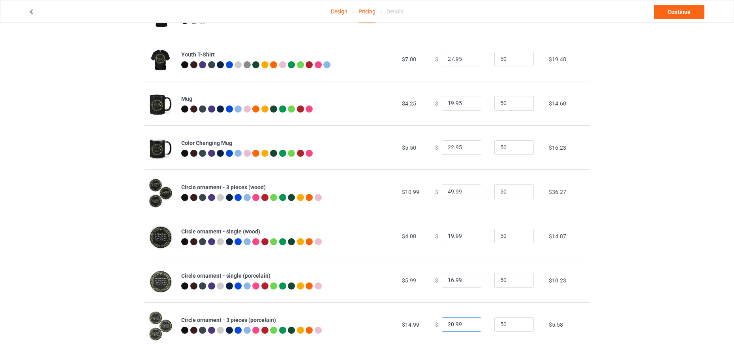
click at [447, 319] on input "20.99" at bounding box center [461, 324] width 39 height 15
click at [449, 323] on input "20.99" at bounding box center [461, 324] width 39 height 15
drag, startPoint x: 449, startPoint y: 278, endPoint x: 442, endPoint y: 278, distance: 7.1
click at [442, 278] on input "16.99" at bounding box center [461, 280] width 39 height 15
type input "22.99"
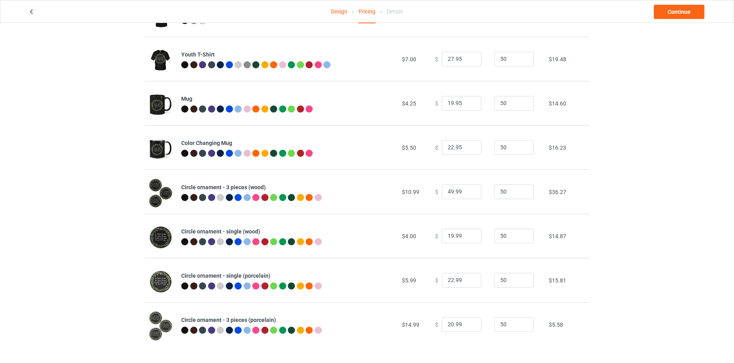
click at [465, 262] on td "$ 22.99" at bounding box center [460, 280] width 59 height 44
drag, startPoint x: 448, startPoint y: 322, endPoint x: 441, endPoint y: 322, distance: 7.1
click at [442, 322] on input "20.99" at bounding box center [461, 324] width 39 height 15
click at [446, 322] on input "49.99" at bounding box center [461, 324] width 39 height 15
drag, startPoint x: 448, startPoint y: 322, endPoint x: 440, endPoint y: 323, distance: 7.6
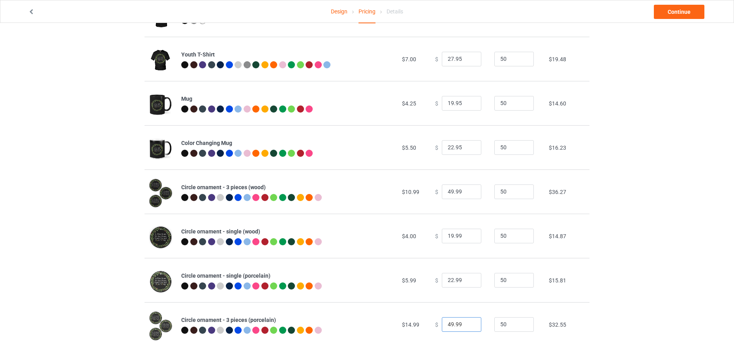
click at [442, 323] on input "49.99" at bounding box center [461, 324] width 39 height 15
click at [465, 306] on td "$ 59.99" at bounding box center [460, 324] width 59 height 44
click at [447, 320] on input "59.99" at bounding box center [461, 324] width 39 height 15
type input "54.99"
click at [480, 305] on td "$ 54.99" at bounding box center [460, 324] width 59 height 44
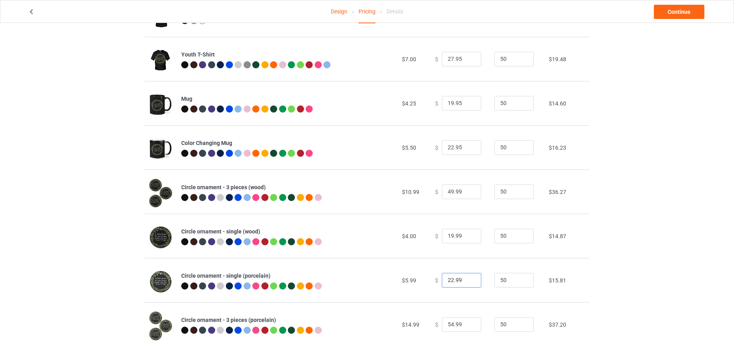
drag, startPoint x: 449, startPoint y: 279, endPoint x: 443, endPoint y: 279, distance: 5.5
click at [443, 279] on input "22.99" at bounding box center [461, 280] width 39 height 15
click at [484, 299] on td "$ 19.99" at bounding box center [460, 280] width 59 height 44
drag, startPoint x: 448, startPoint y: 276, endPoint x: 444, endPoint y: 276, distance: 4.8
click at [444, 276] on input "19.99" at bounding box center [461, 280] width 39 height 15
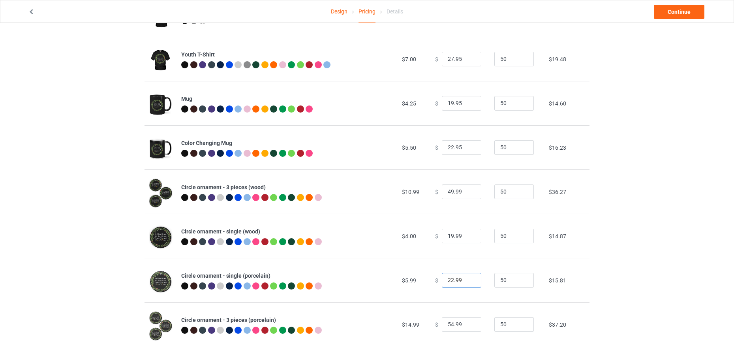
type input "22.99"
click at [470, 298] on td "$ 22.99" at bounding box center [460, 280] width 59 height 44
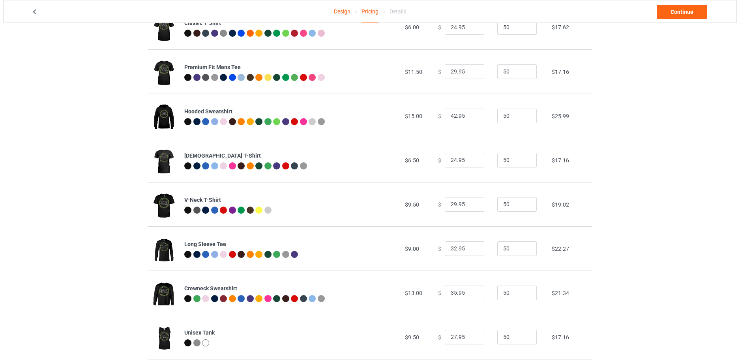
scroll to position [0, 0]
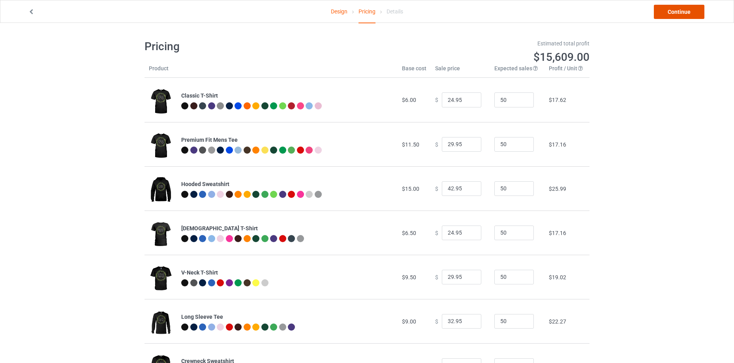
click at [669, 14] on link "Continue" at bounding box center [679, 12] width 51 height 14
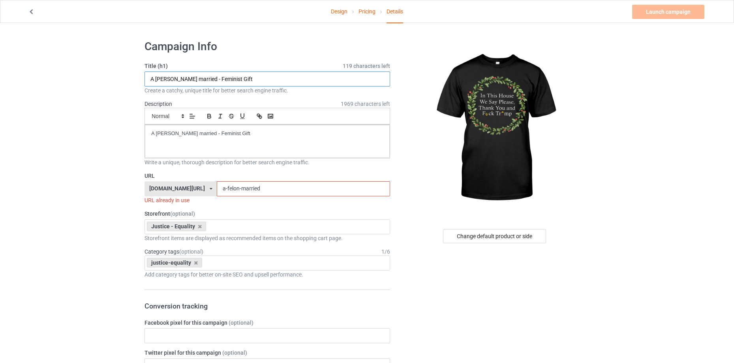
click at [220, 75] on input "A felon married - Feminist Gift" at bounding box center [267, 78] width 246 height 15
paste input "In this house - Christmas Gift Circle Ornament (Porcelain)"
drag, startPoint x: 182, startPoint y: 78, endPoint x: 150, endPoint y: 78, distance: 32.4
click at [150, 78] on input "In this house - Christmas Gift Circle Ornament (Porcelain)" at bounding box center [267, 78] width 246 height 15
type input "In this house - Christmas Gift Circle Ornament (Porcelain)"
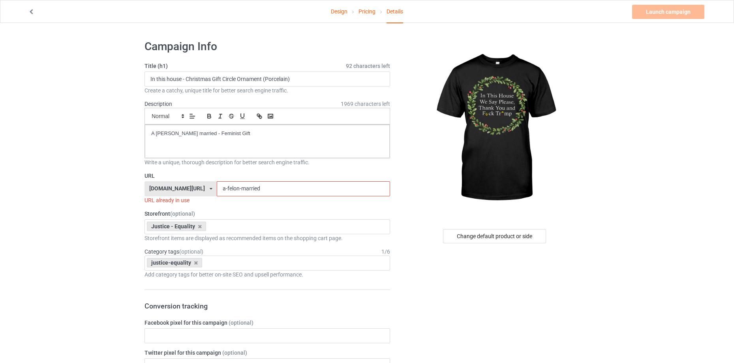
drag, startPoint x: 280, startPoint y: 186, endPoint x: 183, endPoint y: 187, distance: 96.3
click at [149, 203] on div "URL nativeamerican-no1.com/ animals-no1.com/ animalslove.shop/ beautifulanimals…" at bounding box center [267, 188] width 246 height 32
paste input "In this house"
click at [249, 189] on input "In this house" at bounding box center [303, 188] width 173 height 15
click at [237, 188] on input "In this-house" at bounding box center [303, 188] width 173 height 15
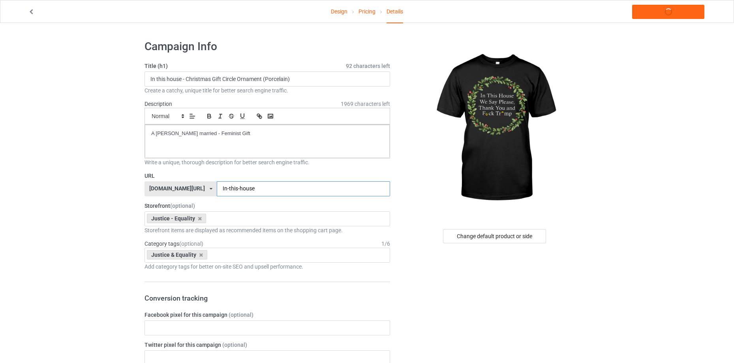
type input "In-this-house"
click at [306, 202] on label "Storefront (optional)" at bounding box center [267, 206] width 246 height 8
click at [480, 233] on div "Change default product or side" at bounding box center [494, 236] width 103 height 14
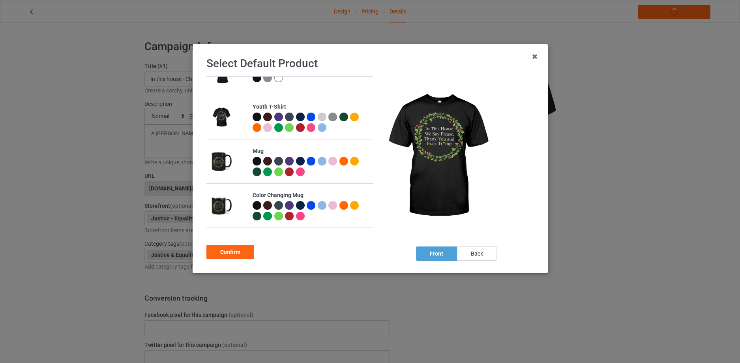
scroll to position [508, 0]
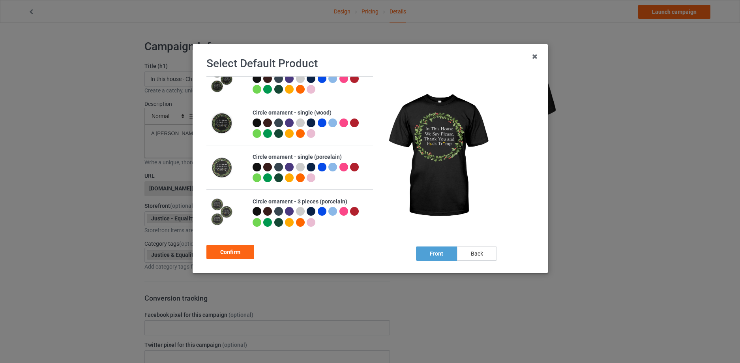
click at [254, 168] on div at bounding box center [256, 167] width 9 height 9
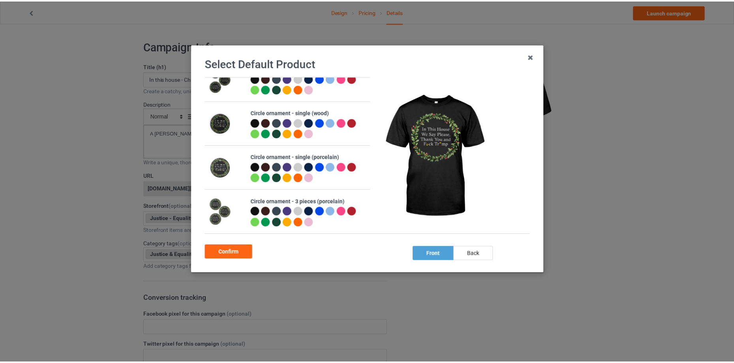
scroll to position [506, 0]
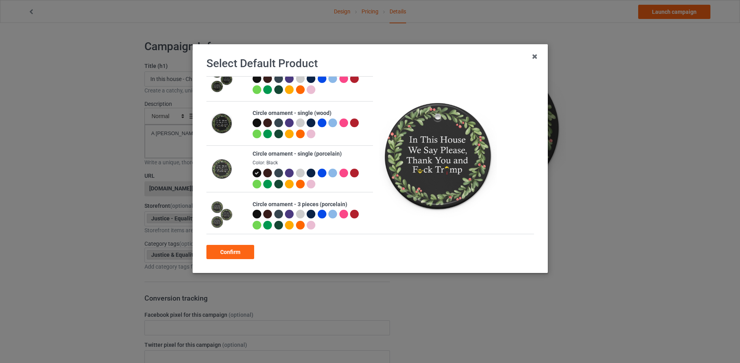
click at [255, 212] on div at bounding box center [256, 214] width 9 height 9
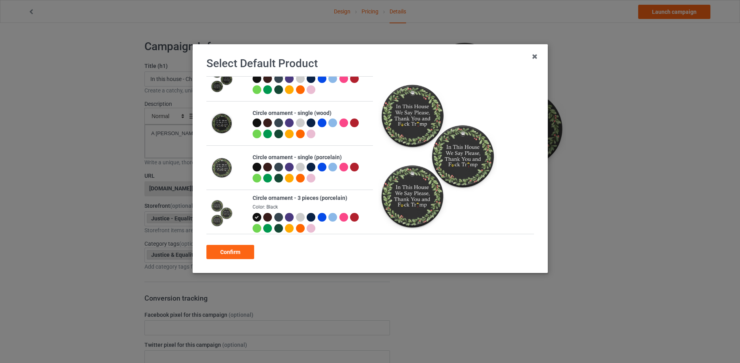
click at [253, 163] on div at bounding box center [257, 168] width 11 height 11
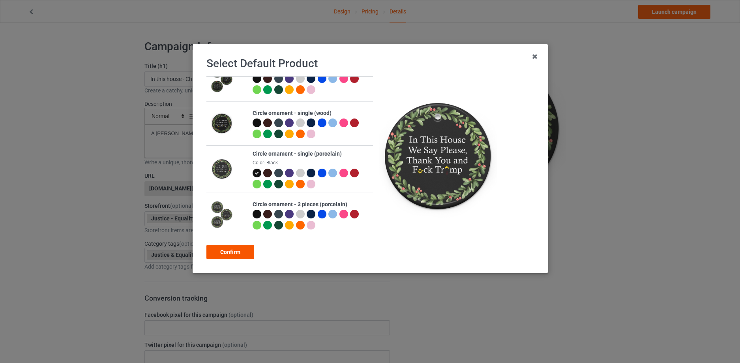
click at [236, 253] on div "Confirm" at bounding box center [230, 252] width 48 height 14
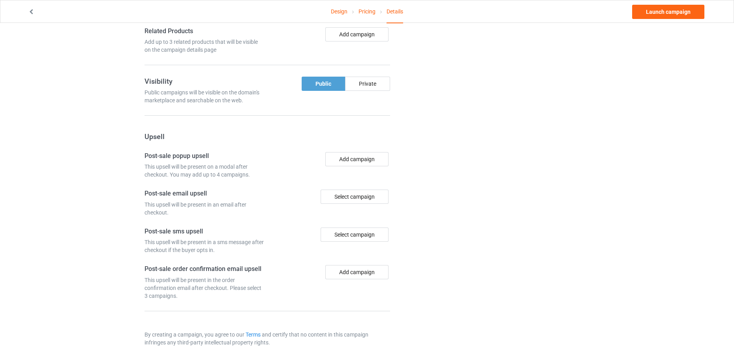
scroll to position [308, 0]
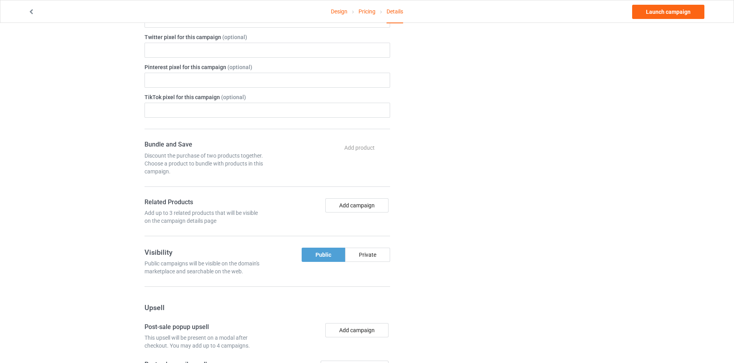
click at [365, 197] on div "Bundle and Save Discount the purchase of two products together. Choose a produc…" at bounding box center [267, 189] width 246 height 96
click at [364, 201] on button "Add campaign" at bounding box center [356, 205] width 63 height 14
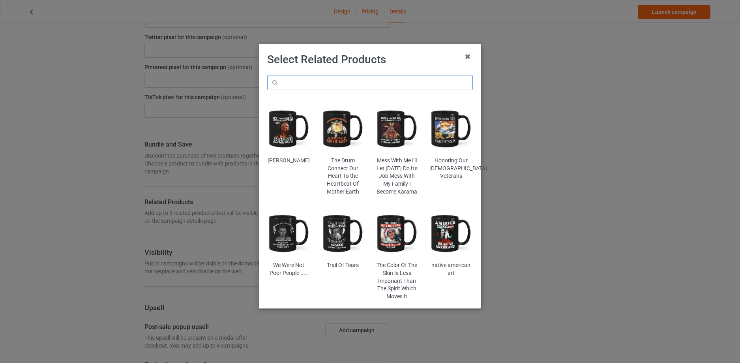
click at [336, 87] on input "text" at bounding box center [370, 82] width 206 height 15
paste input "A felon married"
click at [330, 84] on input "A felon married" at bounding box center [370, 82] width 206 height 15
click at [324, 82] on input "A felon married" at bounding box center [370, 82] width 206 height 15
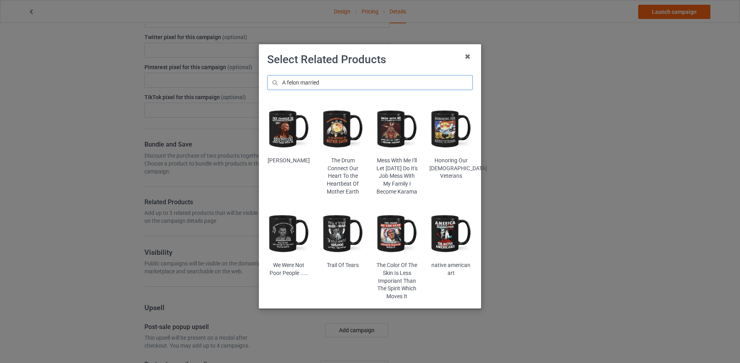
drag, startPoint x: 301, startPoint y: 81, endPoint x: 251, endPoint y: 85, distance: 50.8
click at [251, 85] on div "Select Related Products A felon married WES STUDI The Drum Connect Our Heart To…" at bounding box center [370, 181] width 740 height 363
type input "married"
click at [317, 84] on input "married" at bounding box center [370, 82] width 206 height 15
click at [467, 58] on icon at bounding box center [468, 56] width 13 height 13
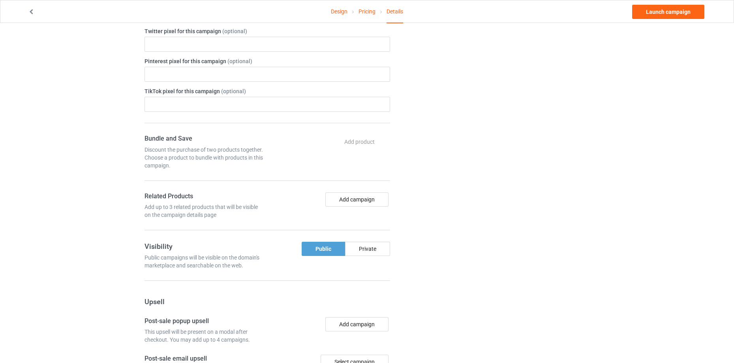
scroll to position [478, 0]
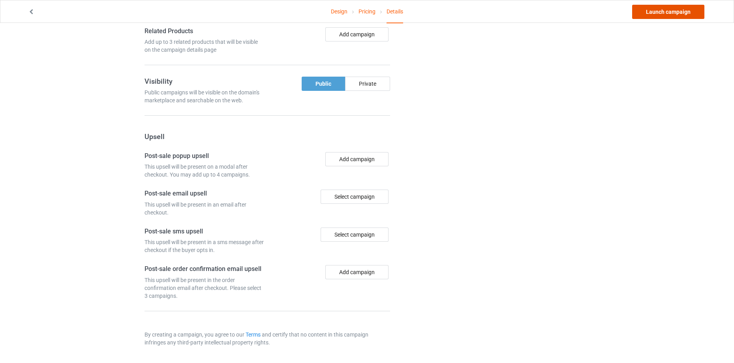
click at [679, 11] on link "Launch campaign" at bounding box center [668, 12] width 72 height 14
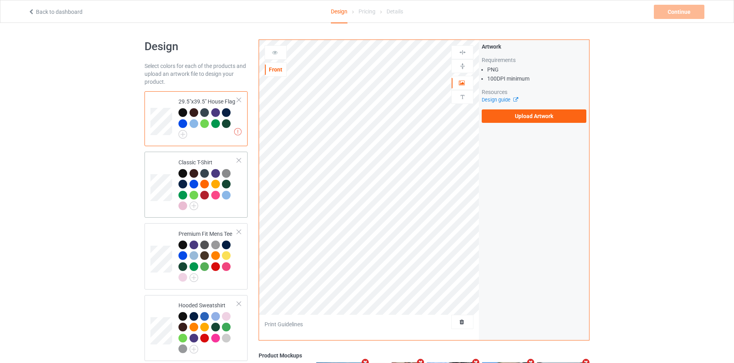
click at [211, 184] on div at bounding box center [215, 184] width 9 height 9
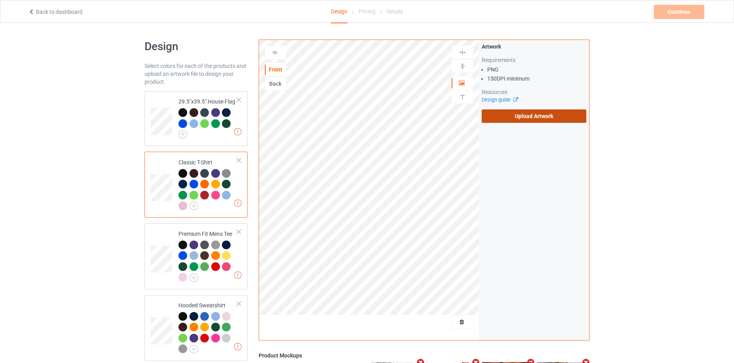
click at [561, 118] on label "Upload Artwork" at bounding box center [534, 115] width 105 height 13
click at [0, 0] on input "Upload Artwork" at bounding box center [0, 0] width 0 height 0
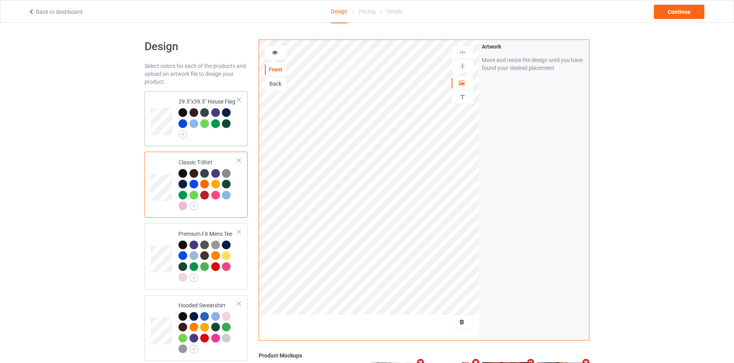
click at [200, 141] on td "29.5"x39.5" House Flag" at bounding box center [208, 118] width 68 height 49
click at [463, 62] on div at bounding box center [462, 66] width 22 height 14
click at [463, 53] on img at bounding box center [463, 53] width 8 height 8
click at [463, 66] on img at bounding box center [463, 66] width 8 height 8
click at [270, 52] on div at bounding box center [275, 53] width 21 height 8
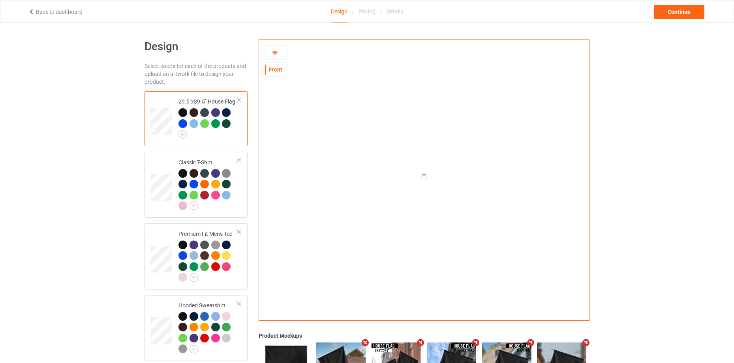
scroll to position [634, 0]
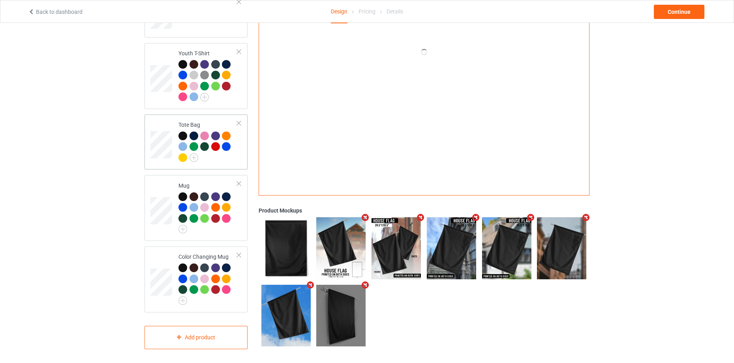
click at [240, 120] on div at bounding box center [239, 123] width 6 height 6
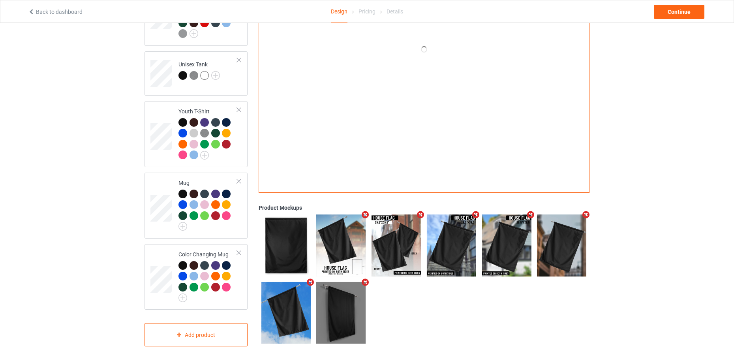
scroll to position [573, 0]
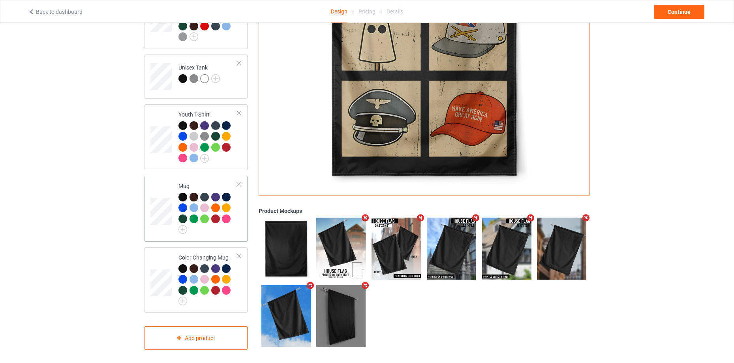
click at [212, 205] on div at bounding box center [215, 207] width 9 height 9
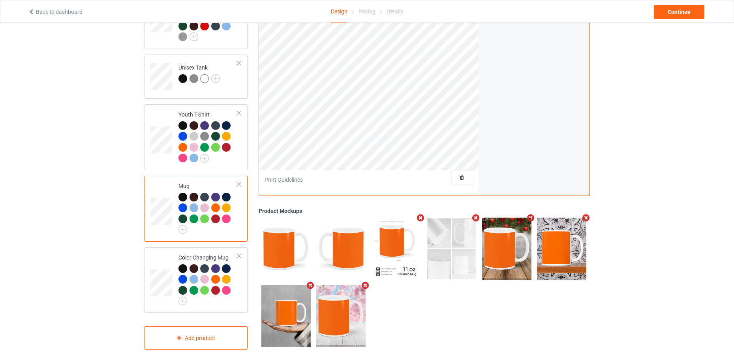
scroll to position [402, 0]
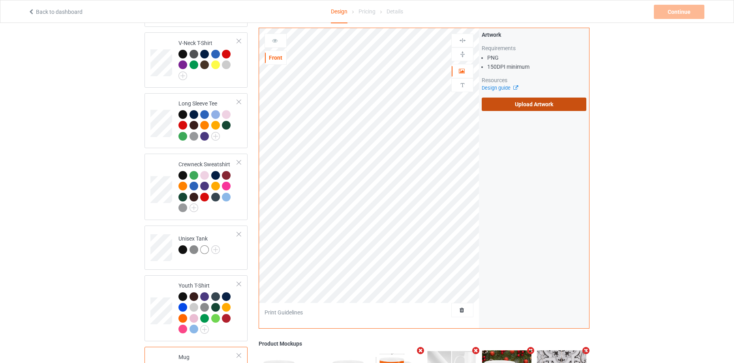
click at [562, 105] on label "Upload Artwork" at bounding box center [534, 104] width 105 height 13
click at [0, 0] on input "Upload Artwork" at bounding box center [0, 0] width 0 height 0
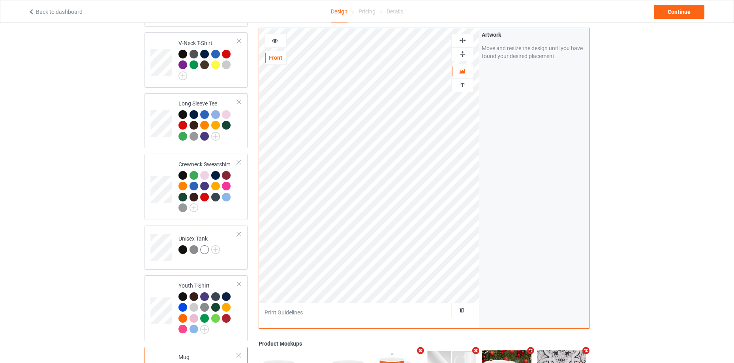
click at [461, 56] on img at bounding box center [463, 55] width 8 height 8
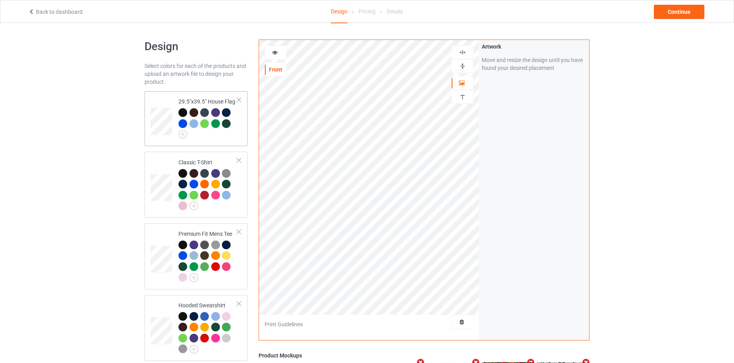
click at [200, 133] on div at bounding box center [207, 123] width 59 height 30
click at [274, 53] on icon at bounding box center [275, 52] width 7 height 6
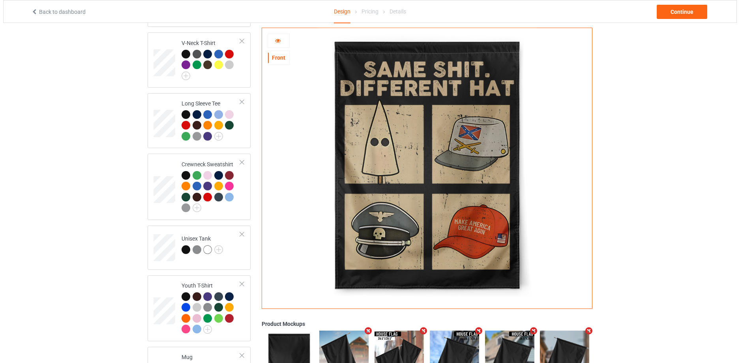
scroll to position [573, 0]
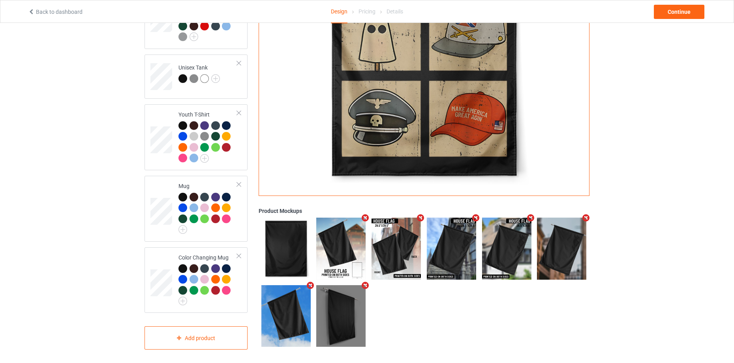
click at [585, 214] on icon "Remove mockup" at bounding box center [586, 218] width 10 height 8
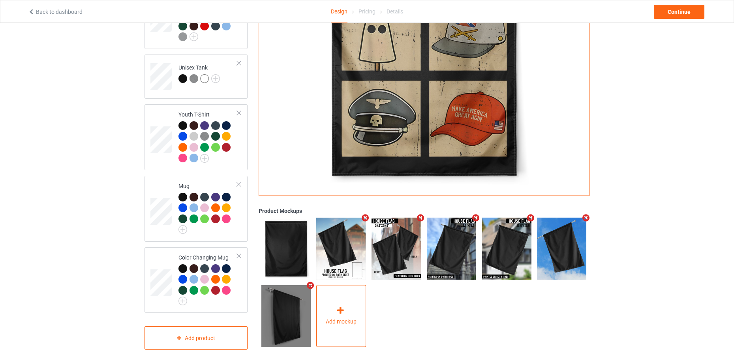
click at [323, 312] on div "Add mockup" at bounding box center [341, 316] width 50 height 62
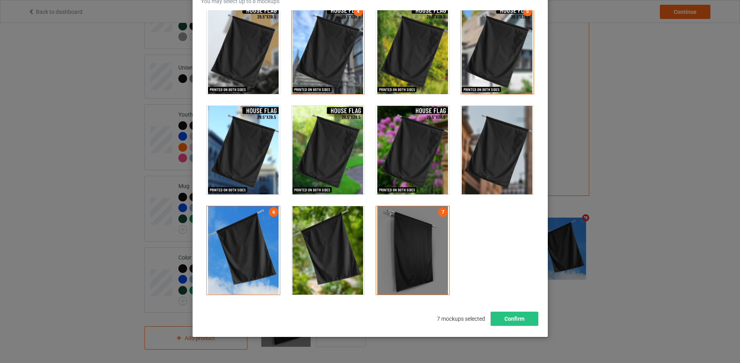
scroll to position [87, 0]
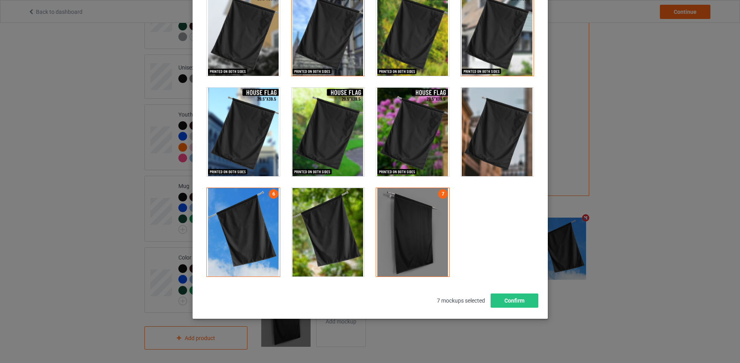
click at [497, 154] on div at bounding box center [497, 132] width 73 height 88
click at [515, 304] on button "Confirm" at bounding box center [514, 300] width 48 height 14
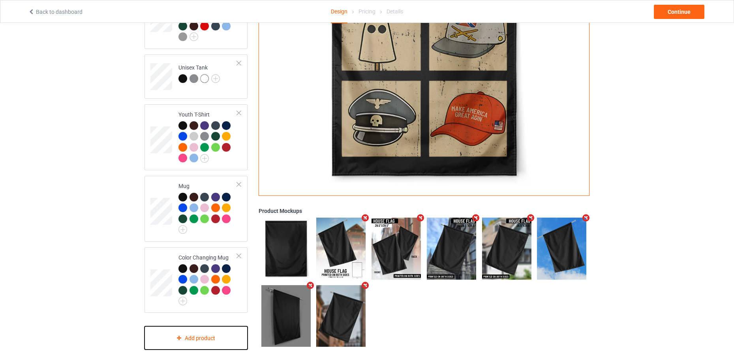
click at [222, 329] on div "Add product" at bounding box center [195, 337] width 103 height 23
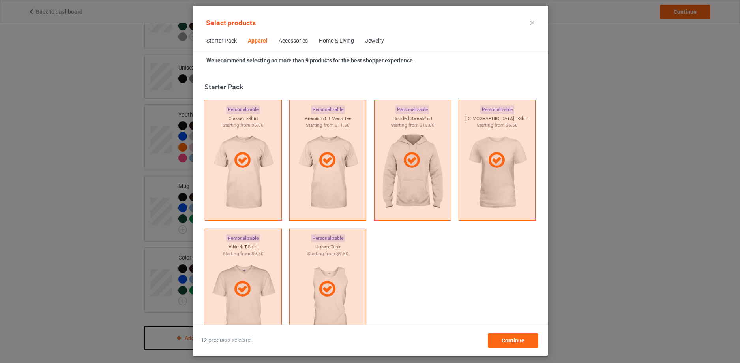
scroll to position [294, 0]
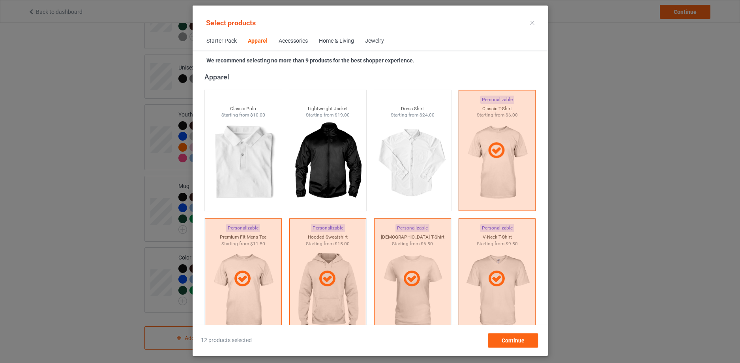
click at [342, 42] on div "Home & Living" at bounding box center [336, 41] width 35 height 8
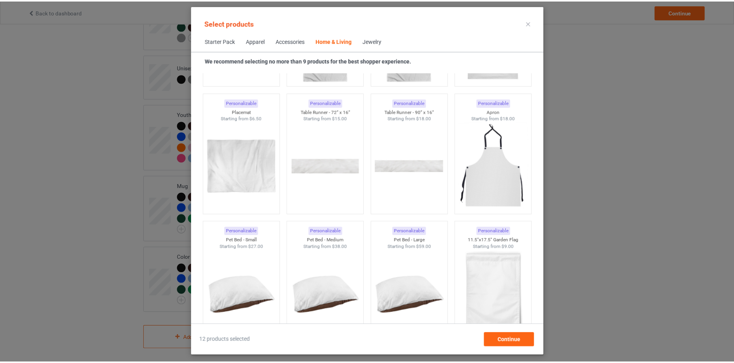
scroll to position [5100, 0]
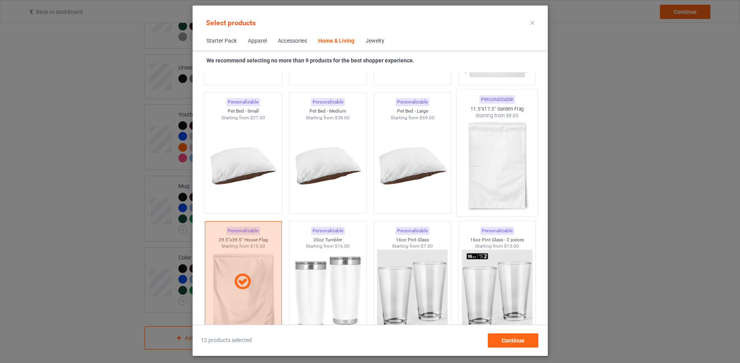
click at [493, 193] on img at bounding box center [497, 165] width 74 height 93
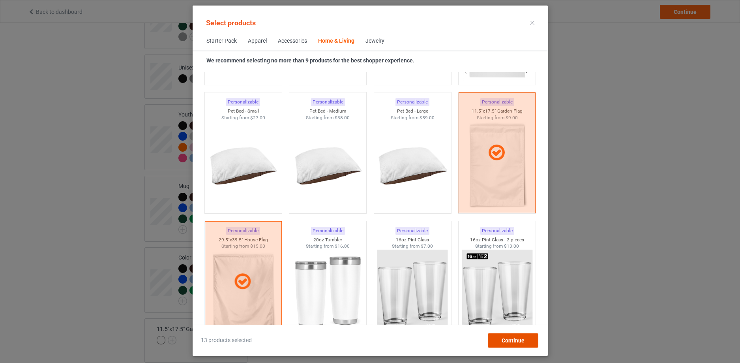
click at [521, 337] on span "Continue" at bounding box center [512, 340] width 23 height 6
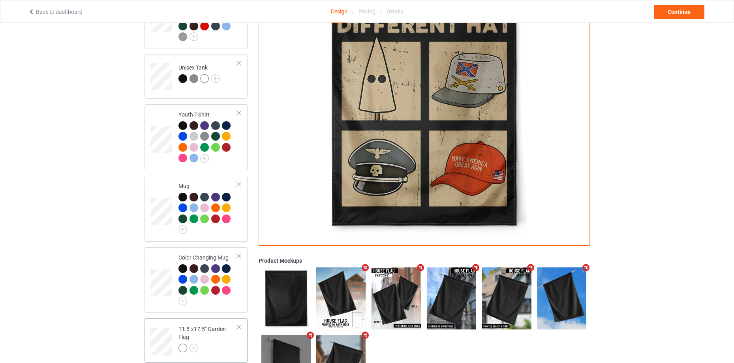
click at [218, 344] on div at bounding box center [207, 348] width 59 height 11
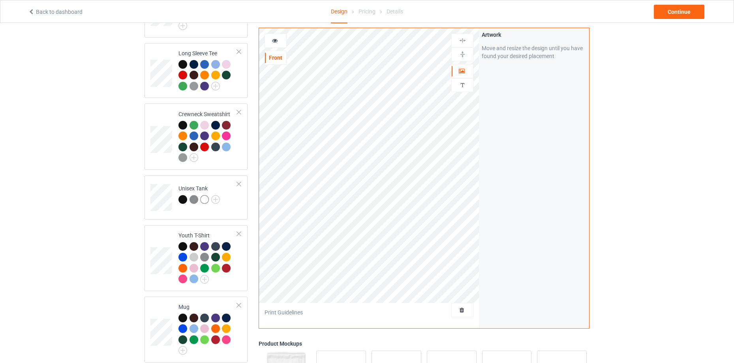
scroll to position [452, 0]
click at [459, 53] on img at bounding box center [463, 55] width 8 height 8
click at [464, 35] on div at bounding box center [462, 41] width 22 height 14
click at [464, 41] on img at bounding box center [463, 41] width 8 height 8
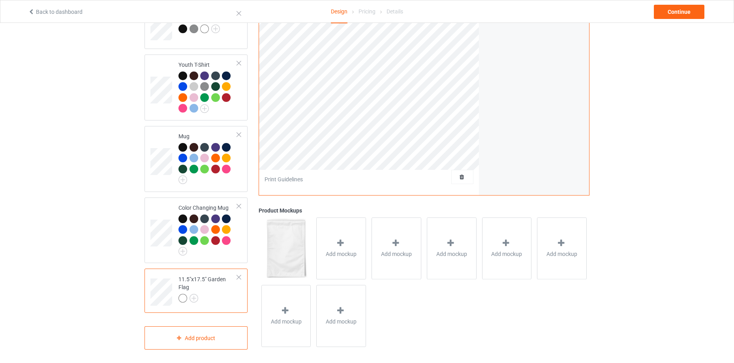
click at [192, 289] on div "11.5"x17.5" Garden Flag" at bounding box center [207, 288] width 59 height 27
click at [195, 294] on img at bounding box center [193, 298] width 9 height 9
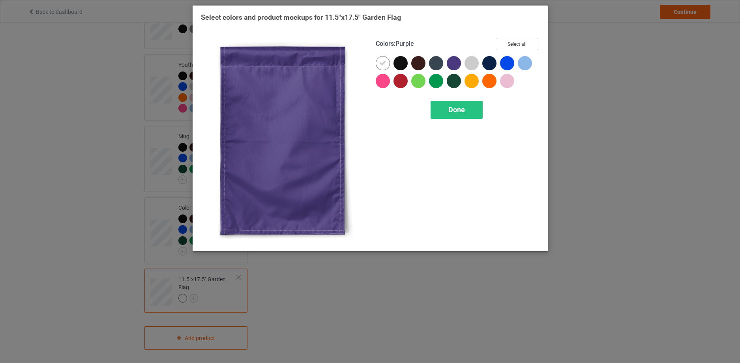
click at [531, 39] on button "Select all" at bounding box center [517, 44] width 43 height 12
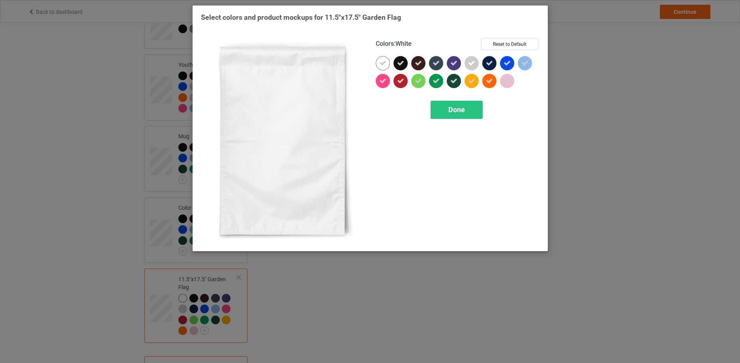
drag, startPoint x: 385, startPoint y: 62, endPoint x: 446, endPoint y: 108, distance: 76.4
click at [385, 62] on icon at bounding box center [382, 63] width 7 height 7
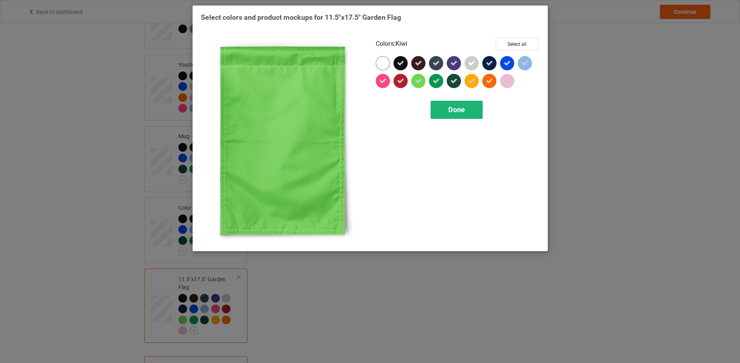
click at [463, 113] on span "Done" at bounding box center [456, 109] width 17 height 8
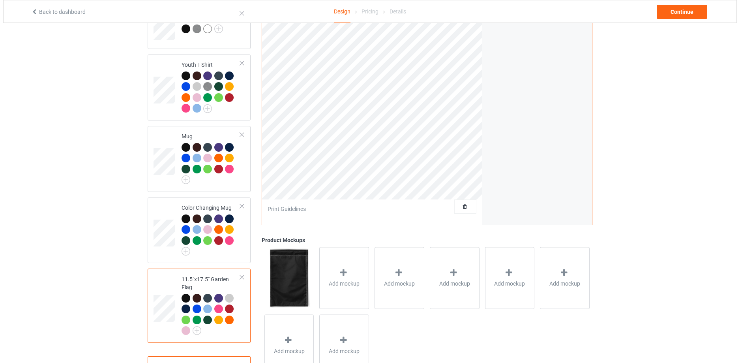
scroll to position [452, 0]
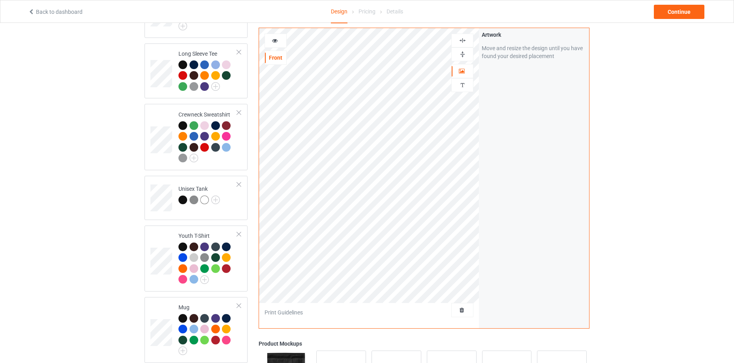
click at [269, 40] on div at bounding box center [275, 41] width 21 height 8
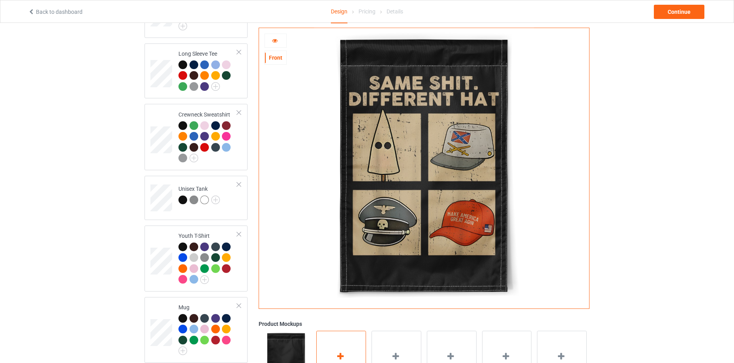
click at [335, 357] on div "Add mockup" at bounding box center [341, 361] width 50 height 62
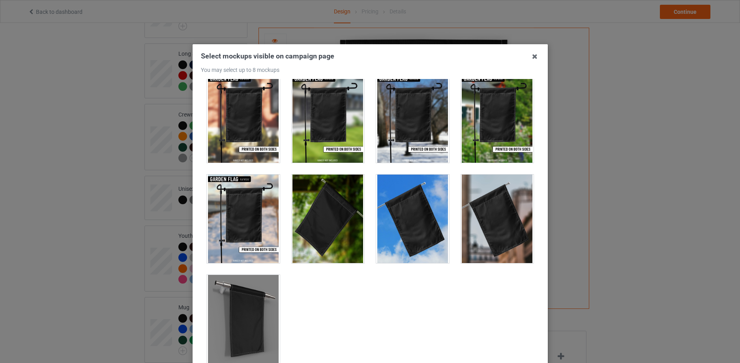
scroll to position [0, 0]
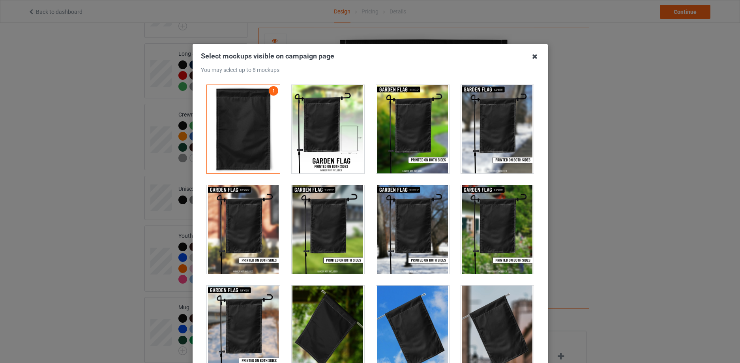
click at [529, 54] on icon at bounding box center [535, 56] width 13 height 13
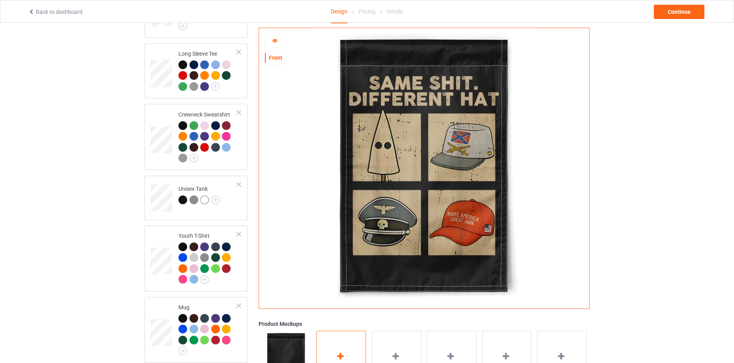
click at [346, 346] on div "Add mockup" at bounding box center [341, 361] width 50 height 62
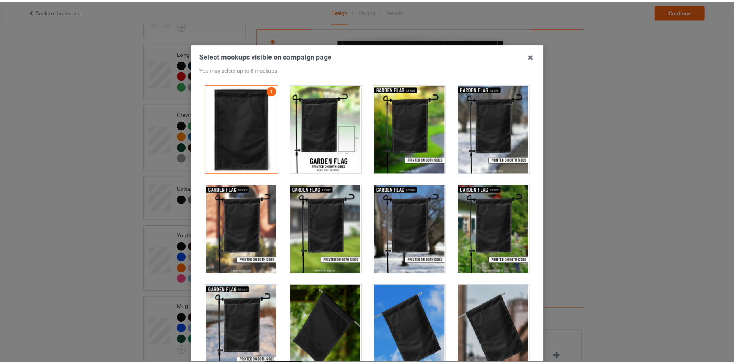
scroll to position [111, 0]
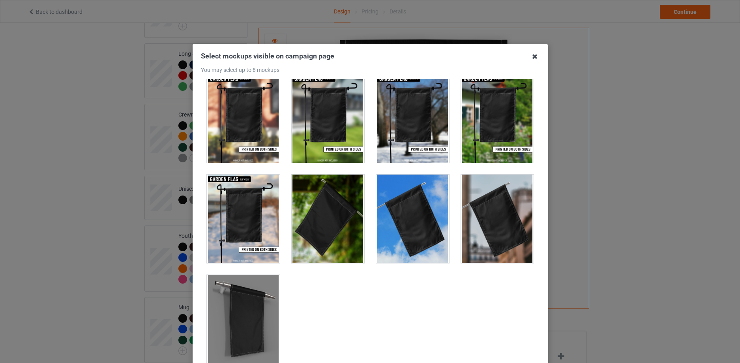
click at [533, 56] on icon at bounding box center [535, 56] width 13 height 13
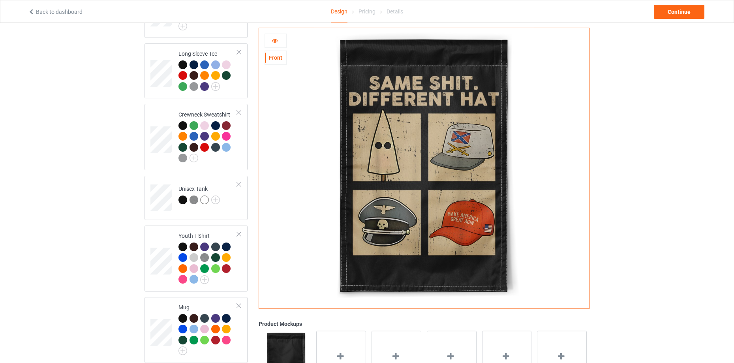
click at [436, 164] on img at bounding box center [424, 165] width 220 height 275
click at [432, 161] on img at bounding box center [424, 165] width 220 height 275
click at [278, 45] on div at bounding box center [276, 41] width 22 height 14
click at [270, 42] on div at bounding box center [275, 41] width 21 height 8
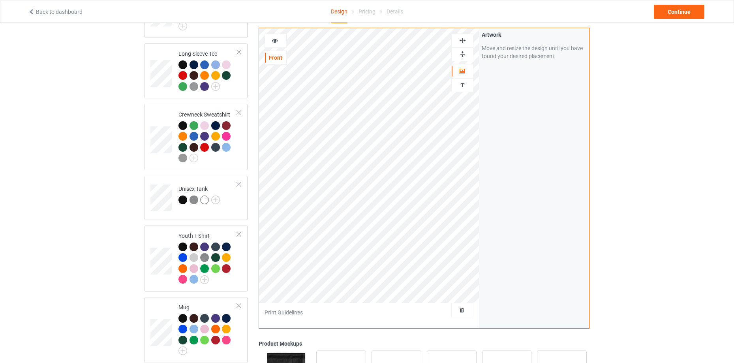
click at [456, 42] on div at bounding box center [462, 41] width 21 height 8
click at [465, 54] on img at bounding box center [463, 55] width 8 height 8
click at [276, 43] on div at bounding box center [275, 41] width 21 height 8
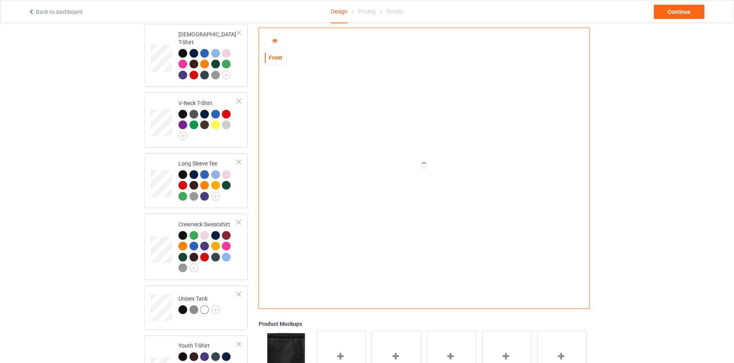
scroll to position [0, 0]
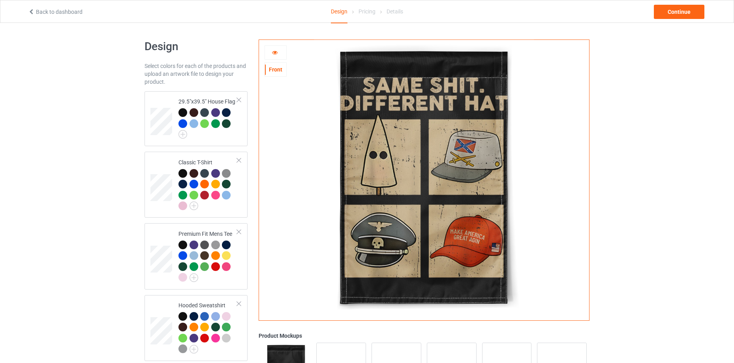
click at [272, 51] on icon at bounding box center [275, 52] width 7 height 6
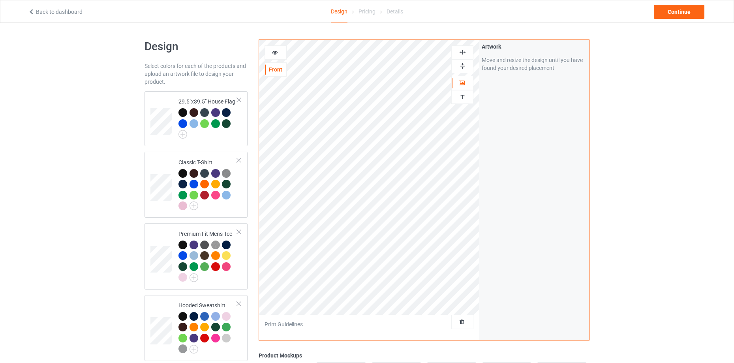
click at [462, 67] on img at bounding box center [463, 66] width 8 height 8
click at [462, 52] on img at bounding box center [463, 53] width 8 height 8
click at [276, 51] on icon at bounding box center [275, 52] width 7 height 6
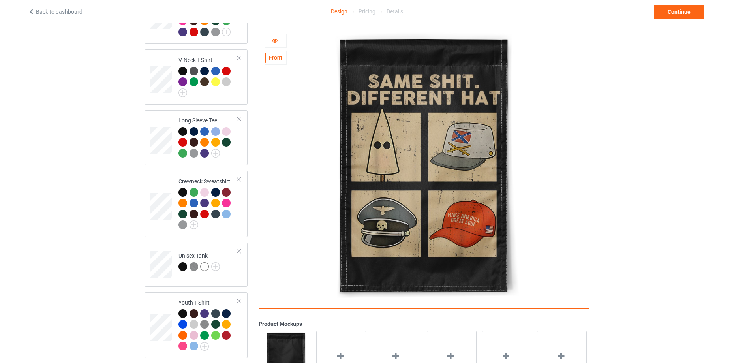
scroll to position [140, 0]
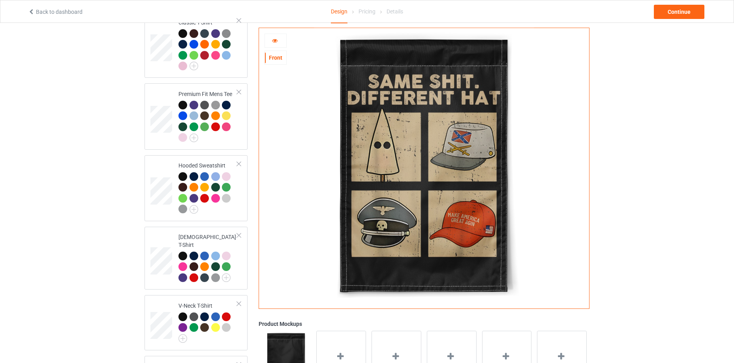
click at [406, 136] on img at bounding box center [424, 165] width 220 height 275
click at [274, 37] on icon at bounding box center [275, 40] width 7 height 6
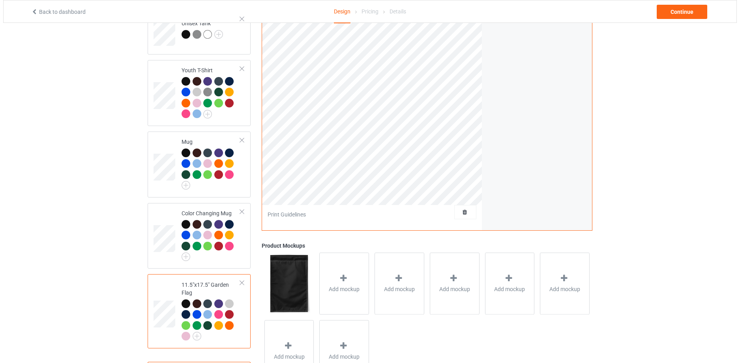
scroll to position [653, 0]
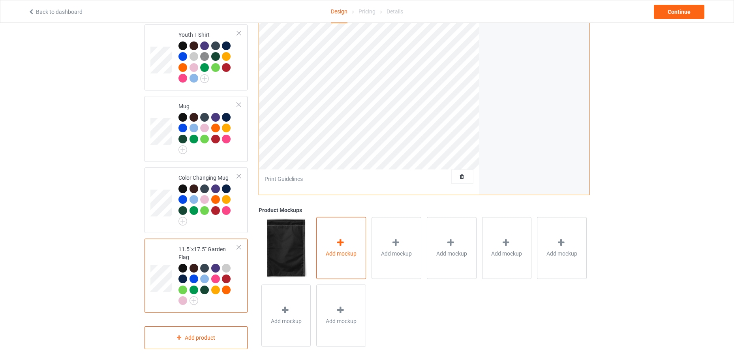
click at [336, 241] on icon at bounding box center [341, 242] width 10 height 8
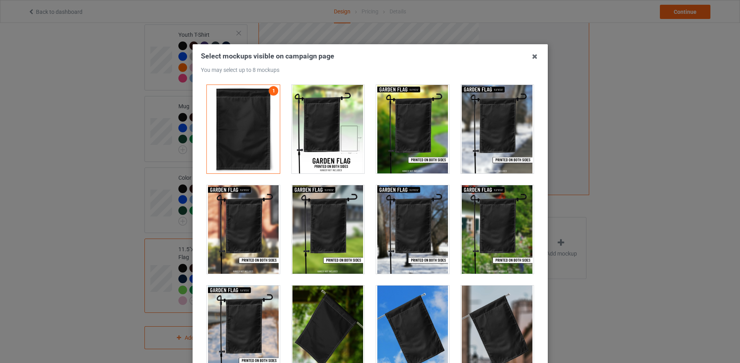
click at [362, 143] on div at bounding box center [327, 129] width 85 height 100
click at [343, 146] on div at bounding box center [327, 129] width 73 height 88
click at [418, 141] on div at bounding box center [412, 129] width 73 height 88
click at [486, 146] on div at bounding box center [497, 129] width 73 height 88
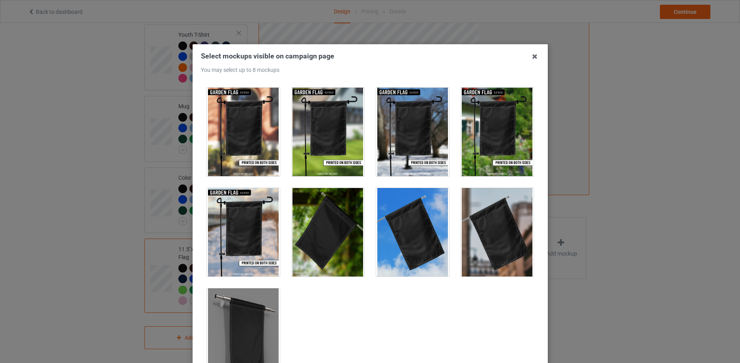
scroll to position [111, 0]
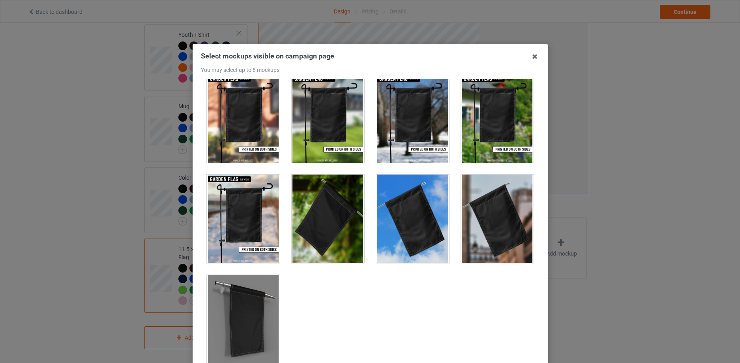
click at [392, 220] on div at bounding box center [412, 218] width 73 height 88
click at [255, 221] on div at bounding box center [243, 218] width 73 height 88
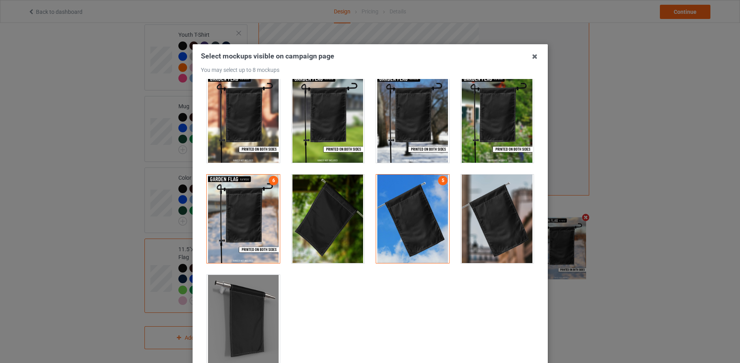
click at [252, 299] on div at bounding box center [243, 319] width 73 height 88
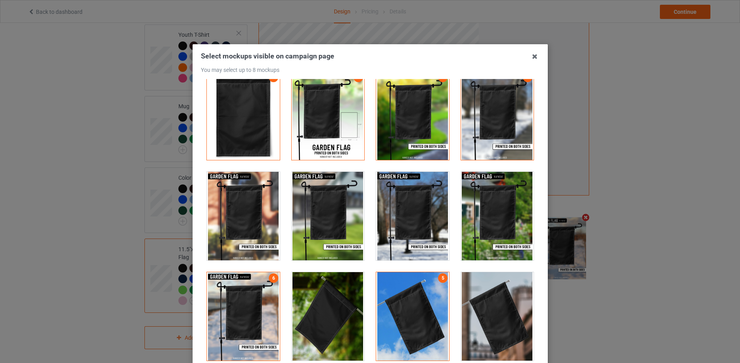
scroll to position [0, 0]
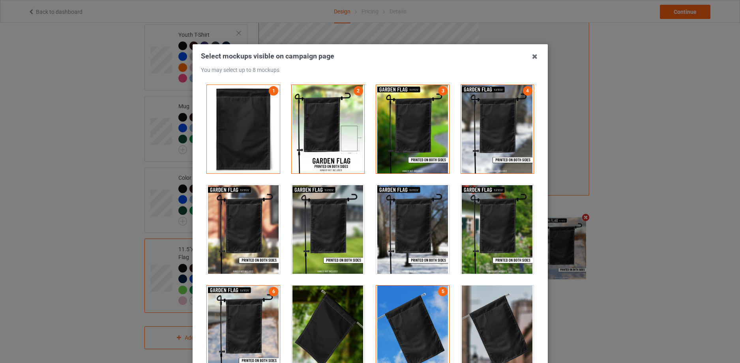
click at [242, 203] on div at bounding box center [243, 229] width 73 height 88
click at [308, 211] on div at bounding box center [327, 229] width 73 height 88
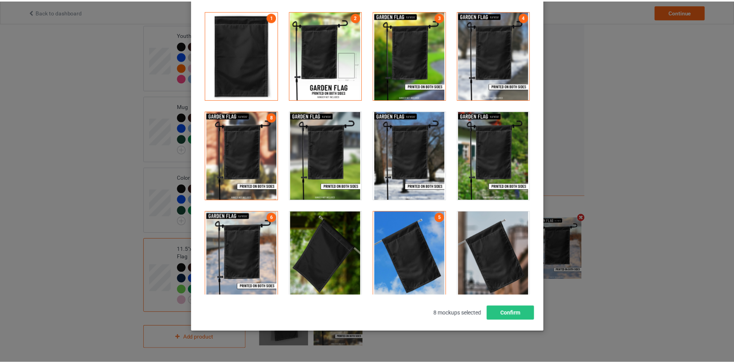
scroll to position [111, 0]
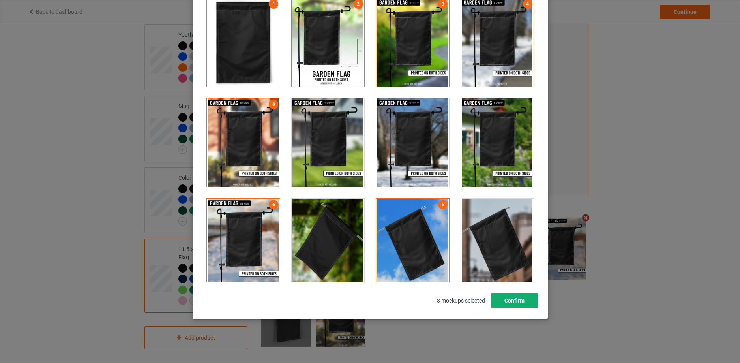
click at [529, 302] on button "Confirm" at bounding box center [514, 300] width 48 height 14
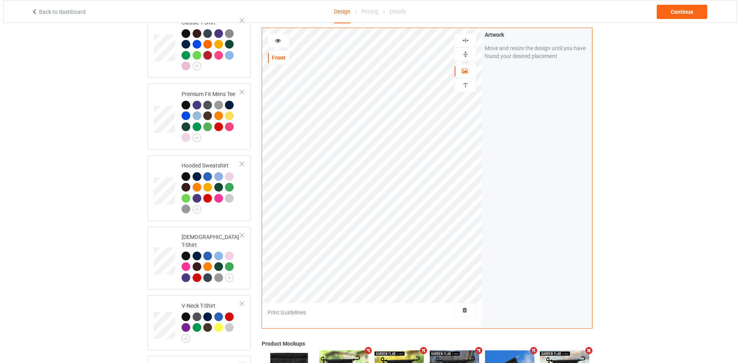
scroll to position [653, 0]
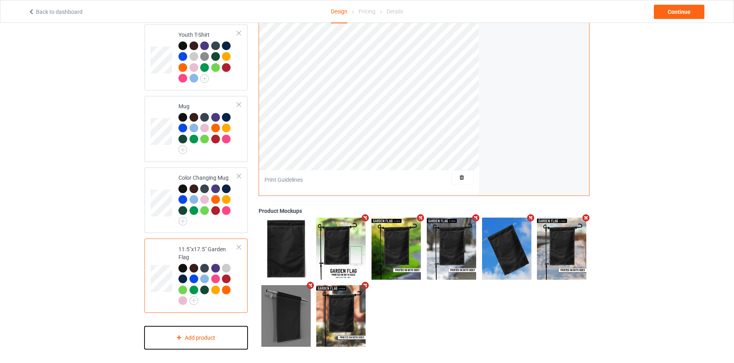
click at [215, 337] on div "Add product" at bounding box center [195, 337] width 103 height 23
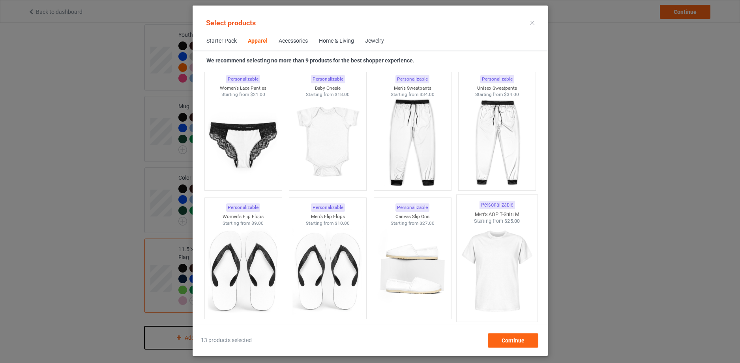
scroll to position [1321, 0]
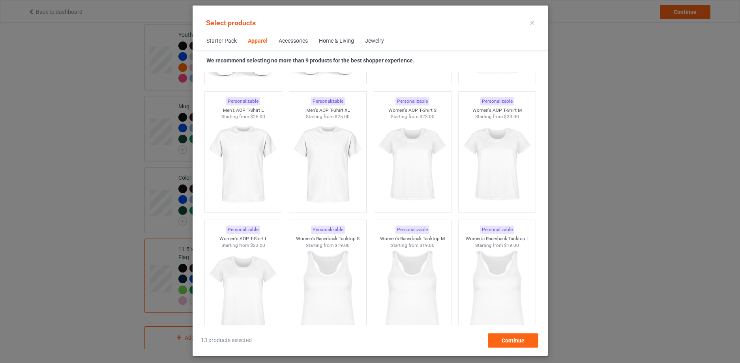
click at [336, 42] on div "Home & Living" at bounding box center [336, 41] width 35 height 8
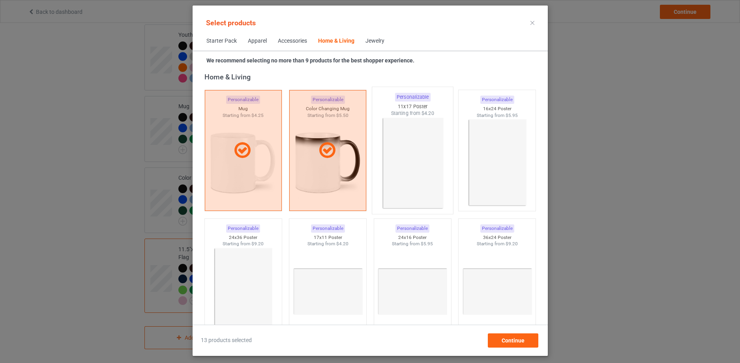
click at [409, 174] on img at bounding box center [412, 163] width 74 height 93
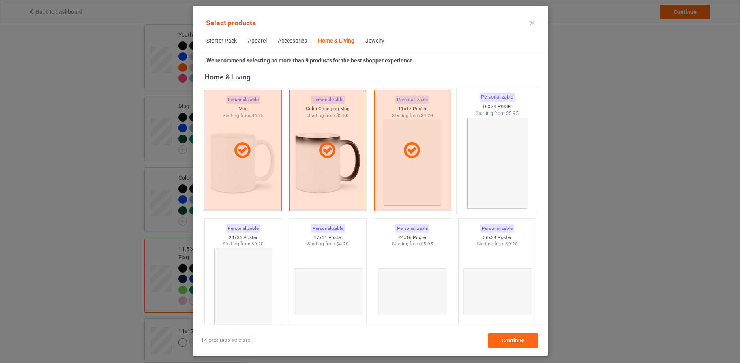
click at [476, 163] on img at bounding box center [497, 163] width 74 height 93
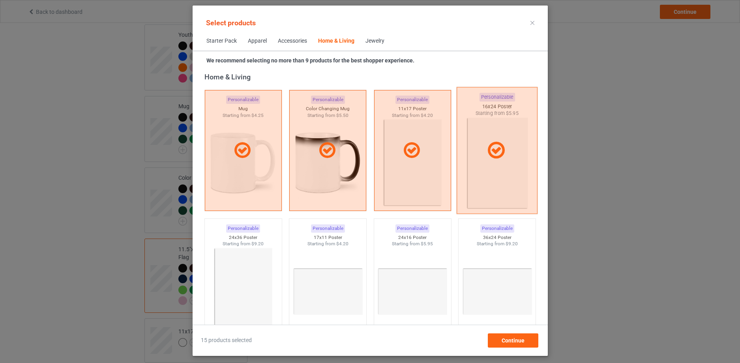
click at [477, 163] on div at bounding box center [497, 150] width 81 height 127
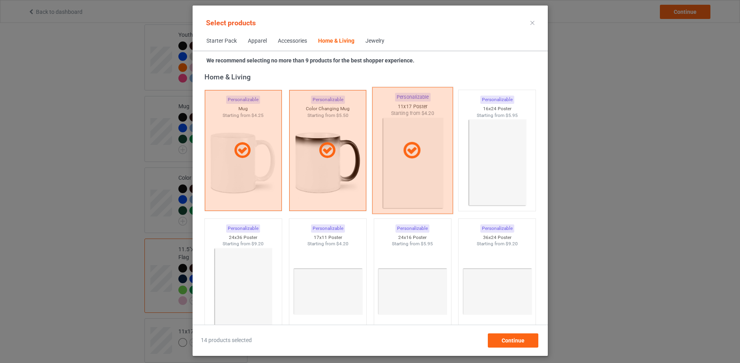
click at [435, 168] on div at bounding box center [412, 150] width 81 height 127
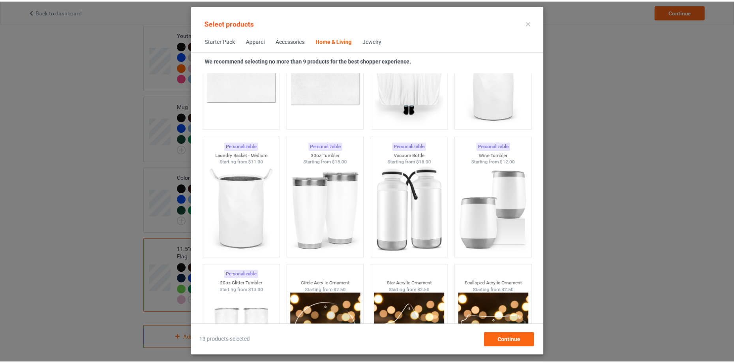
scroll to position [6150, 0]
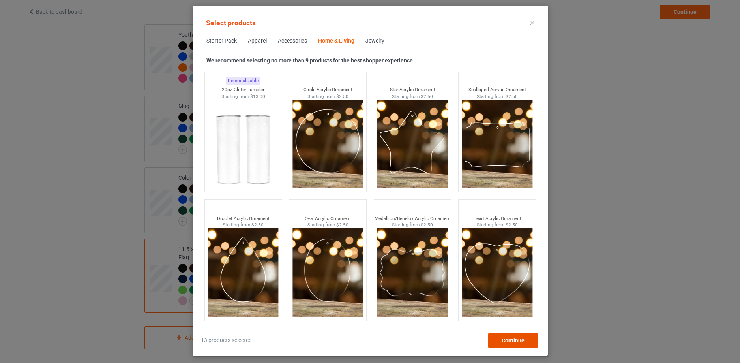
click at [525, 340] on div "Continue" at bounding box center [513, 340] width 51 height 14
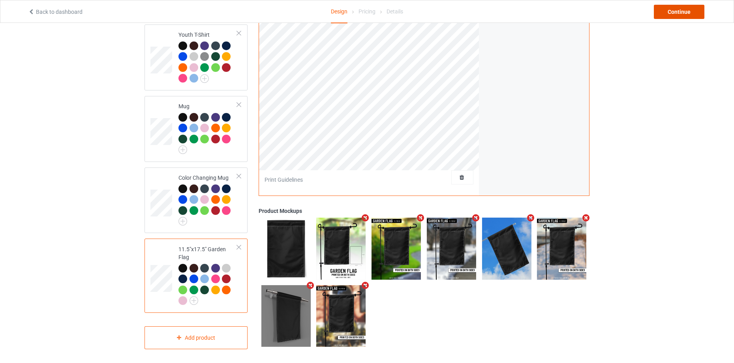
click at [689, 11] on div "Continue" at bounding box center [679, 12] width 51 height 14
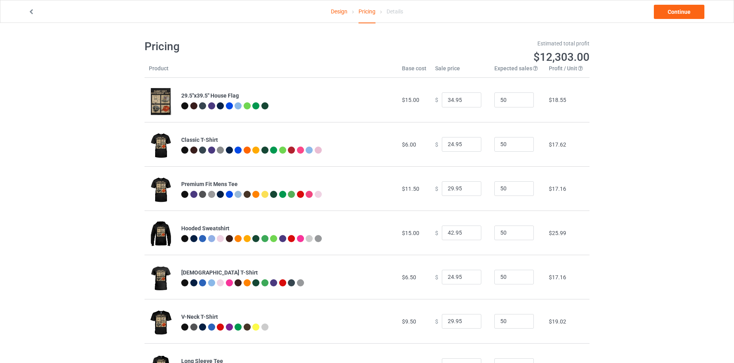
scroll to position [307, 0]
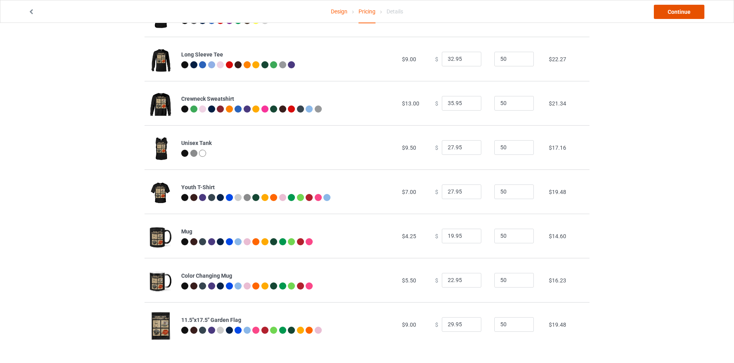
click at [679, 11] on link "Continue" at bounding box center [679, 12] width 51 height 14
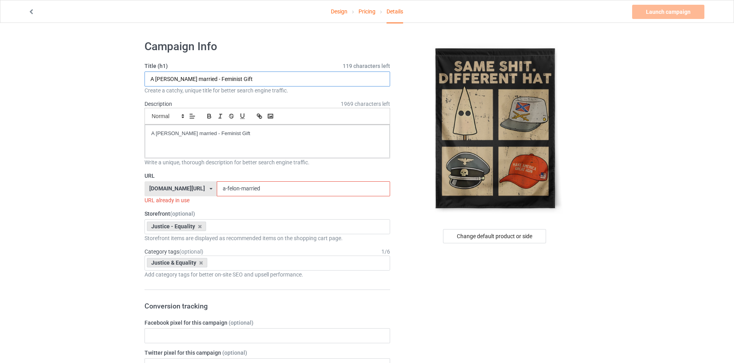
click at [222, 77] on input "A felon married - Feminist Gift" at bounding box center [267, 78] width 246 height 15
paste input "same shit different ha"
drag, startPoint x: 208, startPoint y: 74, endPoint x: 196, endPoint y: 80, distance: 13.8
click at [176, 77] on input "same shit different hat" at bounding box center [267, 78] width 246 height 15
type input "same shit different hat"
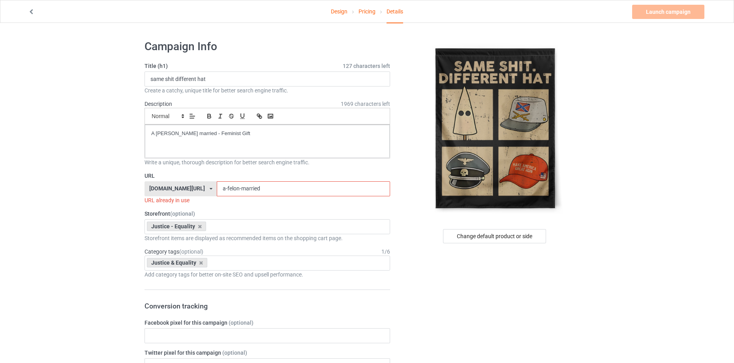
drag, startPoint x: 277, startPoint y: 185, endPoint x: 158, endPoint y: 201, distance: 119.9
click at [157, 201] on div "URL nativeamerican-no1.com/ animals-no1.com/ animalslove.shop/ beautifulanimals…" at bounding box center [267, 188] width 246 height 32
paste input "different hat"
click at [254, 186] on input "different hat" at bounding box center [303, 188] width 173 height 15
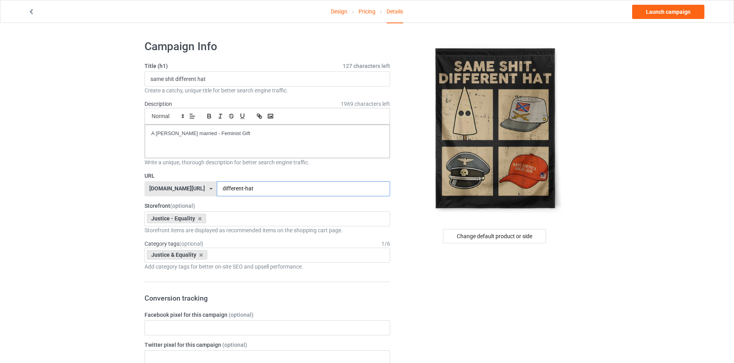
type input "different-hat"
click at [248, 137] on p "A felon married - Feminist Gift" at bounding box center [267, 134] width 232 height 8
drag, startPoint x: 218, startPoint y: 79, endPoint x: 60, endPoint y: 103, distance: 159.7
drag, startPoint x: 229, startPoint y: 132, endPoint x: 0, endPoint y: 184, distance: 235.1
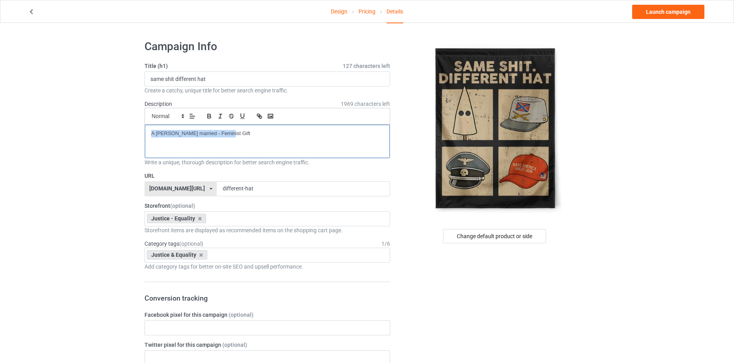
click at [531, 237] on div "Change default product or side" at bounding box center [494, 236] width 103 height 14
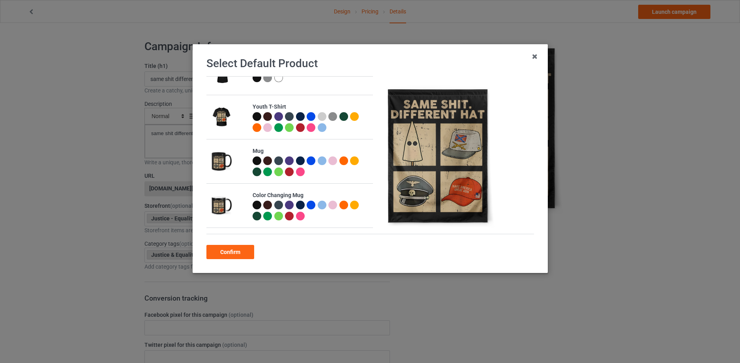
scroll to position [418, 0]
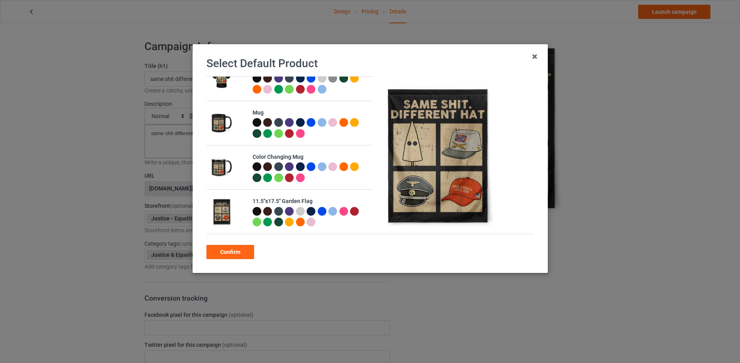
click at [257, 211] on div at bounding box center [256, 211] width 9 height 9
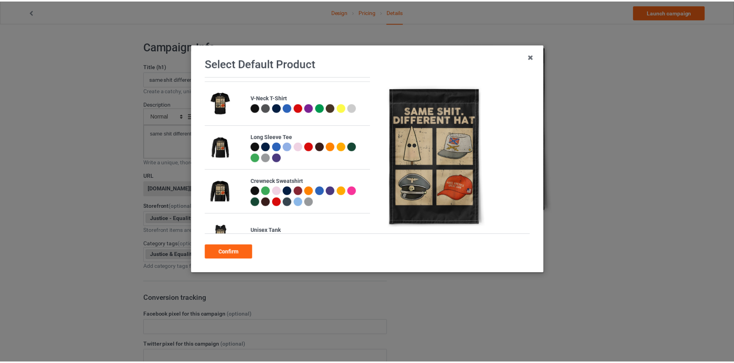
scroll to position [0, 0]
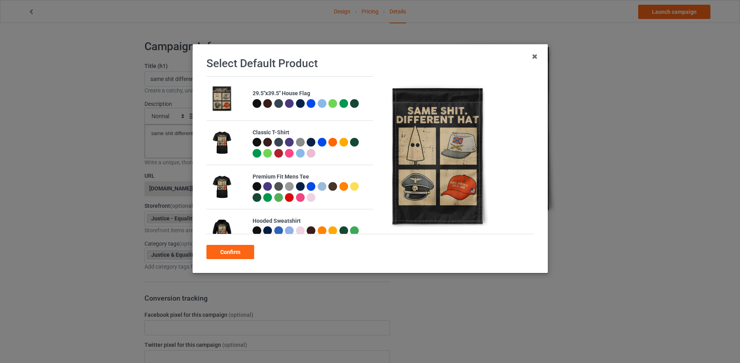
click at [254, 103] on div at bounding box center [256, 103] width 9 height 9
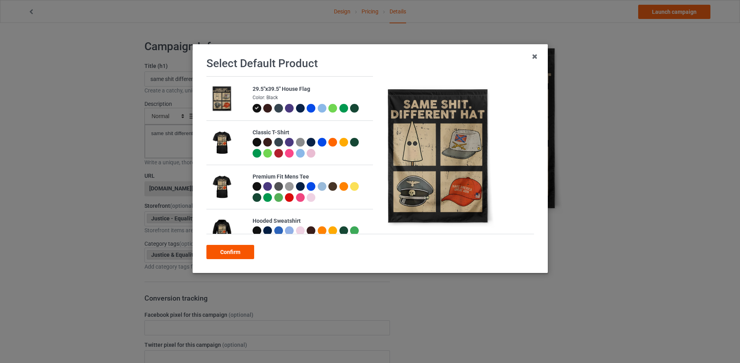
click at [229, 250] on div "Confirm" at bounding box center [230, 252] width 48 height 14
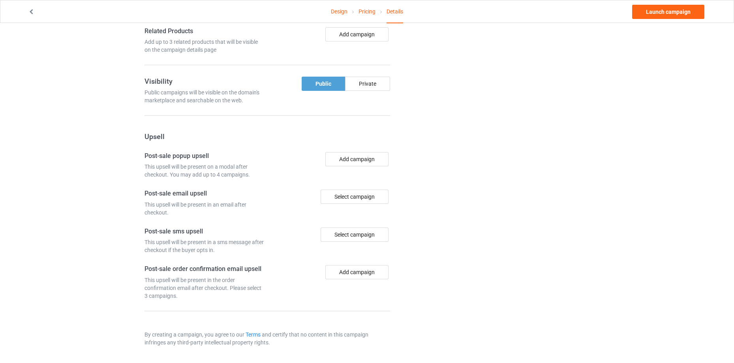
scroll to position [308, 0]
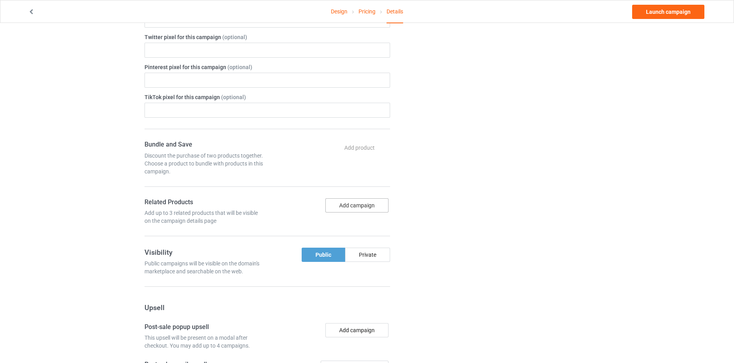
click at [372, 198] on button "Add campaign" at bounding box center [356, 205] width 63 height 14
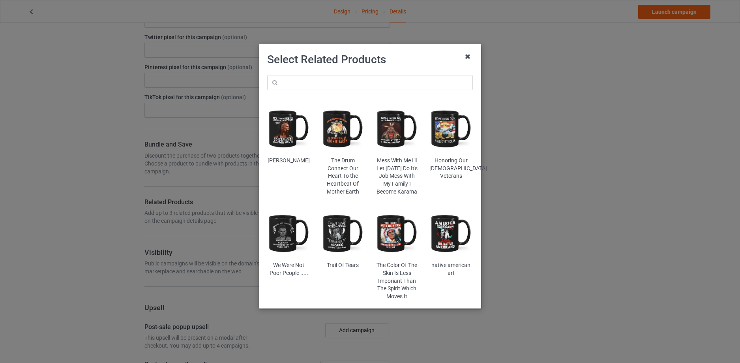
click at [470, 56] on icon at bounding box center [468, 56] width 13 height 13
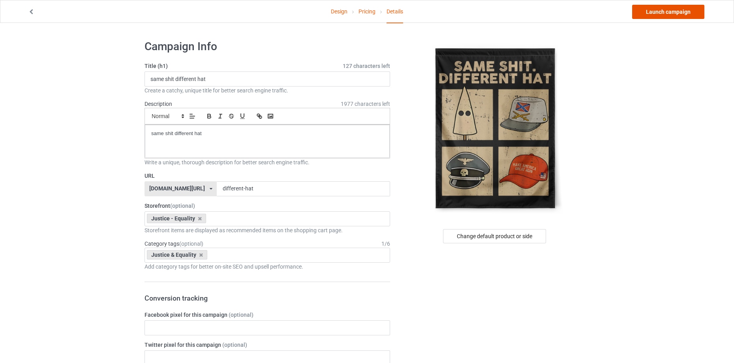
click at [688, 13] on link "Launch campaign" at bounding box center [668, 12] width 72 height 14
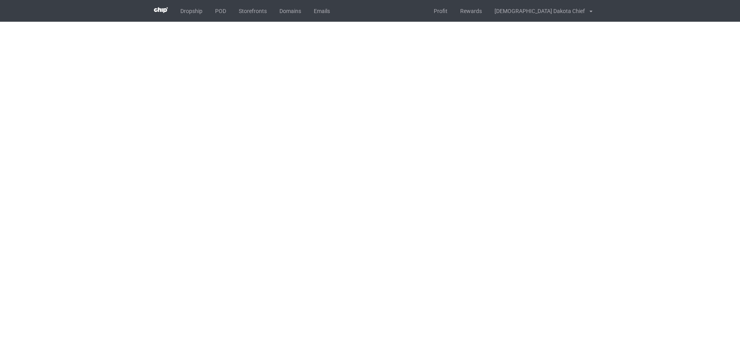
click at [654, 223] on body "Dropship POD Storefronts Domains Emails Profit Rewards [DEMOGRAPHIC_DATA] Dakot…" at bounding box center [370, 181] width 740 height 363
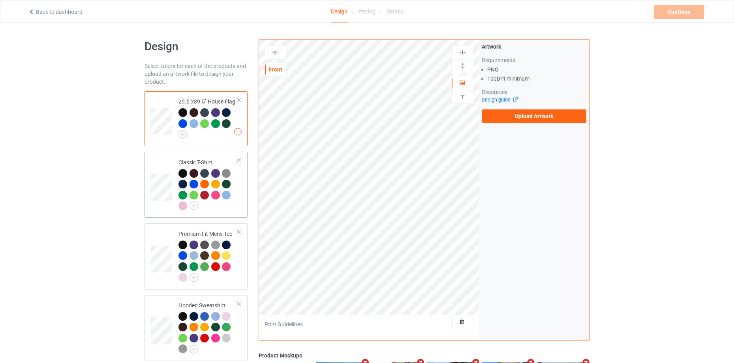
click at [220, 165] on div "Classic T-Shirt" at bounding box center [207, 183] width 59 height 51
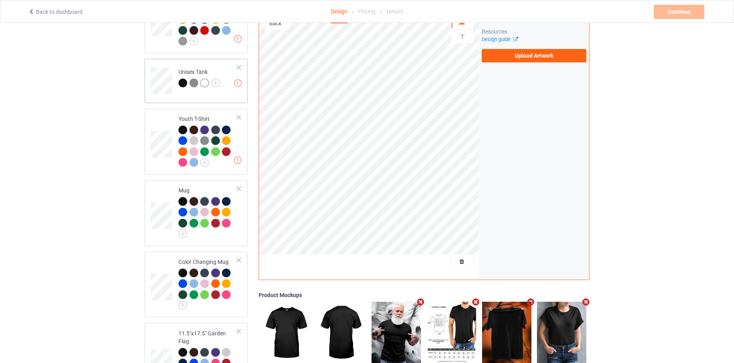
scroll to position [653, 0]
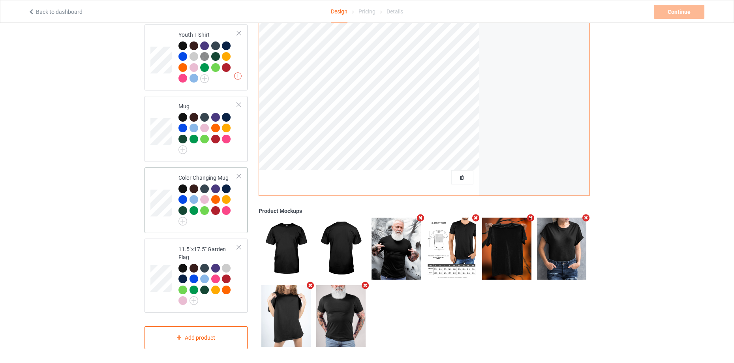
click at [212, 198] on div at bounding box center [215, 199] width 9 height 9
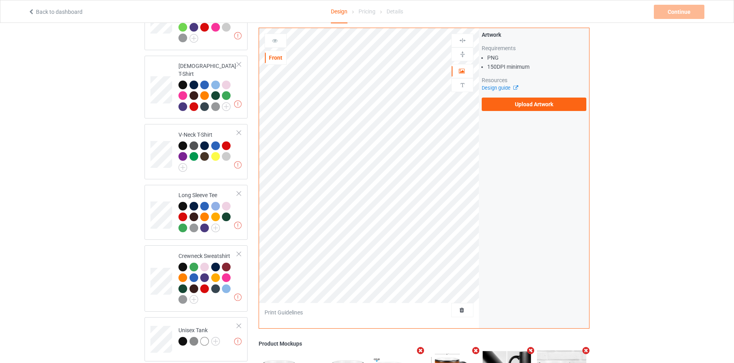
scroll to position [653, 0]
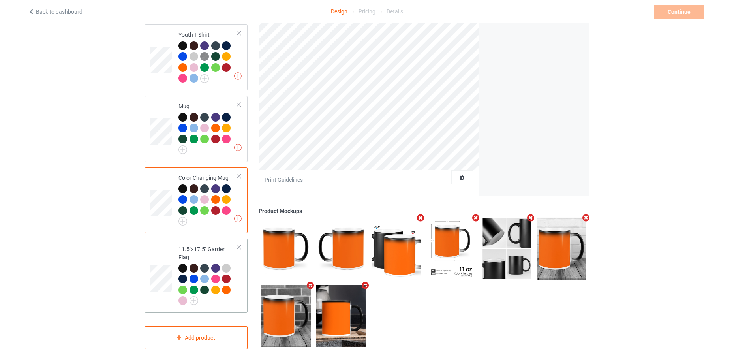
click at [204, 276] on div at bounding box center [204, 278] width 9 height 9
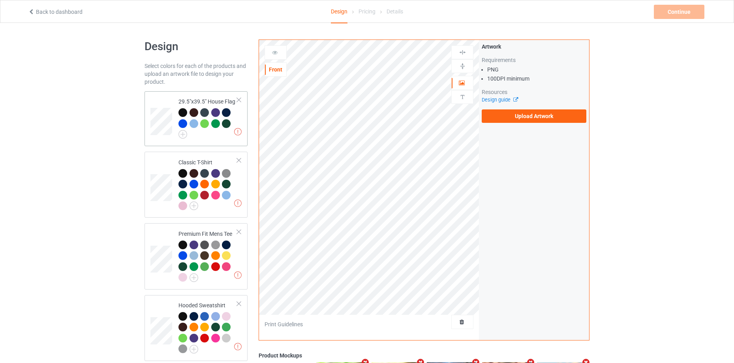
click at [216, 128] on div at bounding box center [216, 124] width 11 height 11
click at [563, 117] on label "Upload Artwork" at bounding box center [534, 115] width 105 height 13
click at [0, 0] on input "Upload Artwork" at bounding box center [0, 0] width 0 height 0
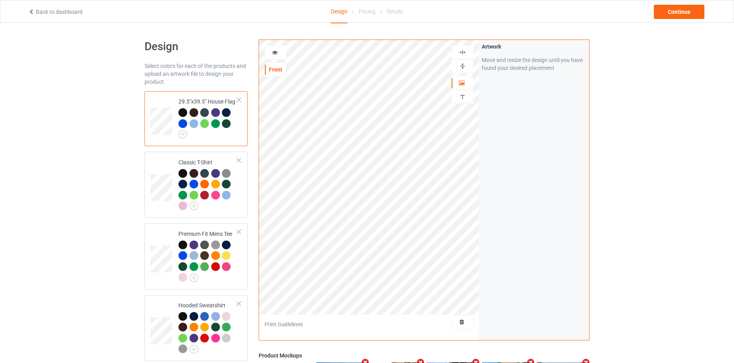
click at [464, 53] on img at bounding box center [463, 53] width 8 height 8
click at [462, 64] on img at bounding box center [463, 66] width 8 height 8
click at [234, 178] on div at bounding box center [207, 190] width 59 height 43
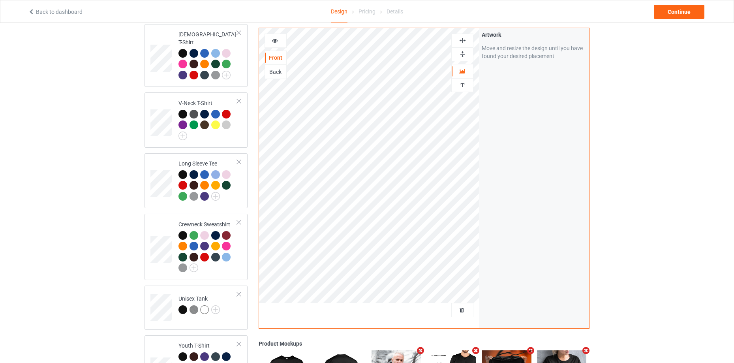
scroll to position [653, 0]
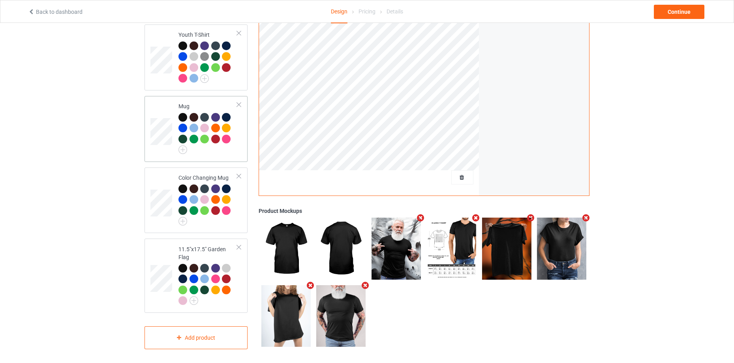
click at [201, 139] on div at bounding box center [205, 140] width 11 height 11
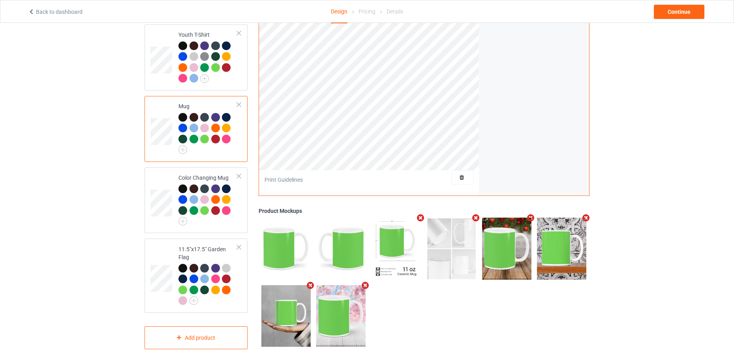
scroll to position [482, 0]
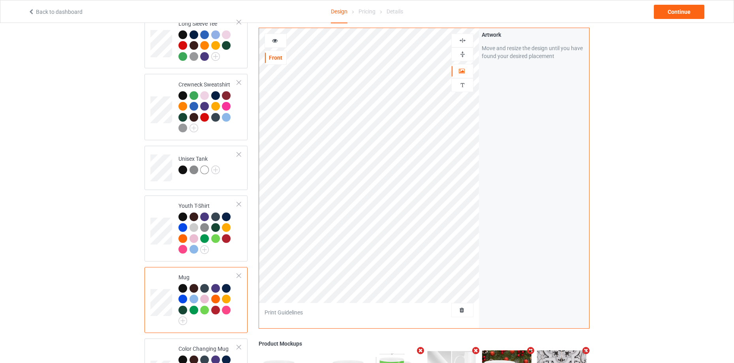
click at [464, 55] on img at bounding box center [463, 55] width 8 height 8
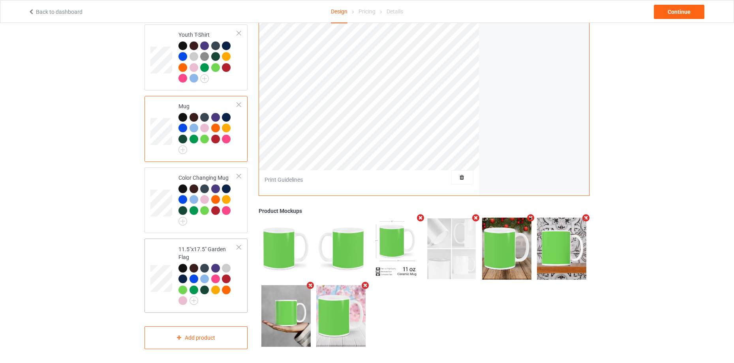
click at [197, 250] on div "11.5"x17.5" Garden Flag" at bounding box center [207, 274] width 59 height 59
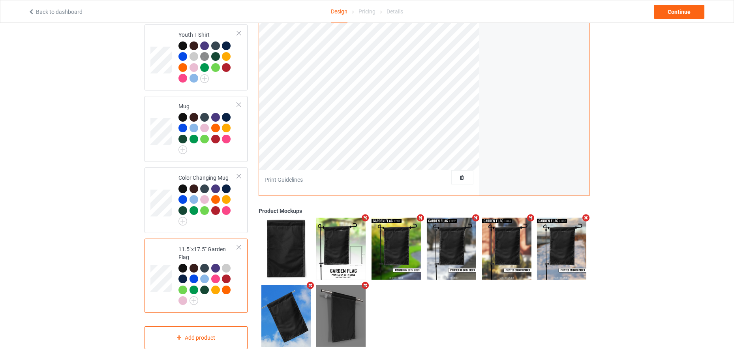
scroll to position [482, 0]
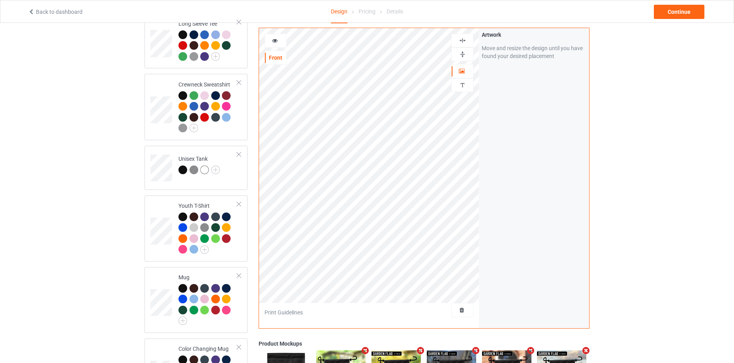
click at [463, 49] on div at bounding box center [462, 54] width 22 height 14
click at [465, 37] on img at bounding box center [463, 41] width 8 height 8
click at [462, 52] on img at bounding box center [463, 55] width 8 height 8
click at [465, 39] on img at bounding box center [463, 41] width 8 height 8
click at [464, 50] on div at bounding box center [462, 54] width 22 height 14
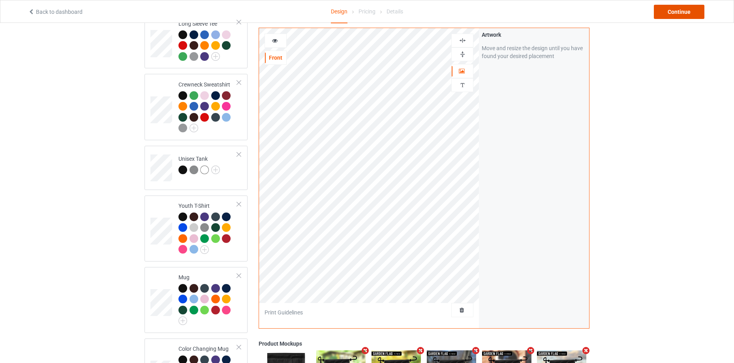
click at [678, 11] on div "Continue" at bounding box center [679, 12] width 51 height 14
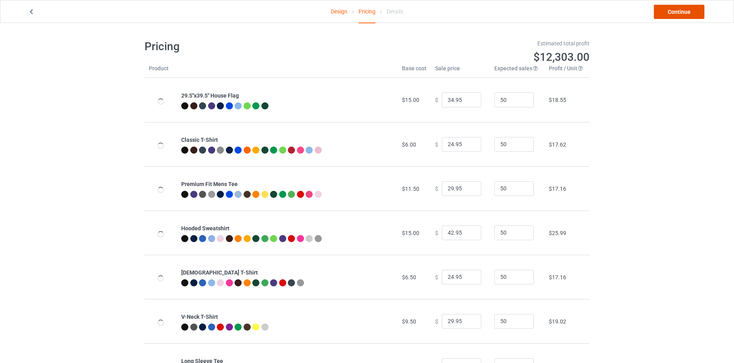
click at [679, 11] on link "Continue" at bounding box center [679, 12] width 51 height 14
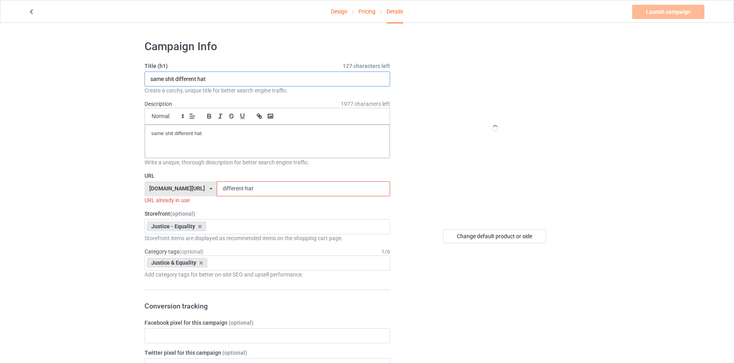
click at [275, 74] on input "same shit different hat" at bounding box center [267, 78] width 246 height 15
paste input "Flags"
click at [212, 78] on input "same shit different hat Flags" at bounding box center [267, 78] width 246 height 15
type input "same shit different hat"
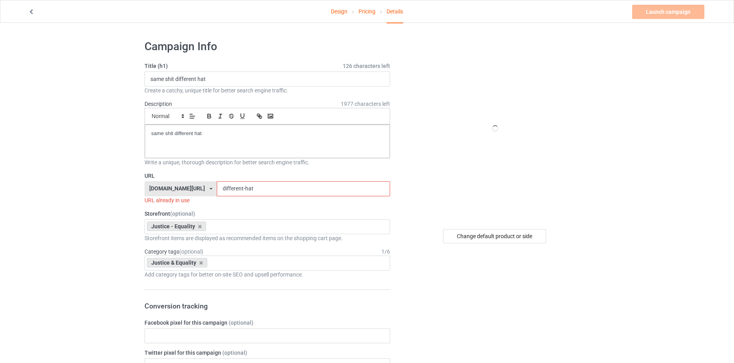
click at [272, 190] on input "different-hat" at bounding box center [303, 188] width 173 height 15
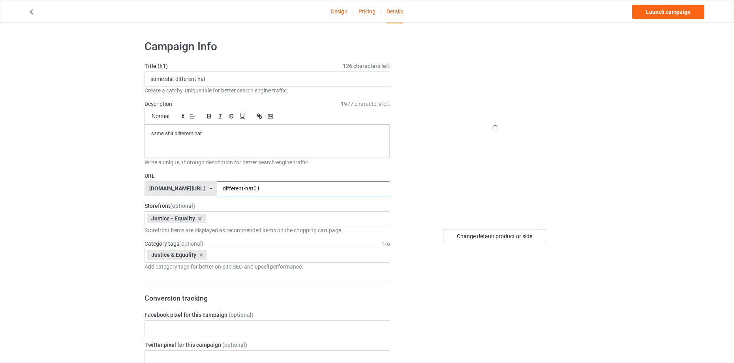
type input "different-hat01"
click at [535, 237] on div "Change default product or side" at bounding box center [494, 236] width 103 height 14
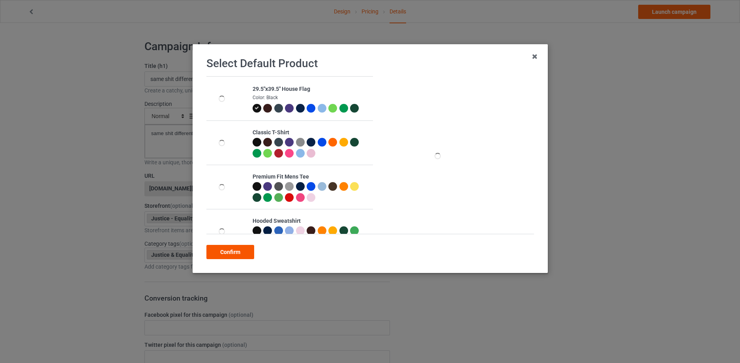
click at [243, 258] on div "Confirm" at bounding box center [230, 252] width 48 height 14
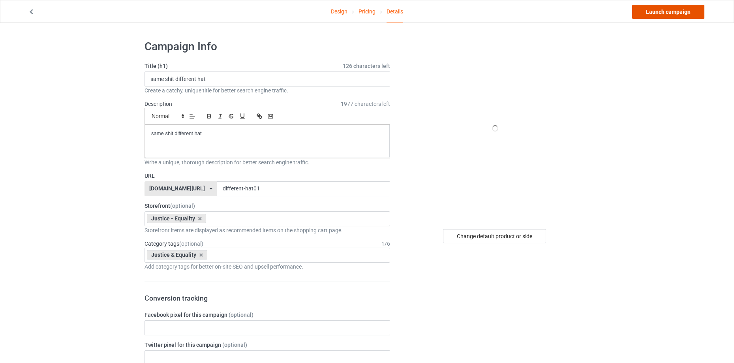
click at [678, 13] on link "Launch campaign" at bounding box center [668, 12] width 72 height 14
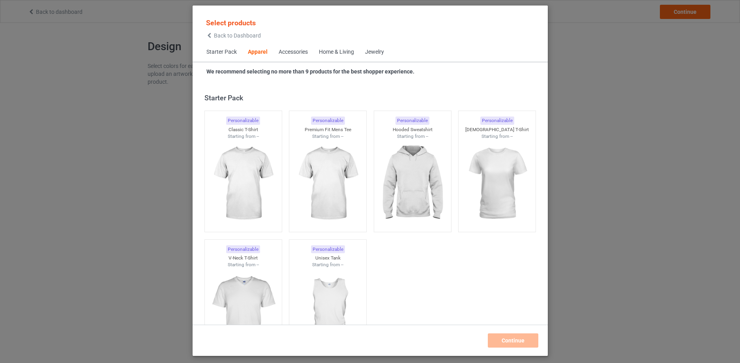
scroll to position [294, 0]
